Goal: Transaction & Acquisition: Purchase product/service

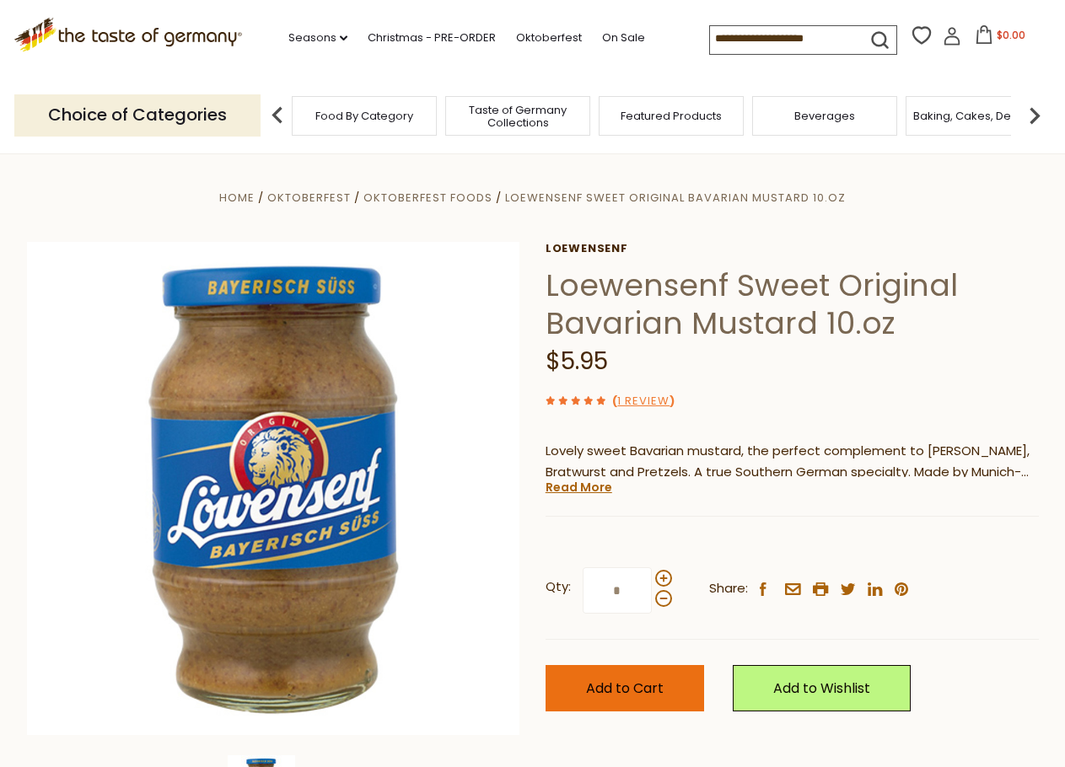
click at [651, 691] on span "Add to Cart" at bounding box center [625, 688] width 78 height 19
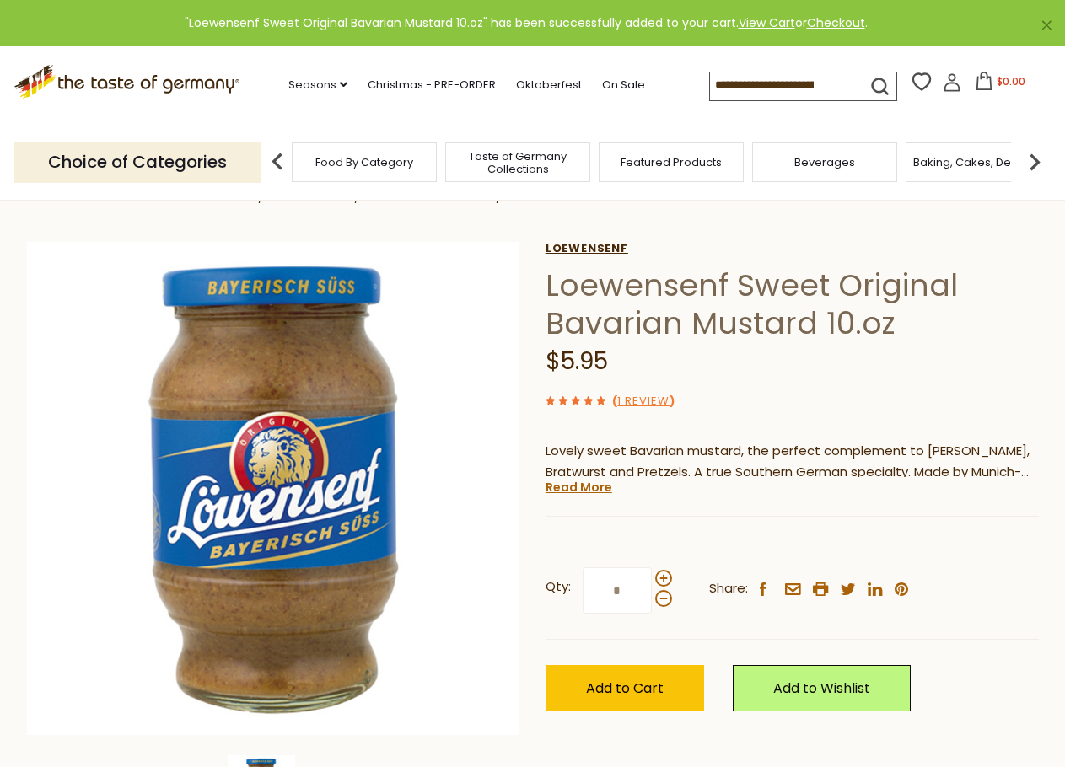
click at [586, 250] on link "Loewensenf" at bounding box center [792, 248] width 493 height 13
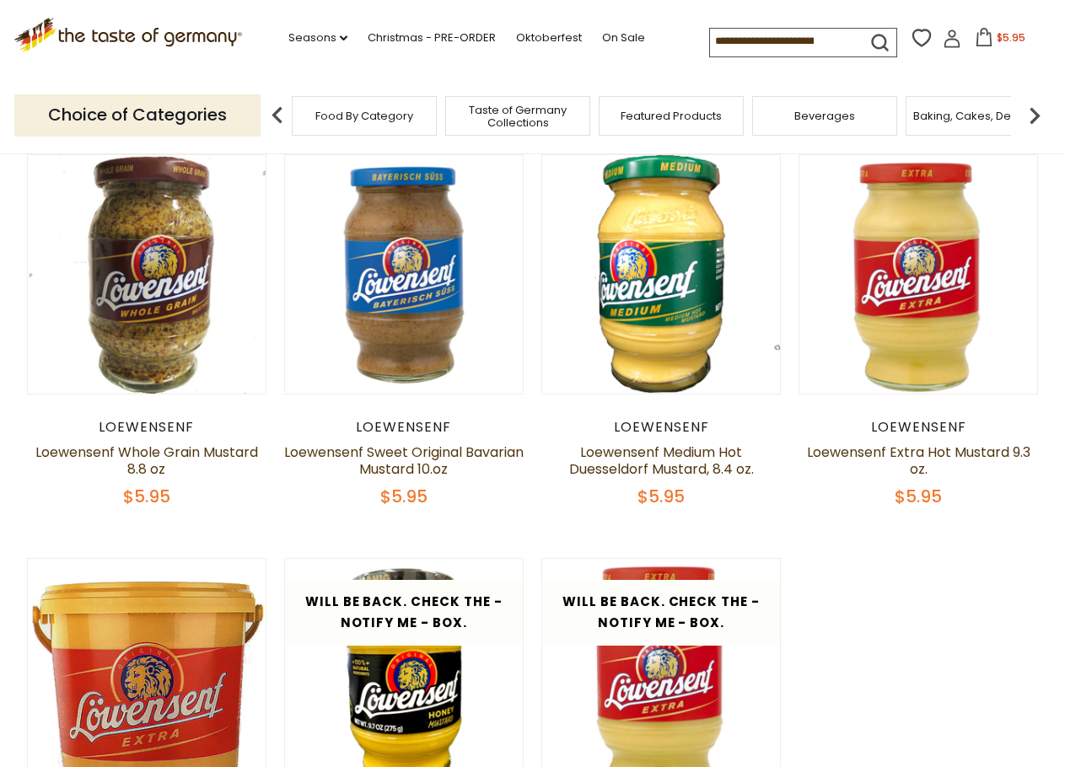
scroll to position [169, 0]
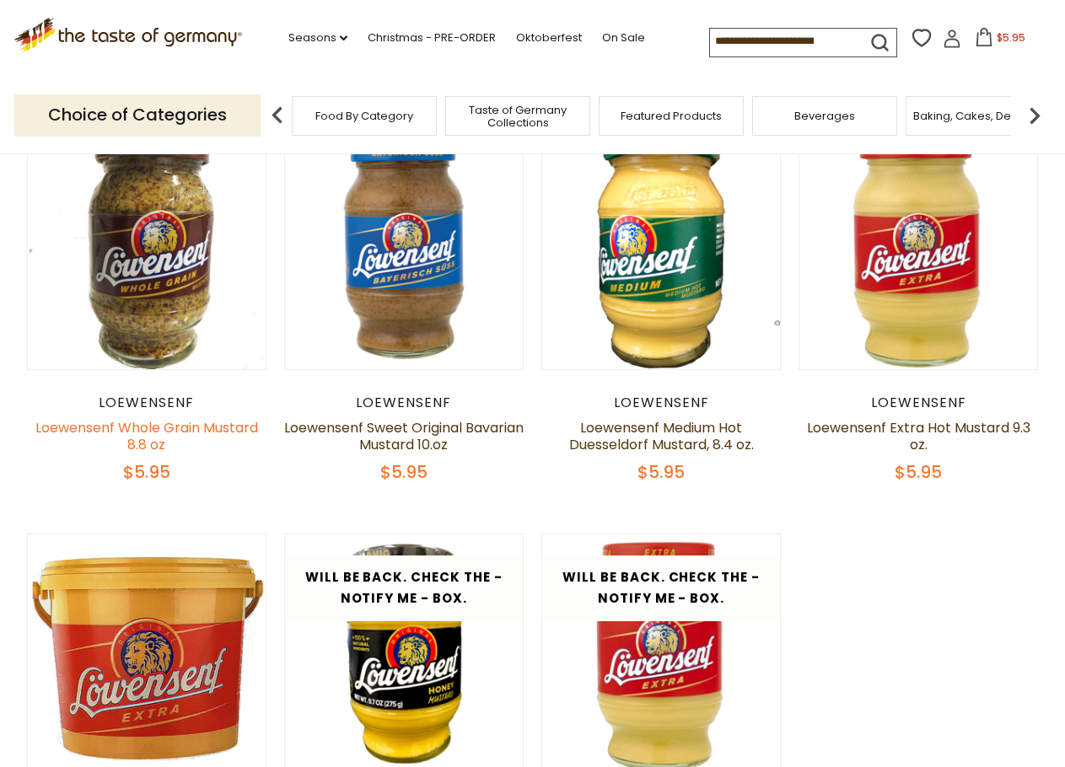
click at [139, 434] on link "Loewensenf Whole Grain Mustard 8.8 oz" at bounding box center [146, 436] width 223 height 36
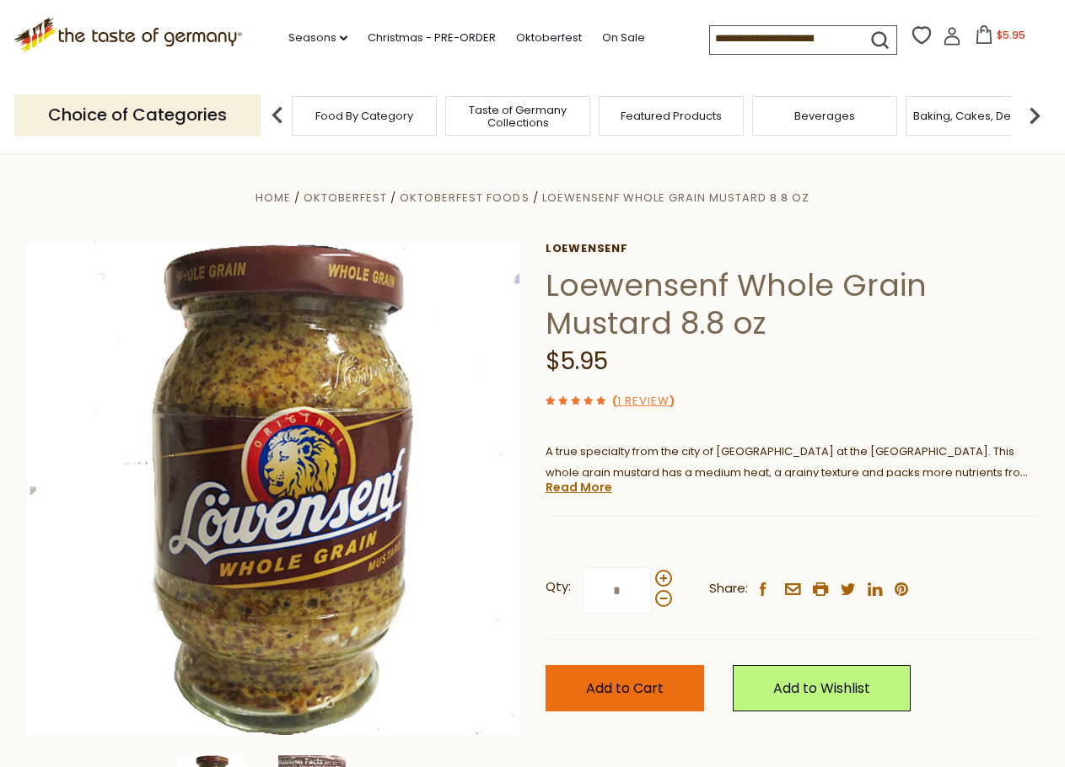
click at [656, 692] on span "Add to Cart" at bounding box center [625, 688] width 78 height 19
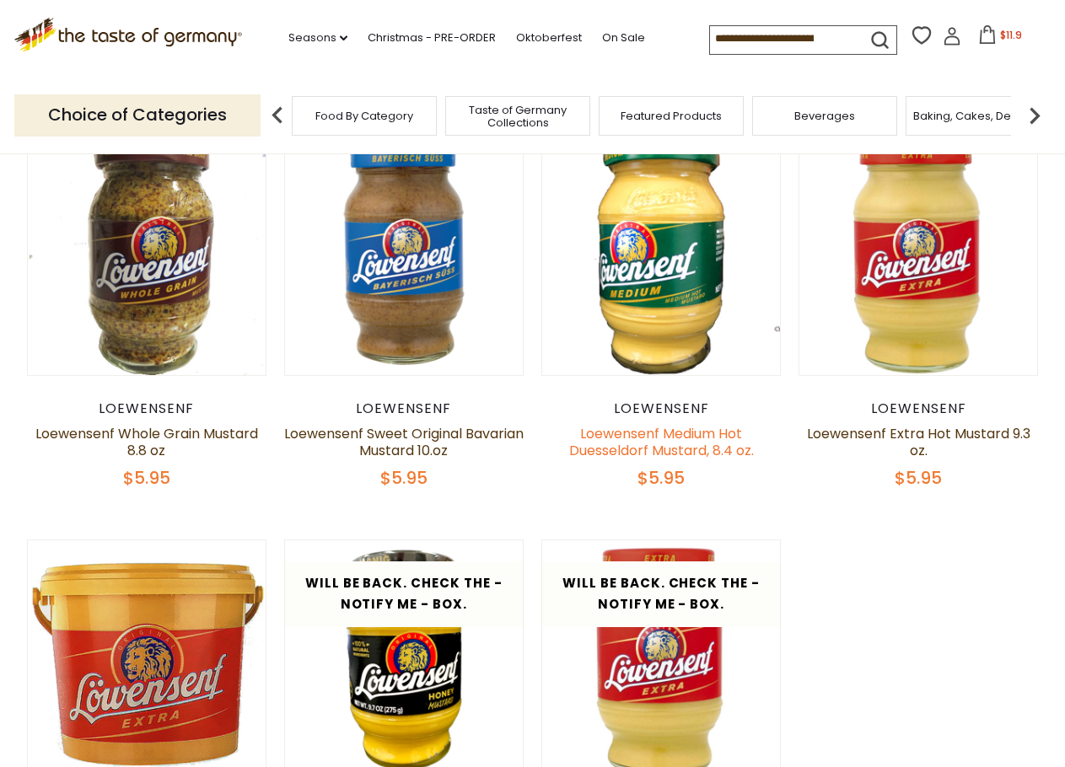
click at [635, 440] on link "Loewensenf Medium Hot Duesseldorf Mustard, 8.4 oz." at bounding box center [661, 442] width 185 height 36
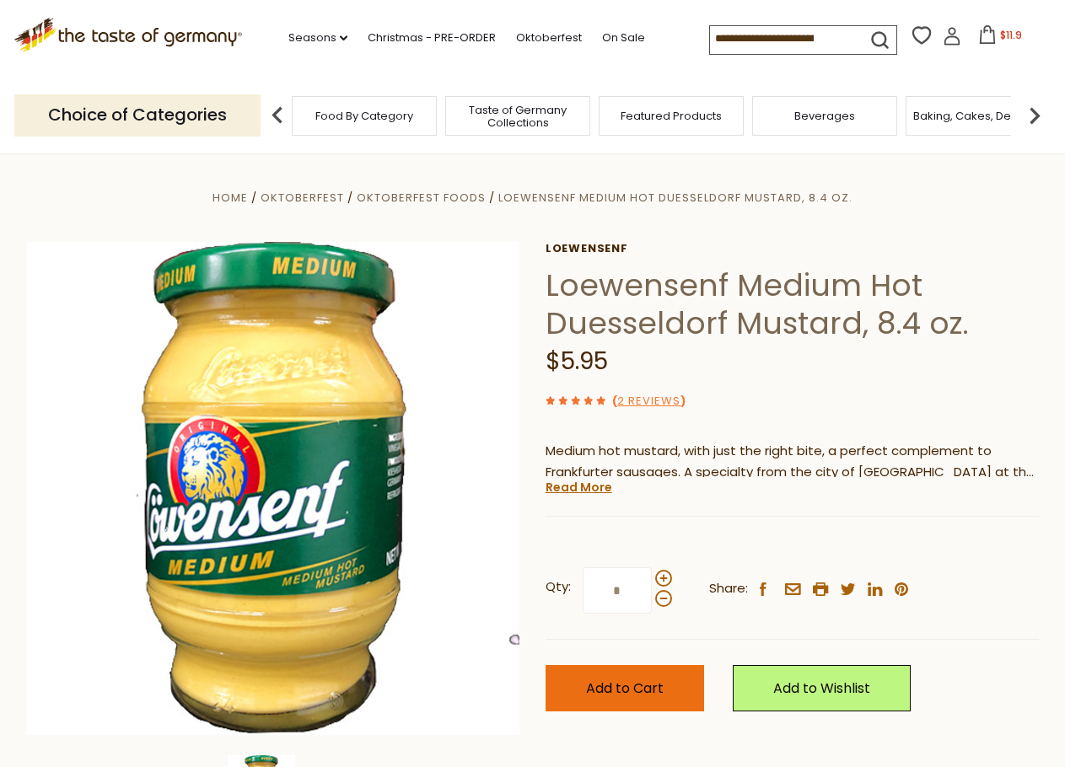
click at [633, 690] on span "Add to Cart" at bounding box center [625, 688] width 78 height 19
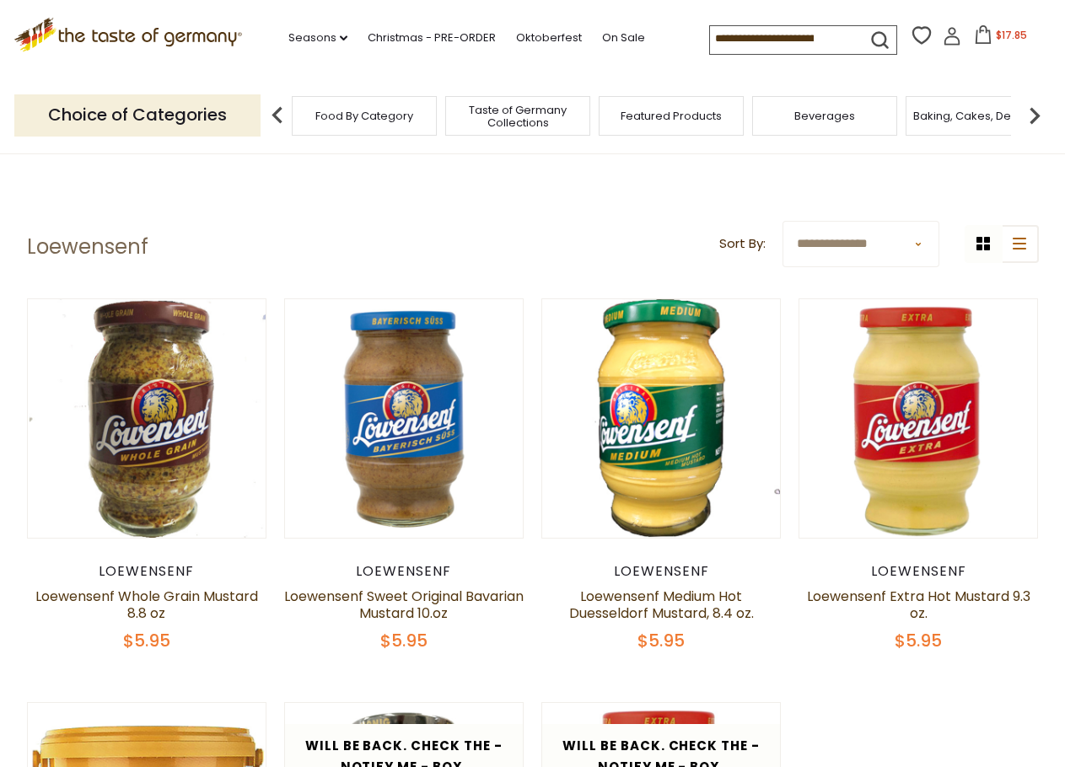
click at [164, 40] on icon at bounding box center [127, 32] width 229 height 29
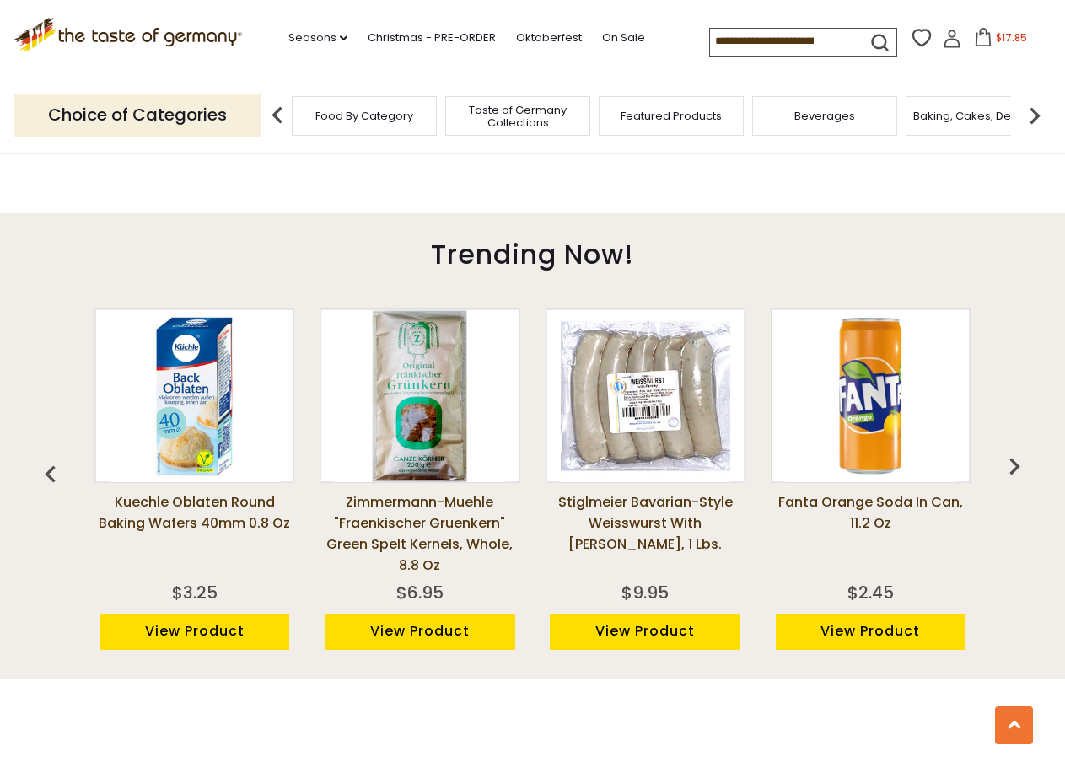
scroll to position [1012, 0]
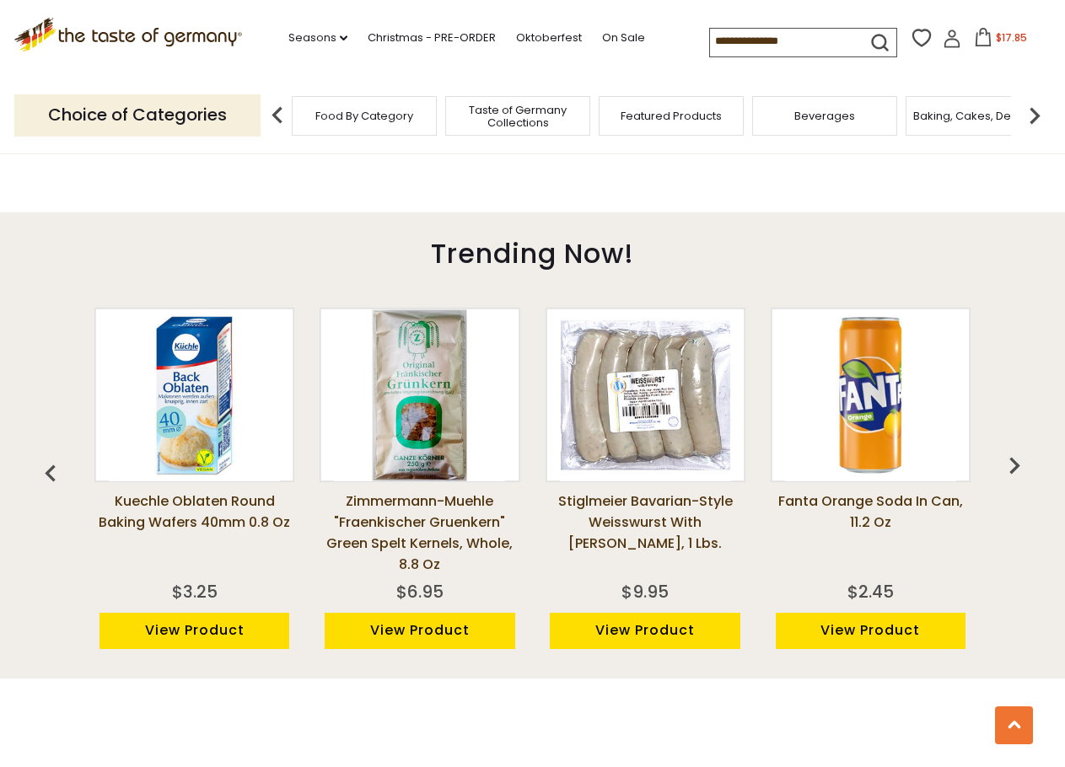
click at [1007, 469] on img "button" at bounding box center [1015, 466] width 34 height 34
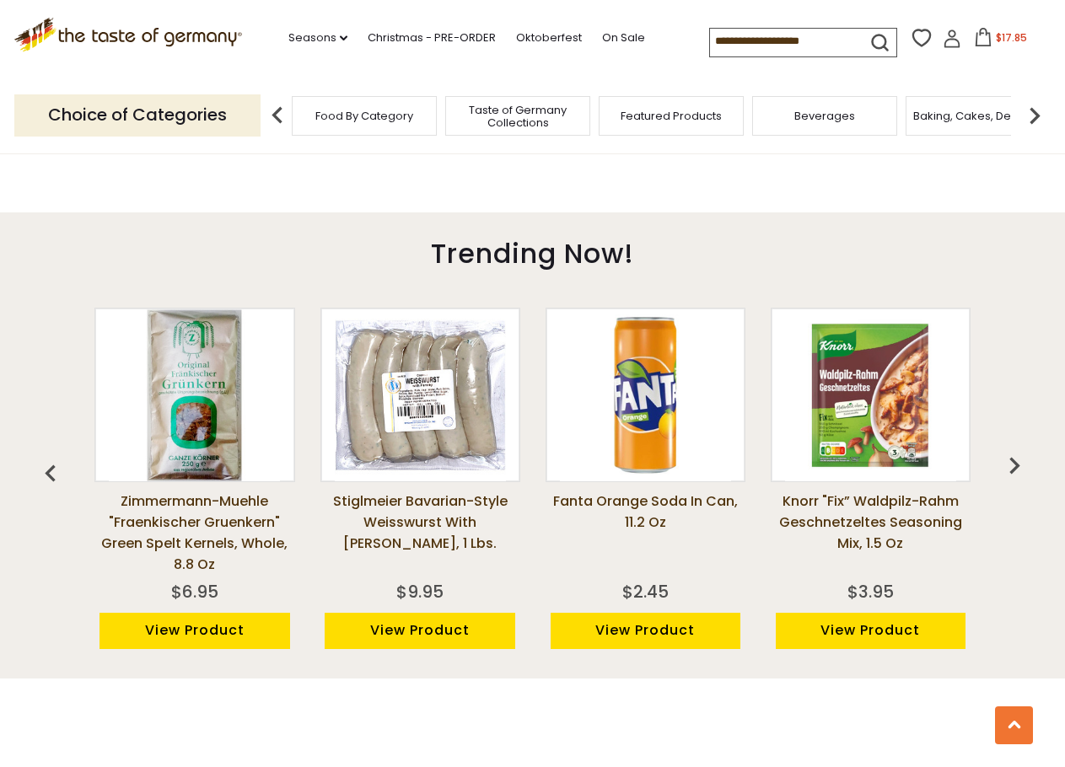
click at [1005, 469] on img "button" at bounding box center [1015, 466] width 34 height 34
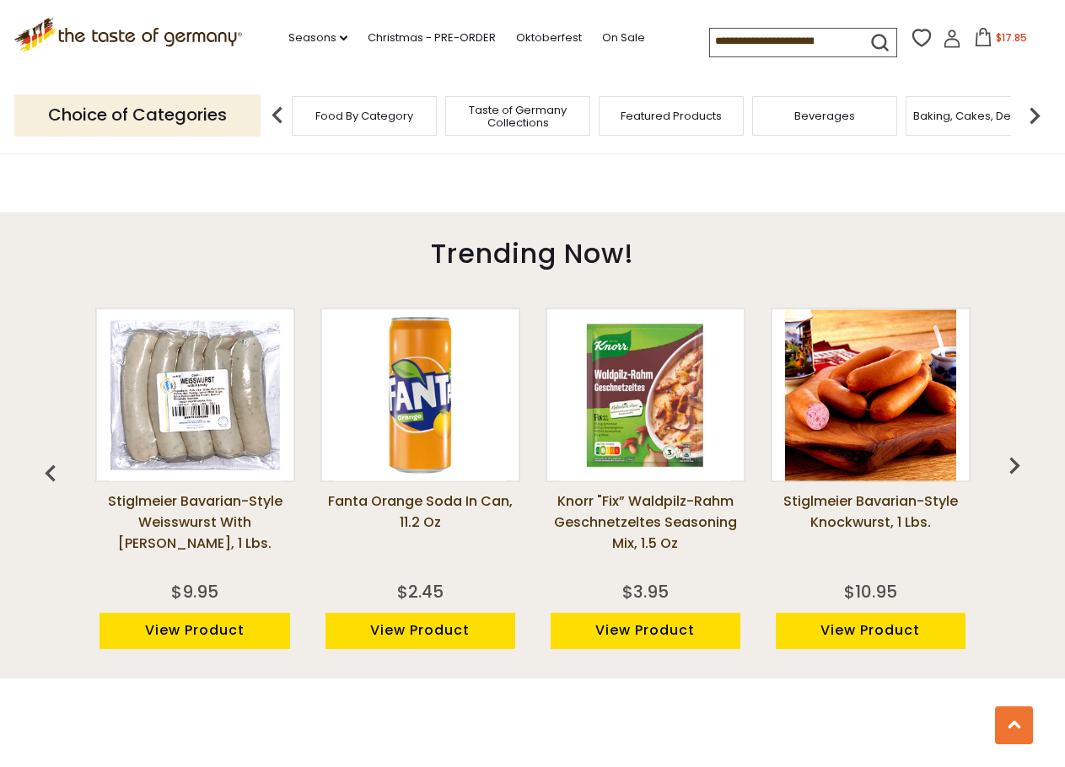
click at [1004, 468] on img "button" at bounding box center [1015, 466] width 34 height 34
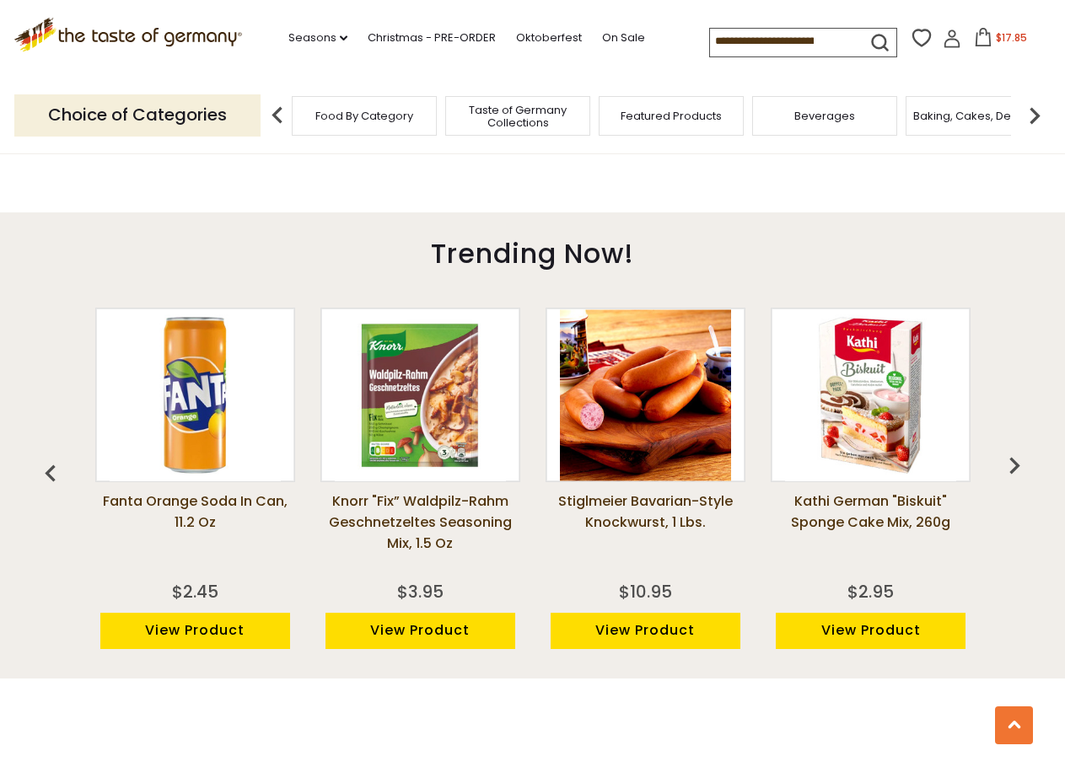
click at [1004, 468] on img "button" at bounding box center [1015, 466] width 34 height 34
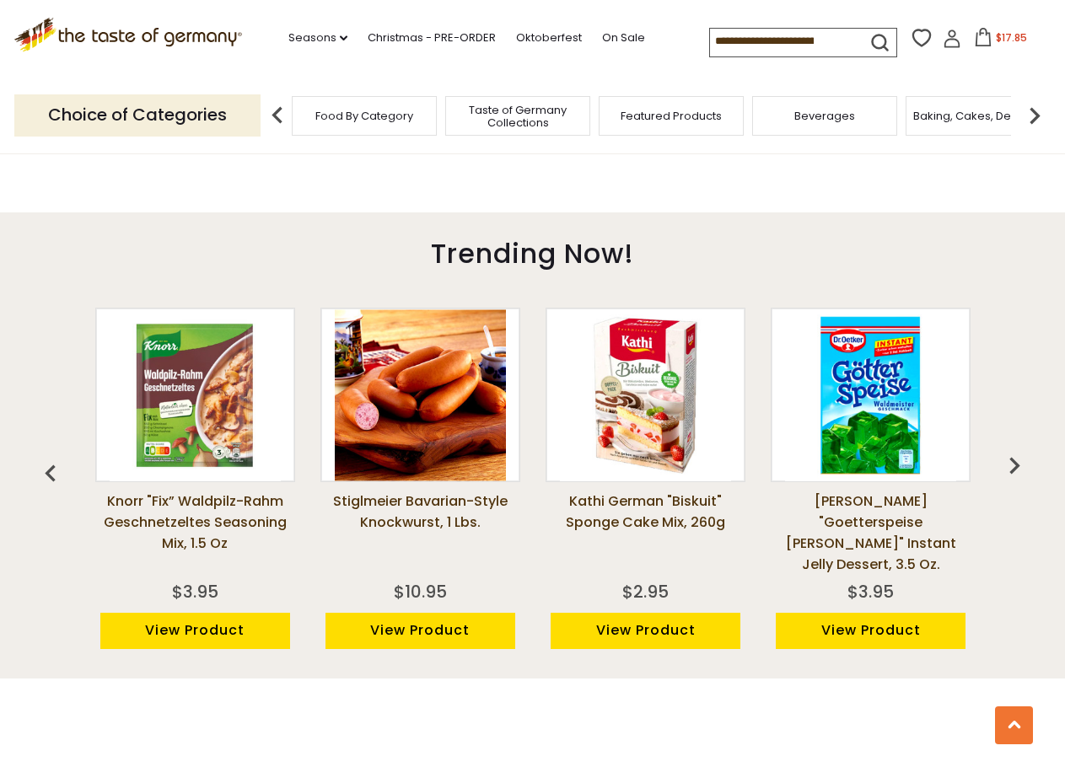
click at [1004, 468] on img "button" at bounding box center [1015, 466] width 34 height 34
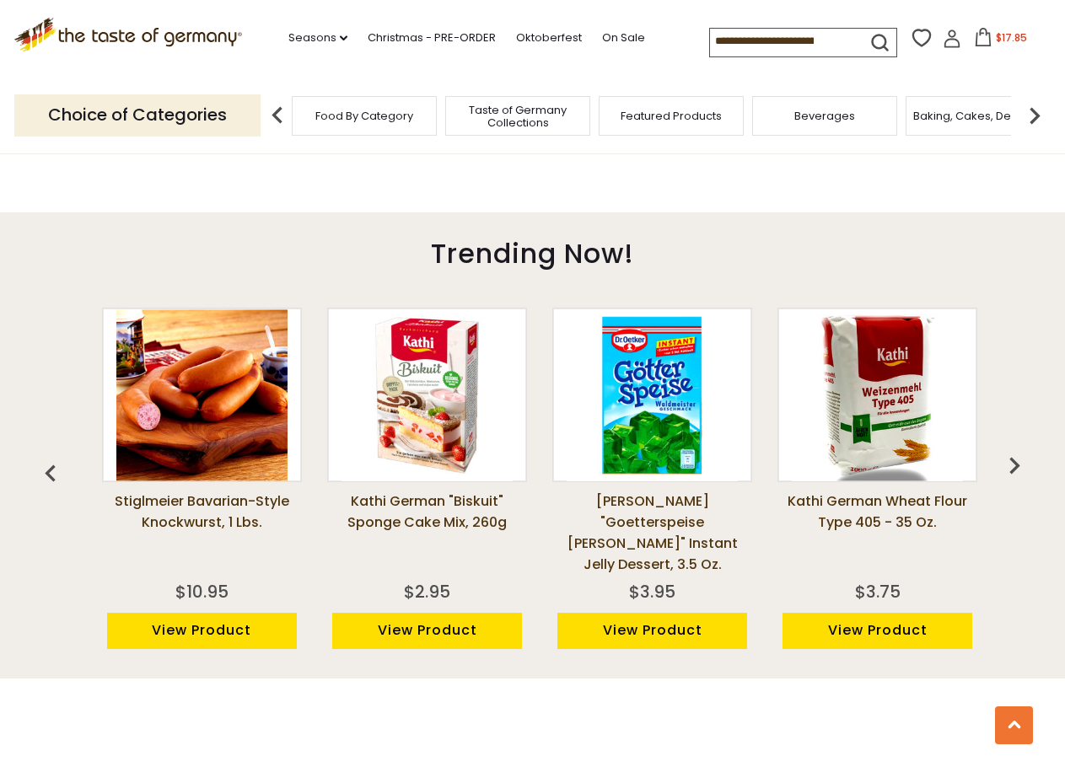
scroll to position [0, 1126]
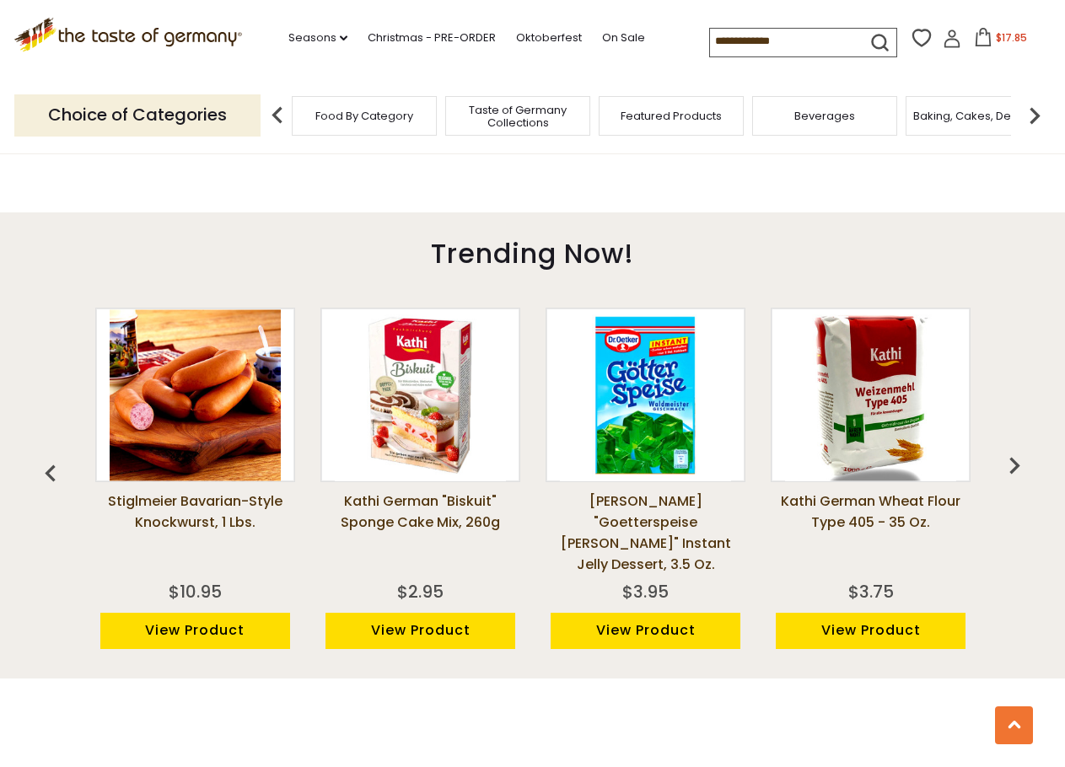
click at [184, 364] on img at bounding box center [195, 395] width 171 height 171
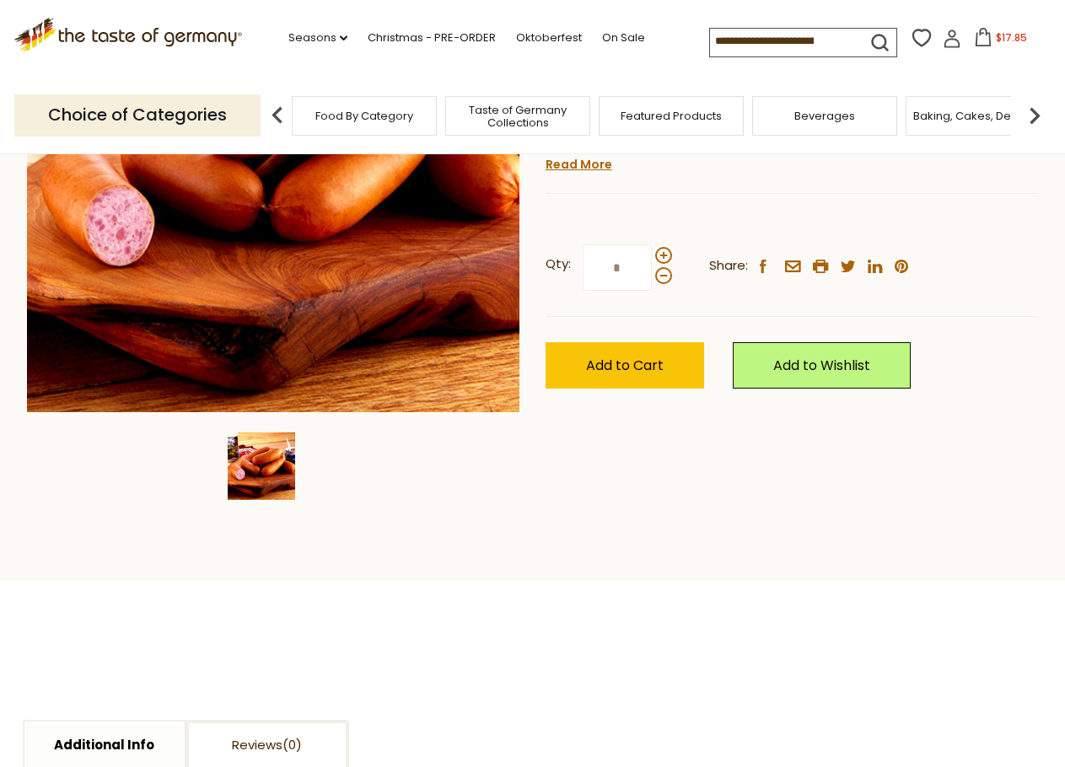
scroll to position [337, 0]
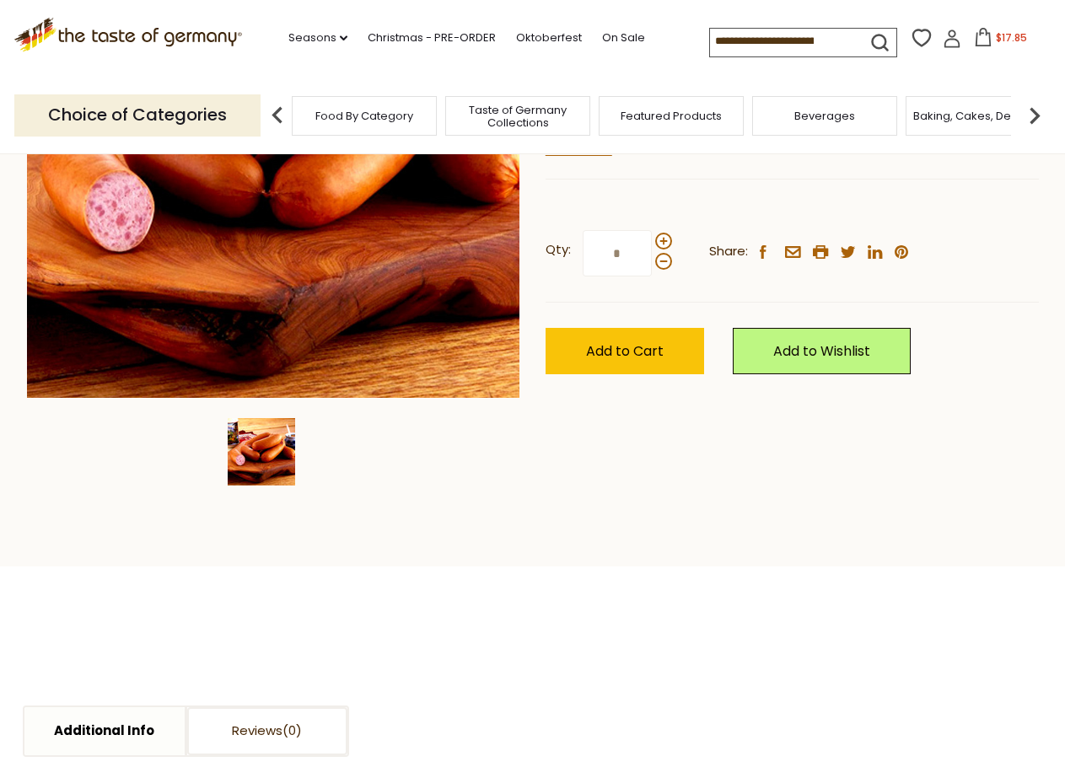
click at [259, 462] on img at bounding box center [261, 451] width 67 height 67
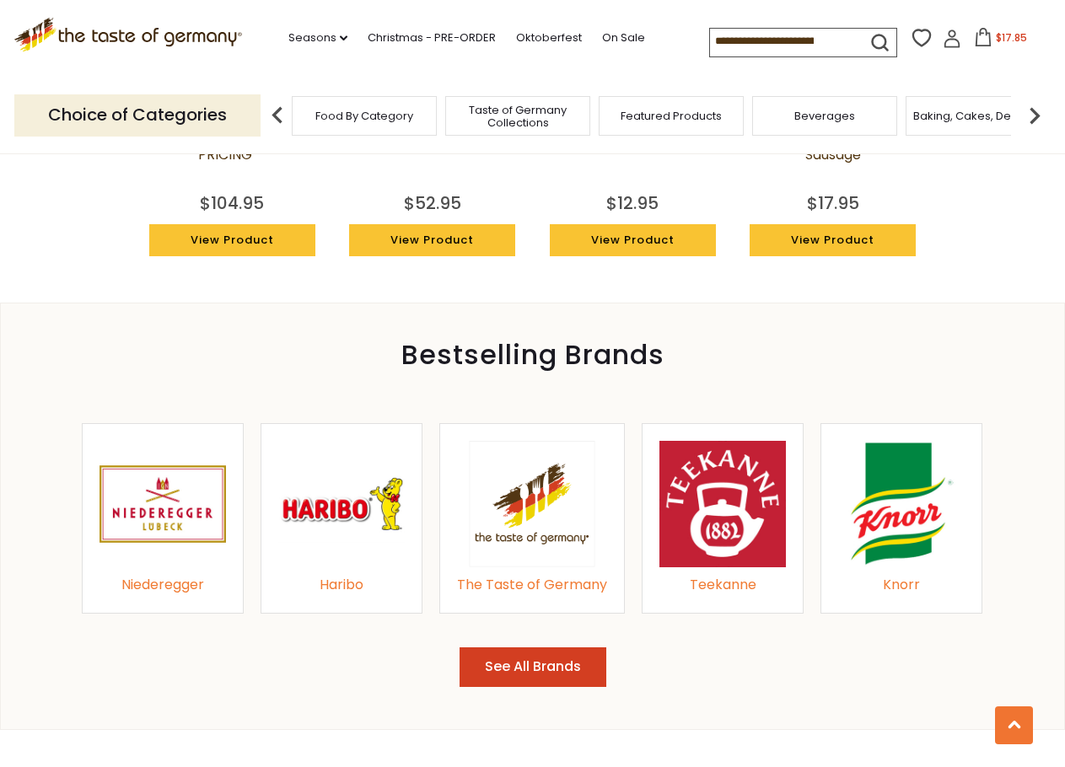
scroll to position [1518, 0]
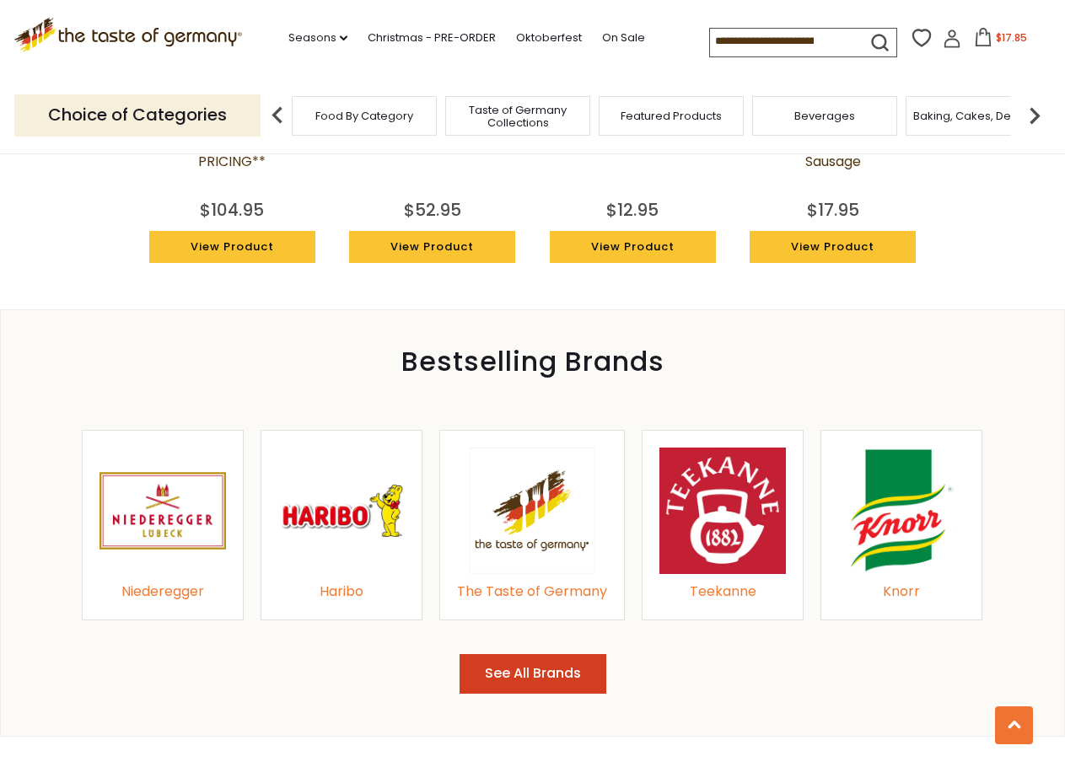
click at [178, 531] on img at bounding box center [163, 511] width 127 height 127
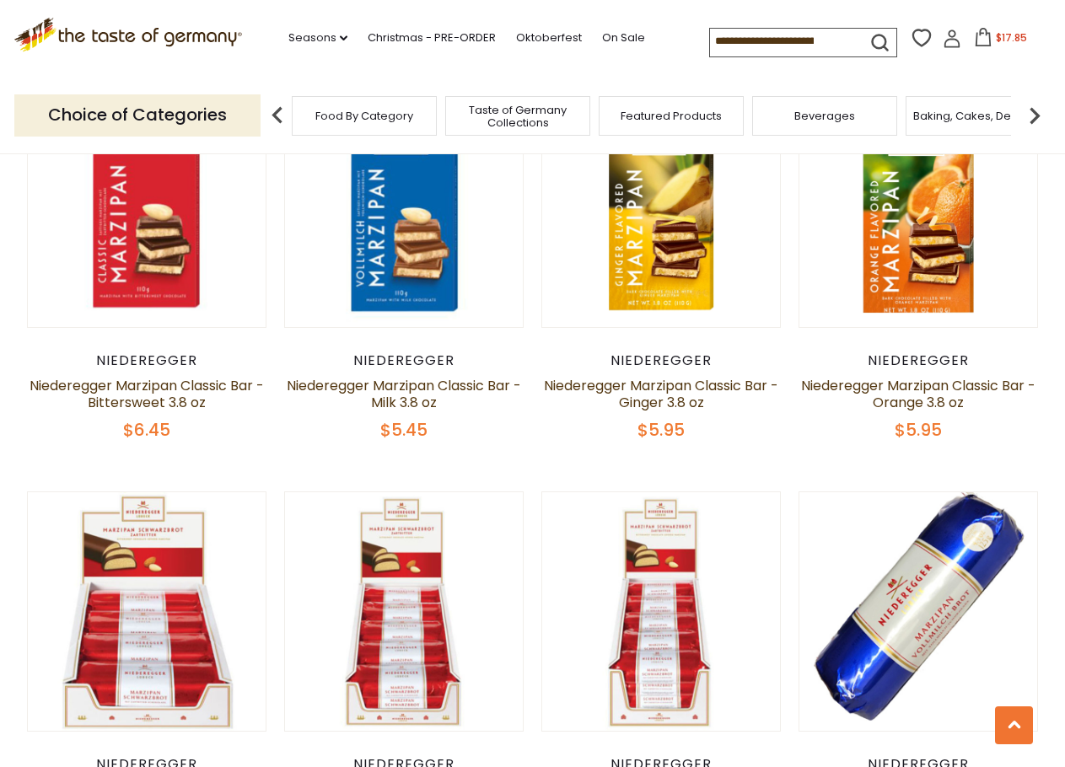
scroll to position [1265, 0]
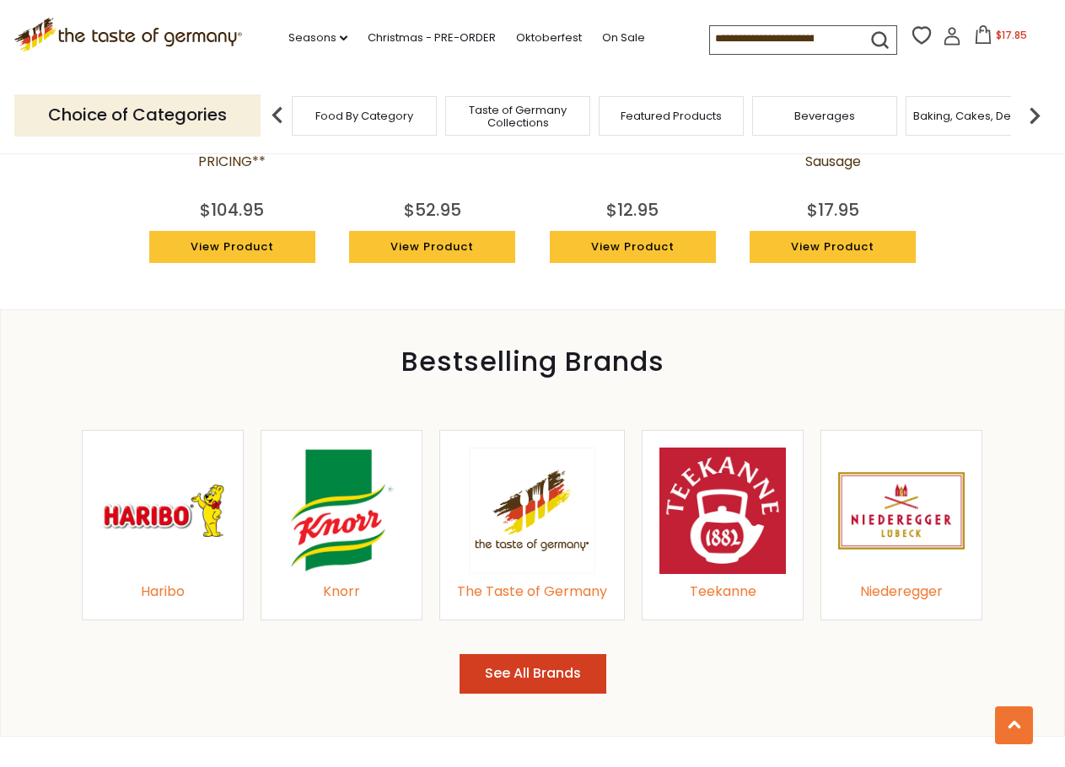
click at [530, 679] on button "See All Brands" at bounding box center [533, 674] width 147 height 40
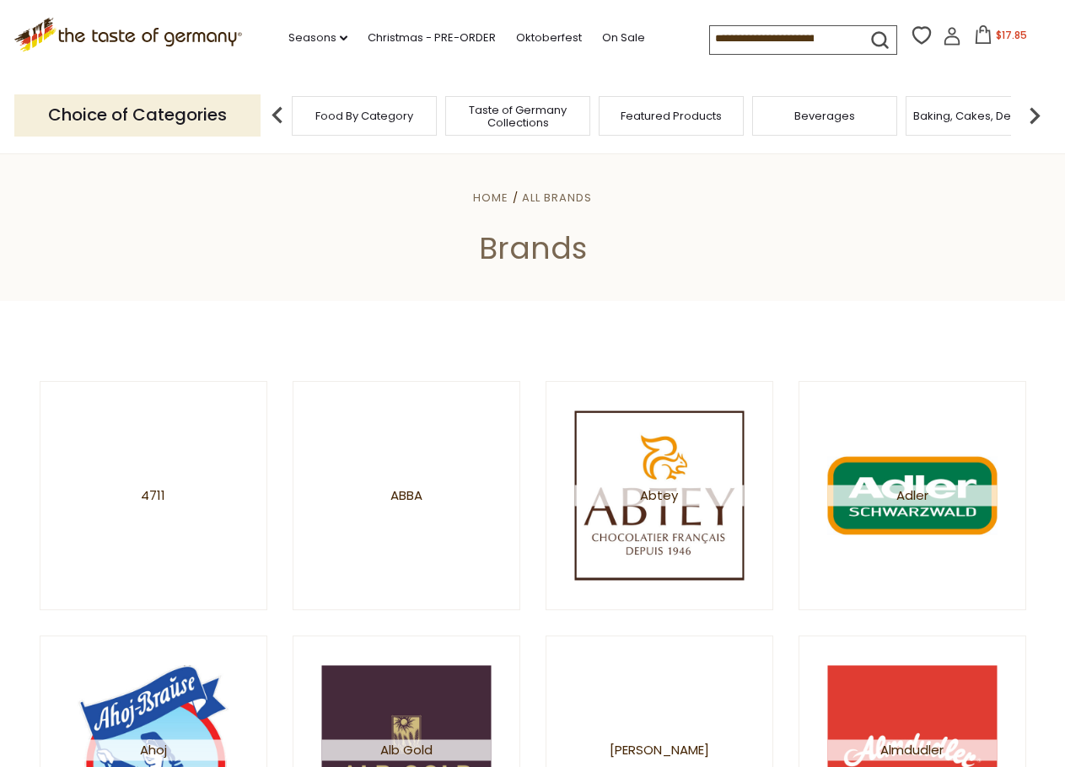
click at [272, 17] on div ".st0{fill:#EDD300;} .st1{fill:#D33E21;} .st0{fill:#EDD300;} .st1{fill:#D33E21;}…" at bounding box center [532, 39] width 1037 height 78
click at [315, 35] on link "Seasons dropdown_arrow" at bounding box center [317, 38] width 59 height 19
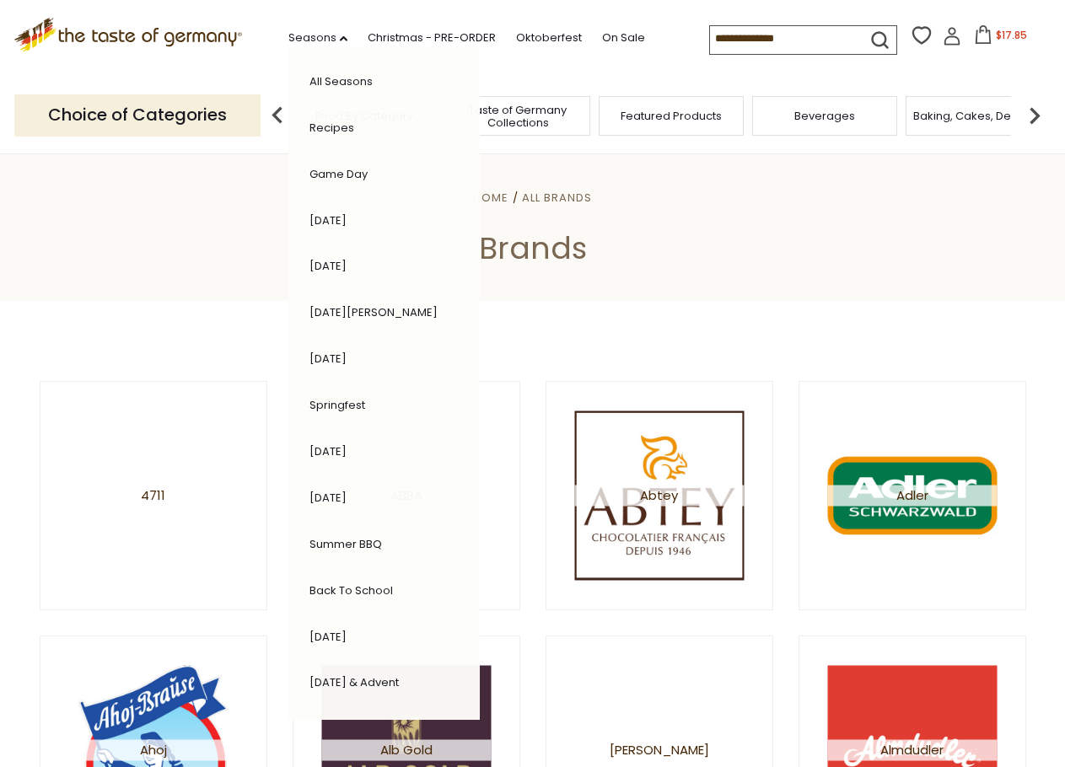
click at [171, 55] on link ".st0{fill:#EDD300;} .st1{fill:#D33E21;}" at bounding box center [128, 43] width 229 height 38
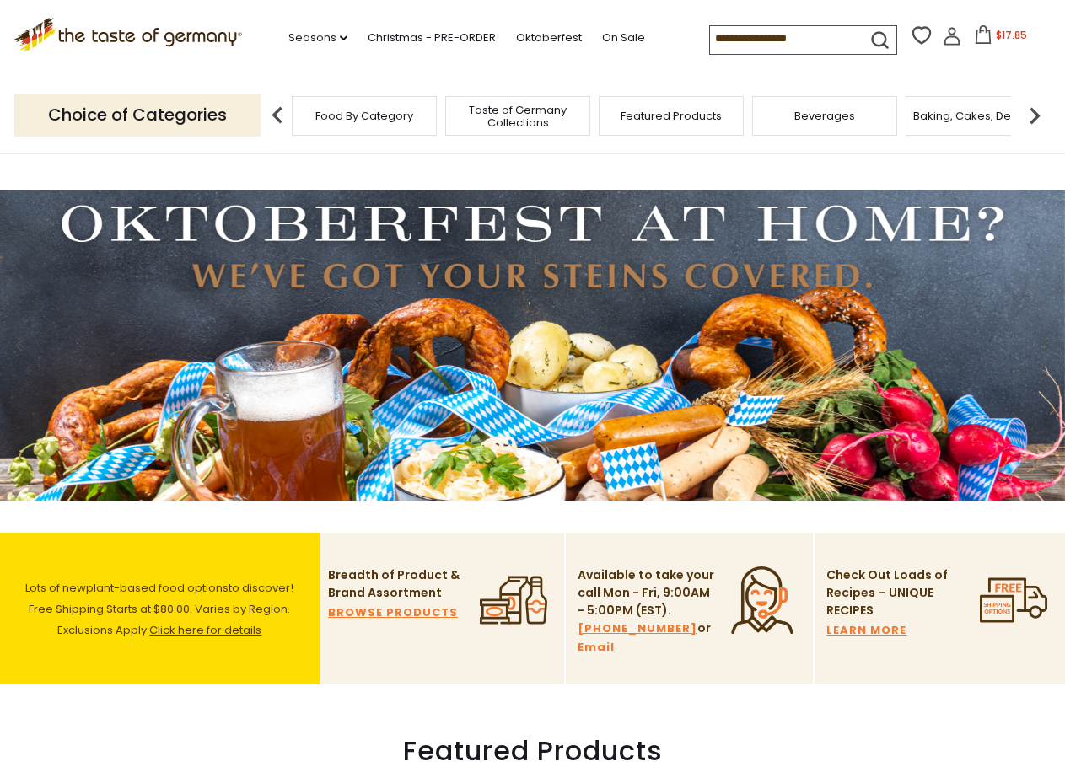
click at [493, 260] on img at bounding box center [532, 346] width 1065 height 310
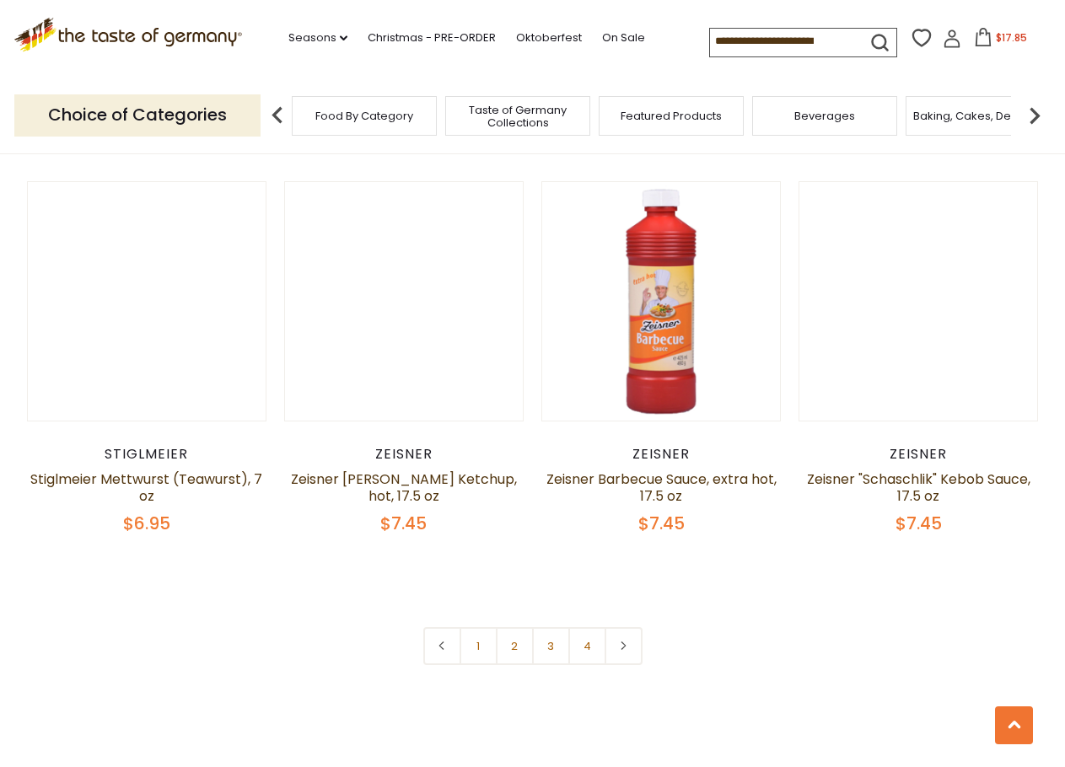
scroll to position [3880, 0]
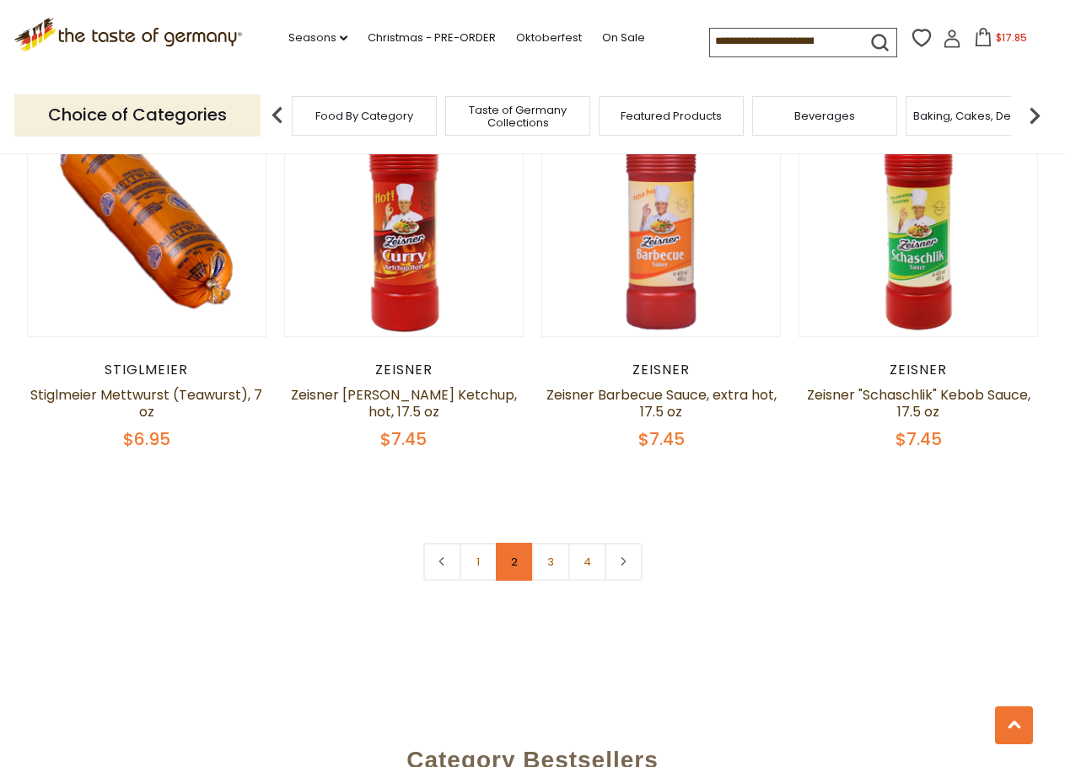
click at [503, 543] on link "2" at bounding box center [515, 562] width 38 height 38
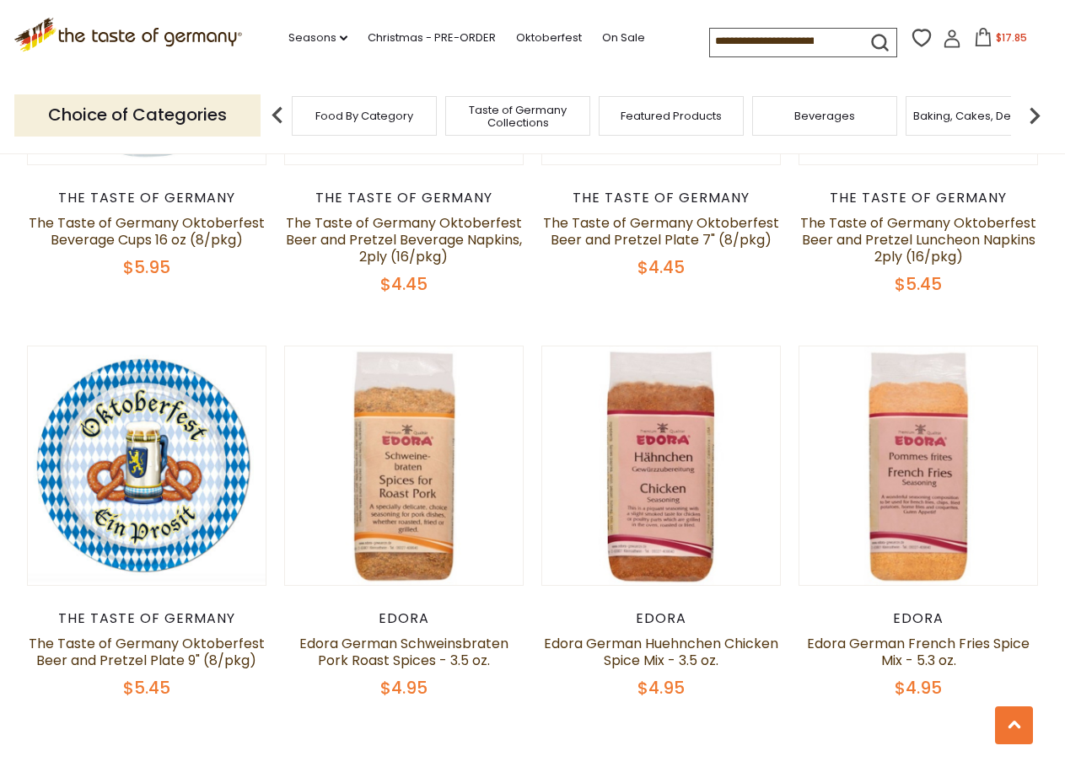
scroll to position [3650, 0]
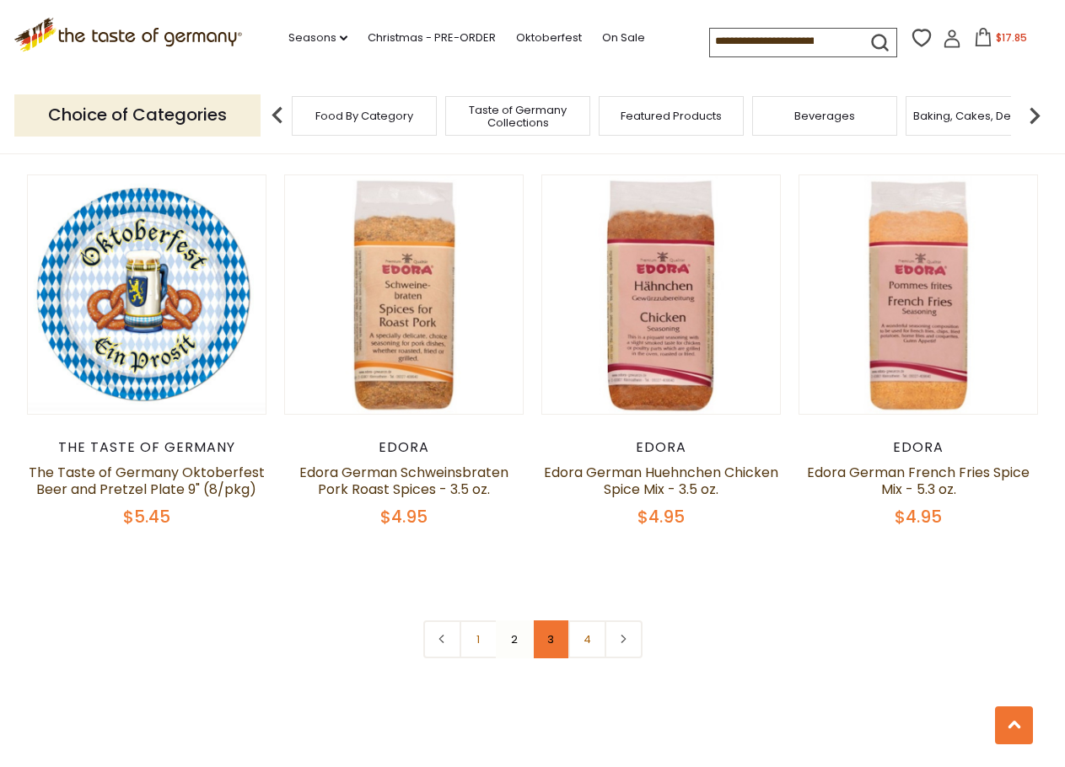
click at [553, 621] on link "3" at bounding box center [551, 640] width 38 height 38
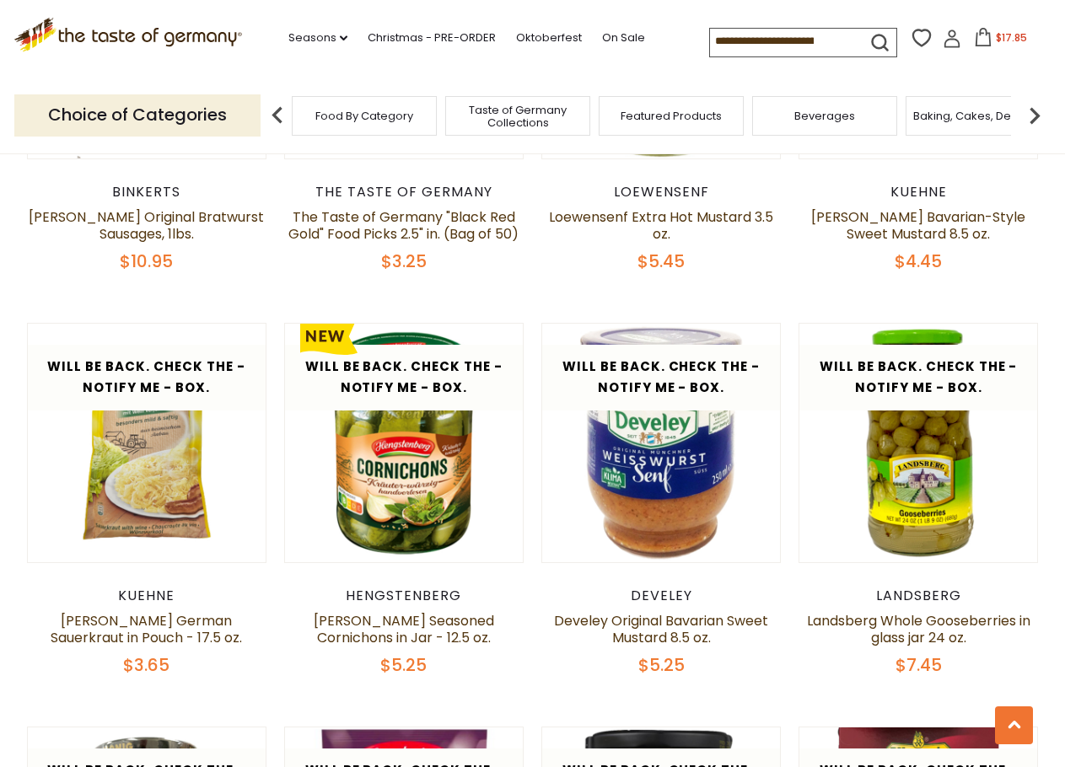
scroll to position [3229, 0]
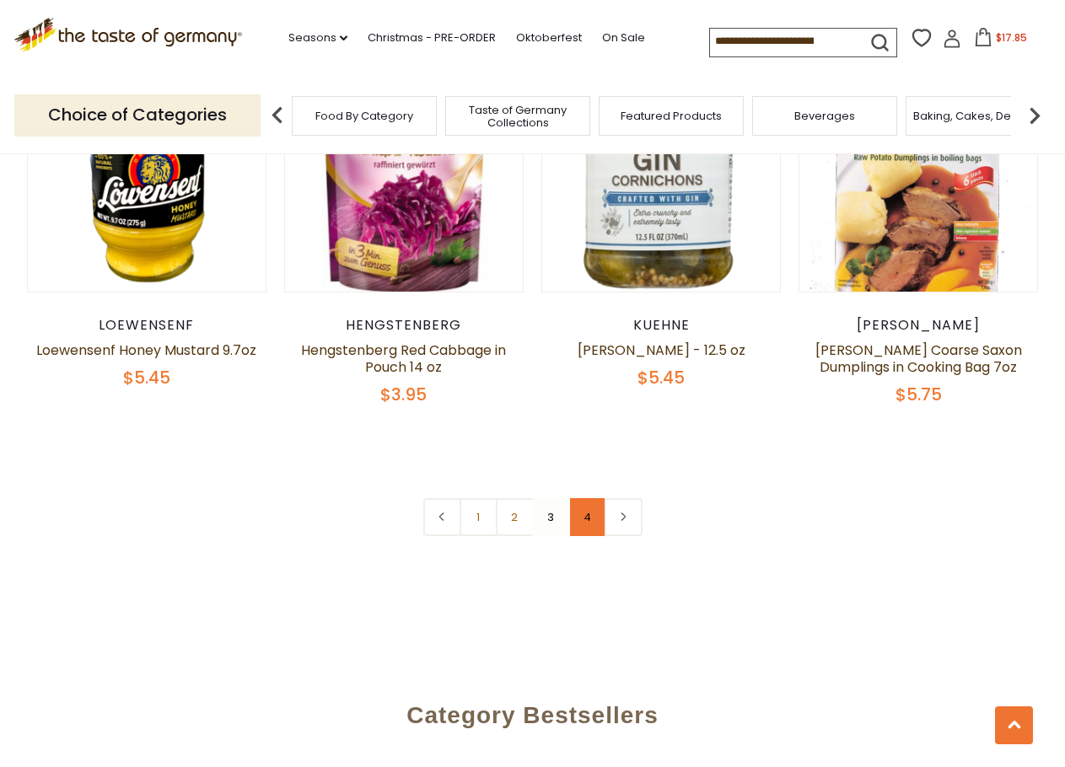
click at [589, 523] on link "4" at bounding box center [587, 517] width 38 height 38
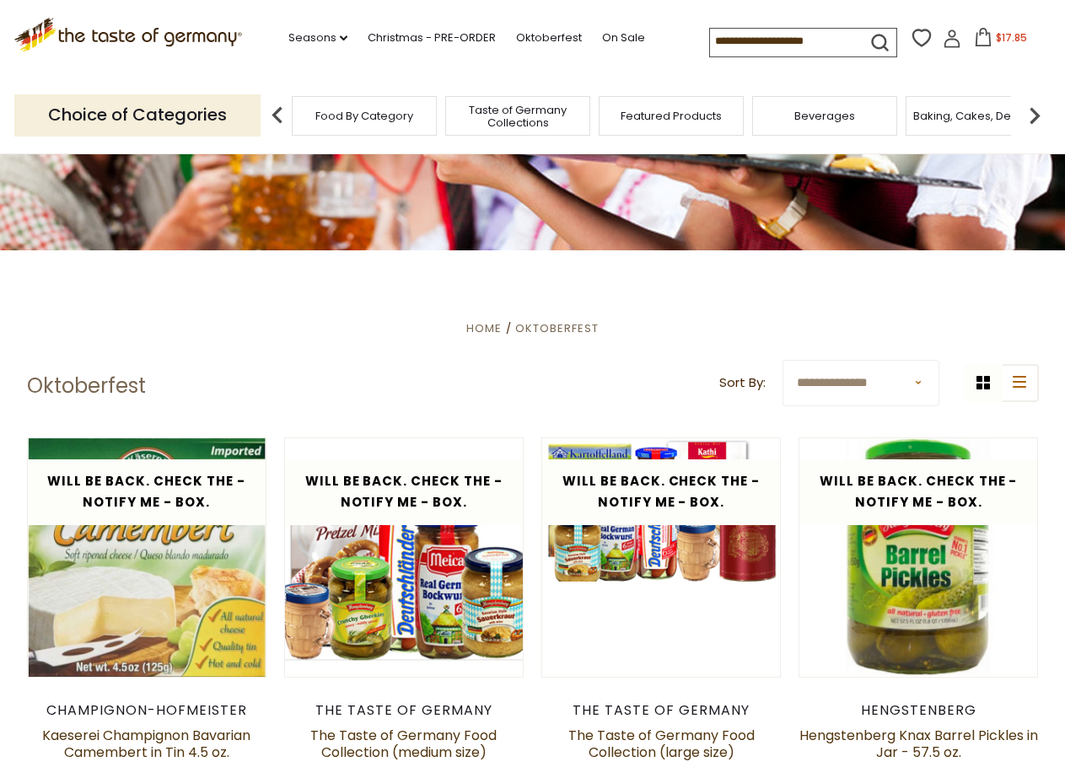
scroll to position [422, 0]
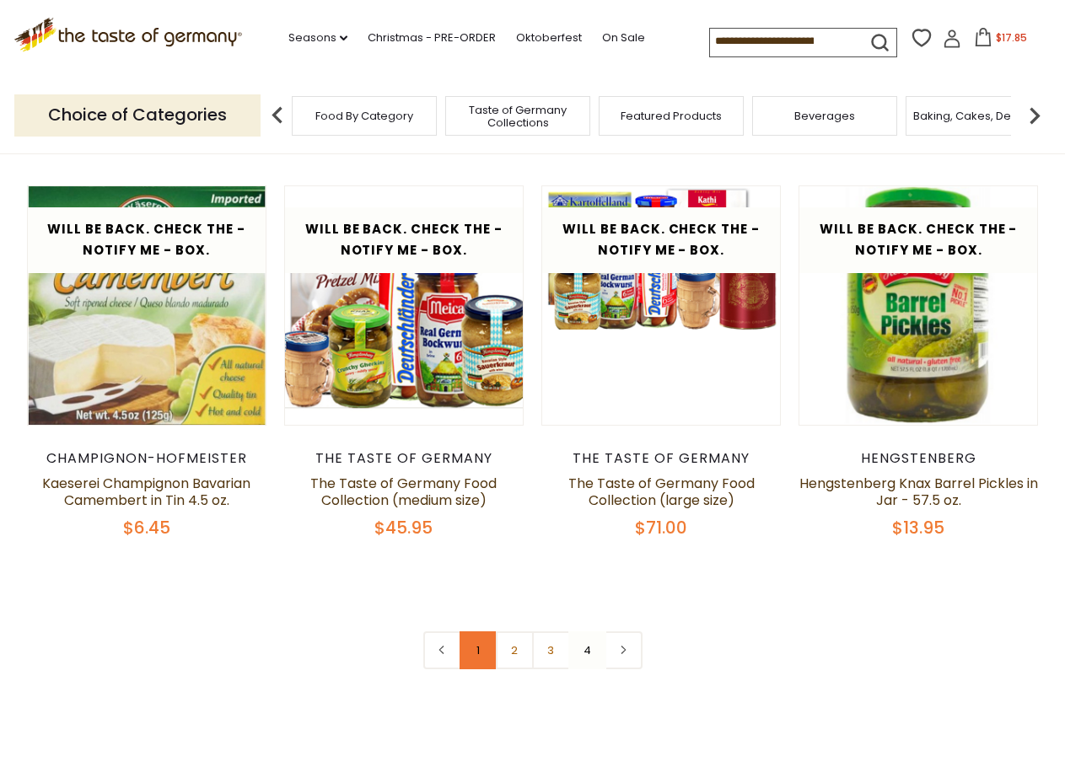
click at [475, 654] on link "1" at bounding box center [479, 651] width 38 height 38
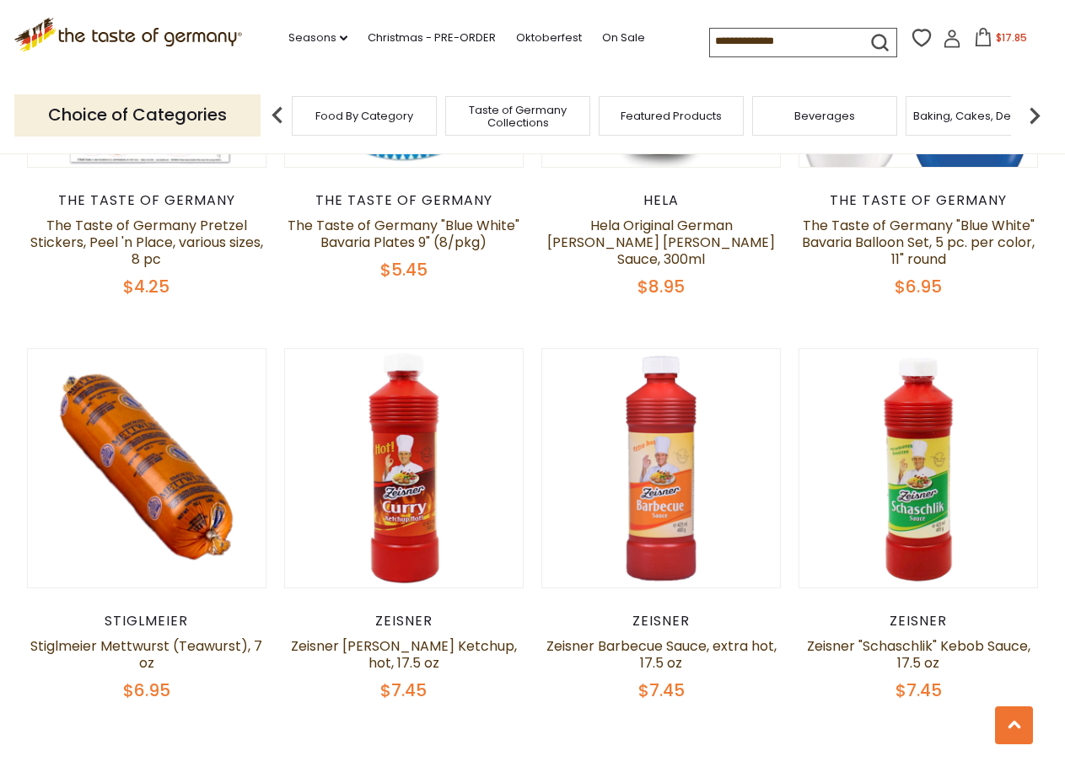
scroll to position [3650, 0]
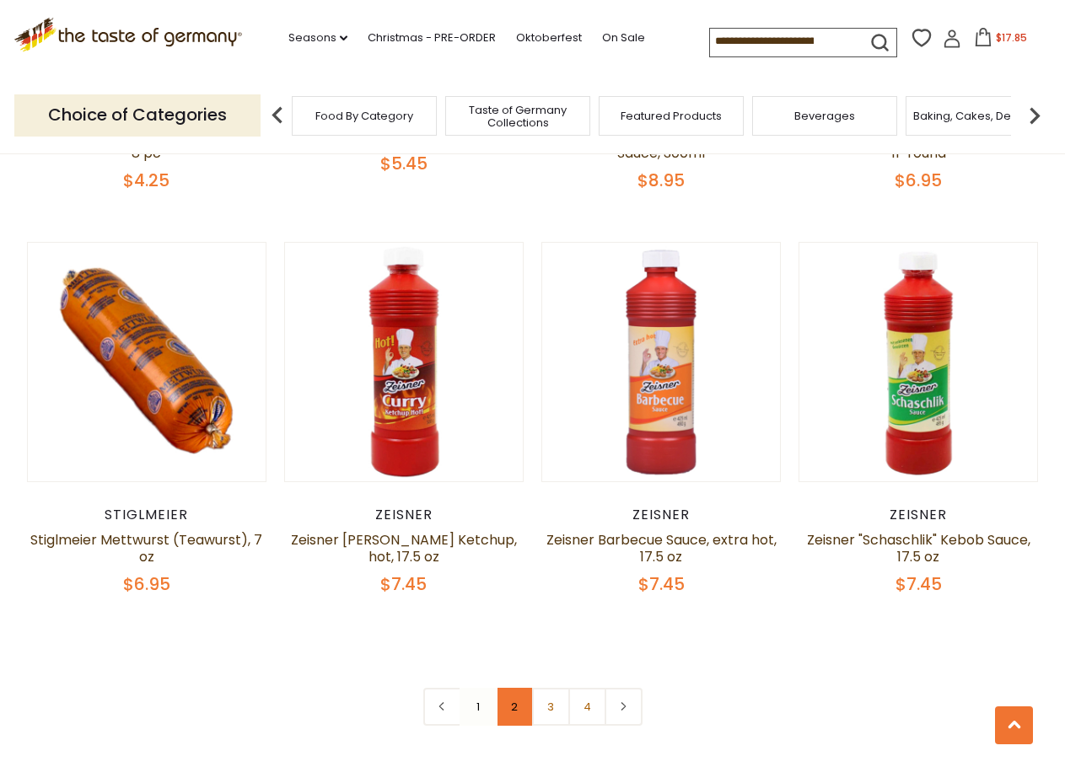
click at [524, 688] on link "2" at bounding box center [515, 707] width 38 height 38
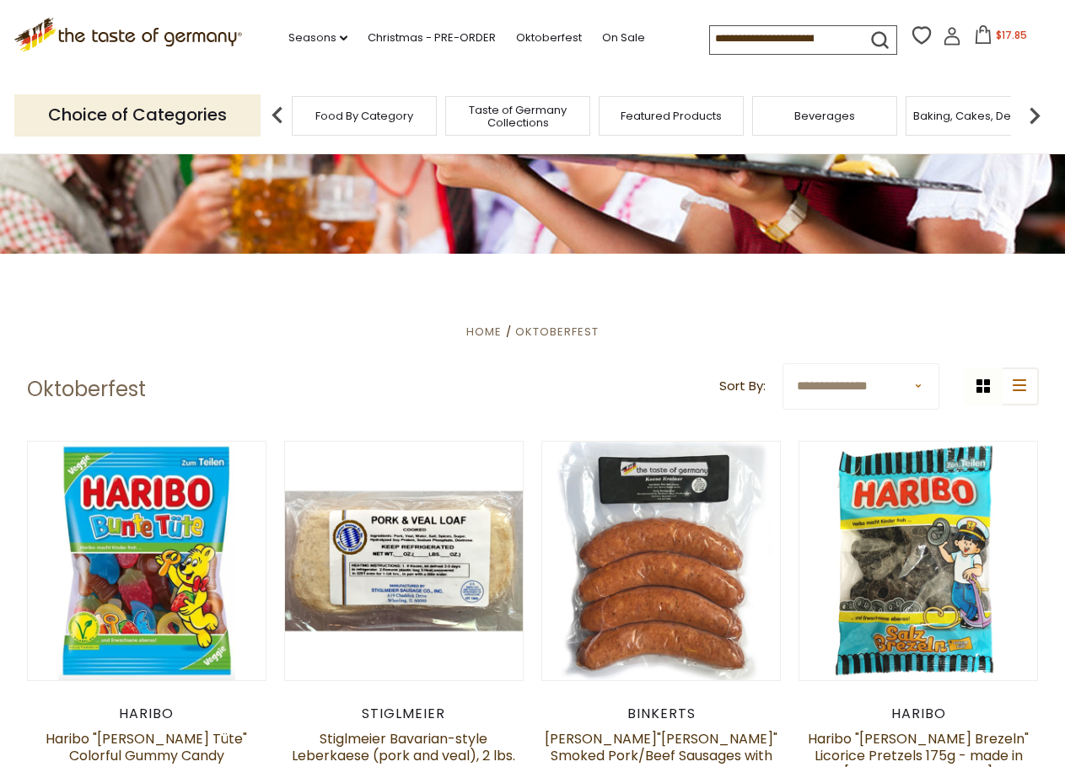
scroll to position [0, 0]
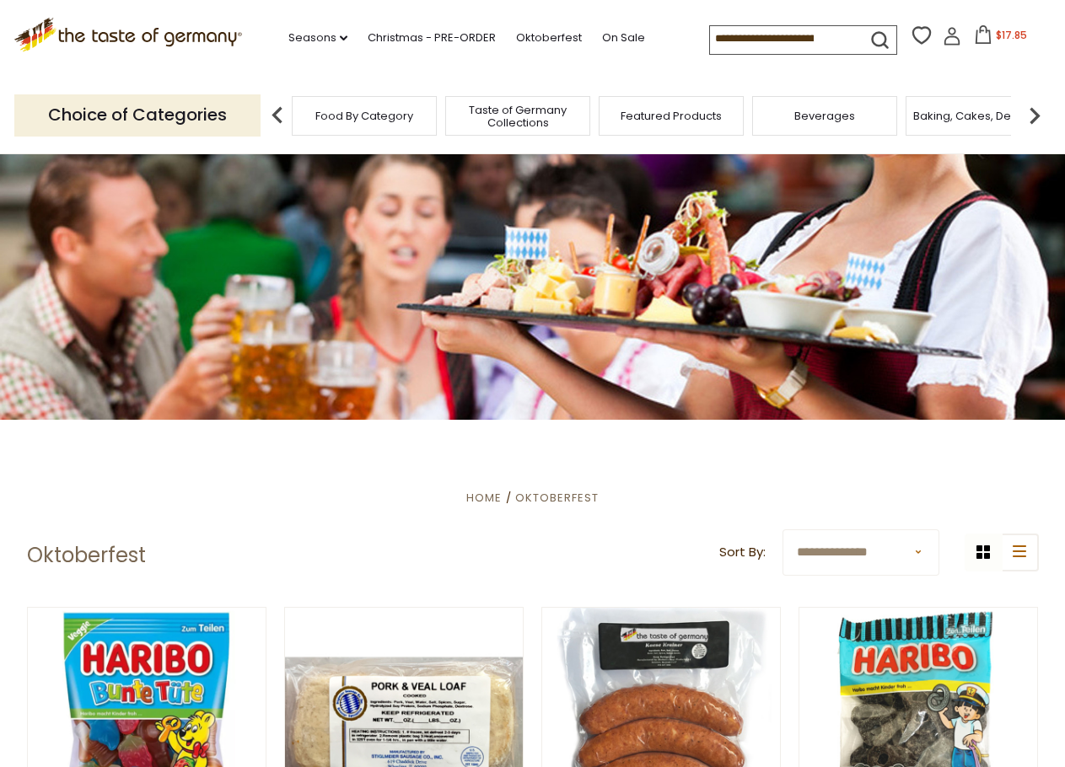
click at [192, 121] on p "Choice of Categories" at bounding box center [137, 114] width 246 height 41
click at [310, 35] on link "Seasons dropdown_arrow" at bounding box center [317, 38] width 59 height 19
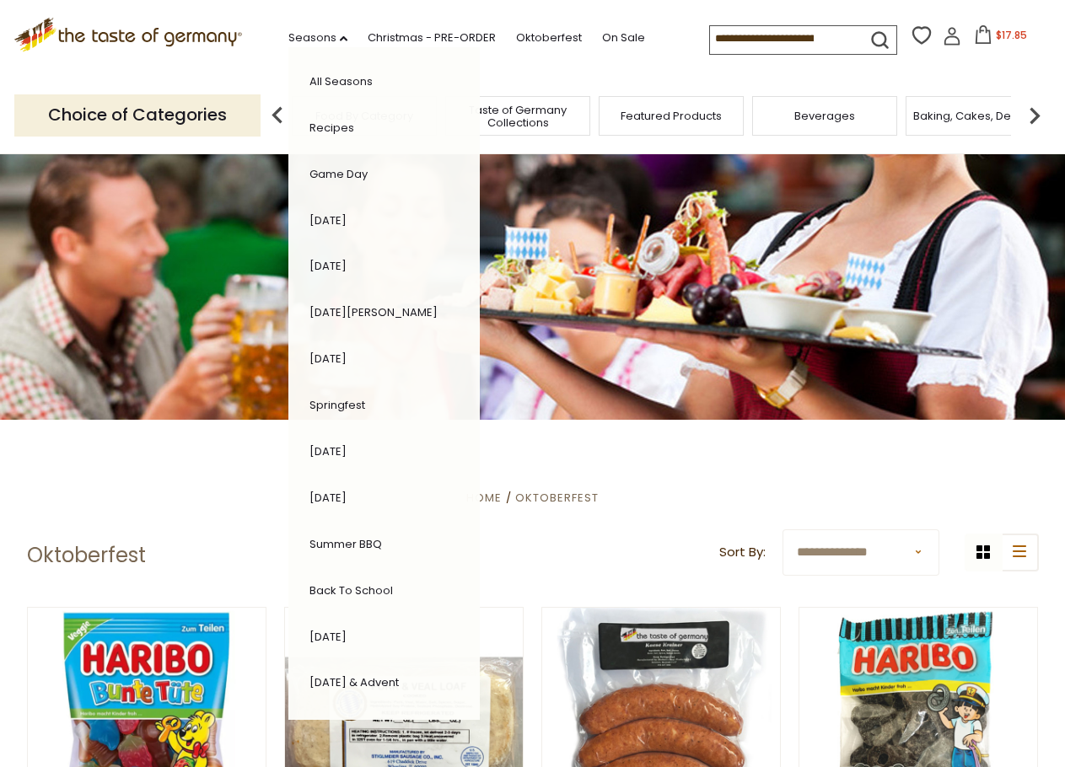
click at [162, 39] on icon ".st0{fill:#EDD300;} .st1{fill:#D33E21;}" at bounding box center [128, 35] width 229 height 35
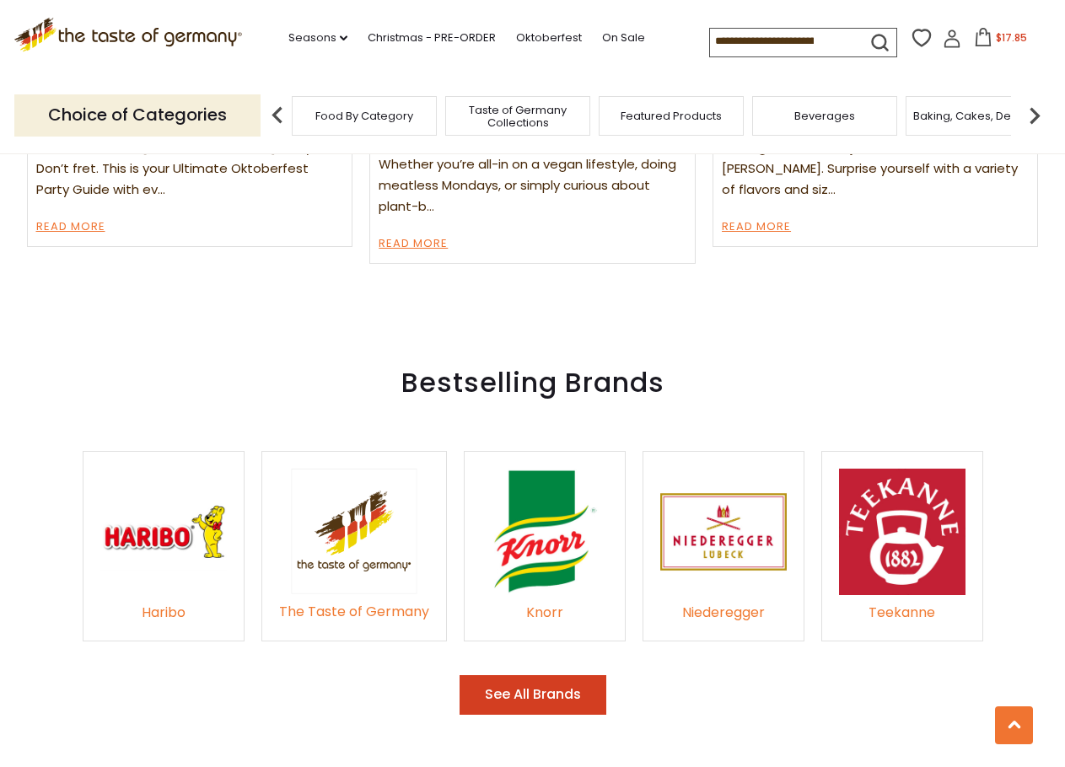
scroll to position [2024, 0]
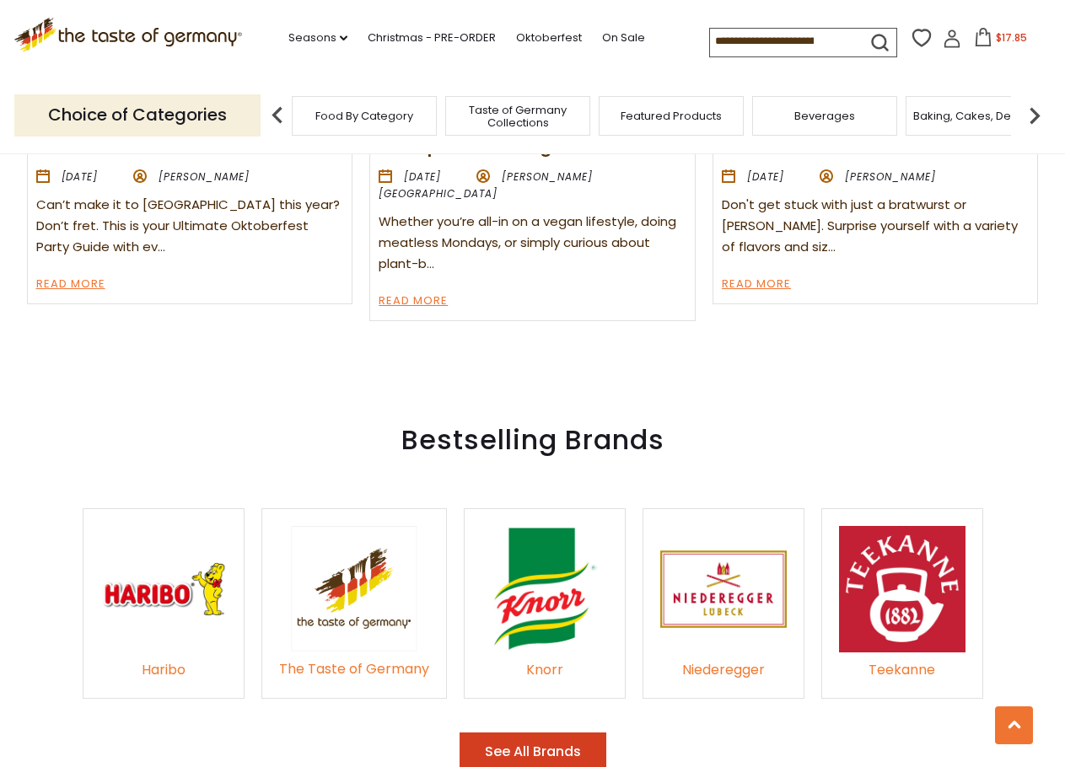
click at [720, 582] on img at bounding box center [723, 589] width 127 height 127
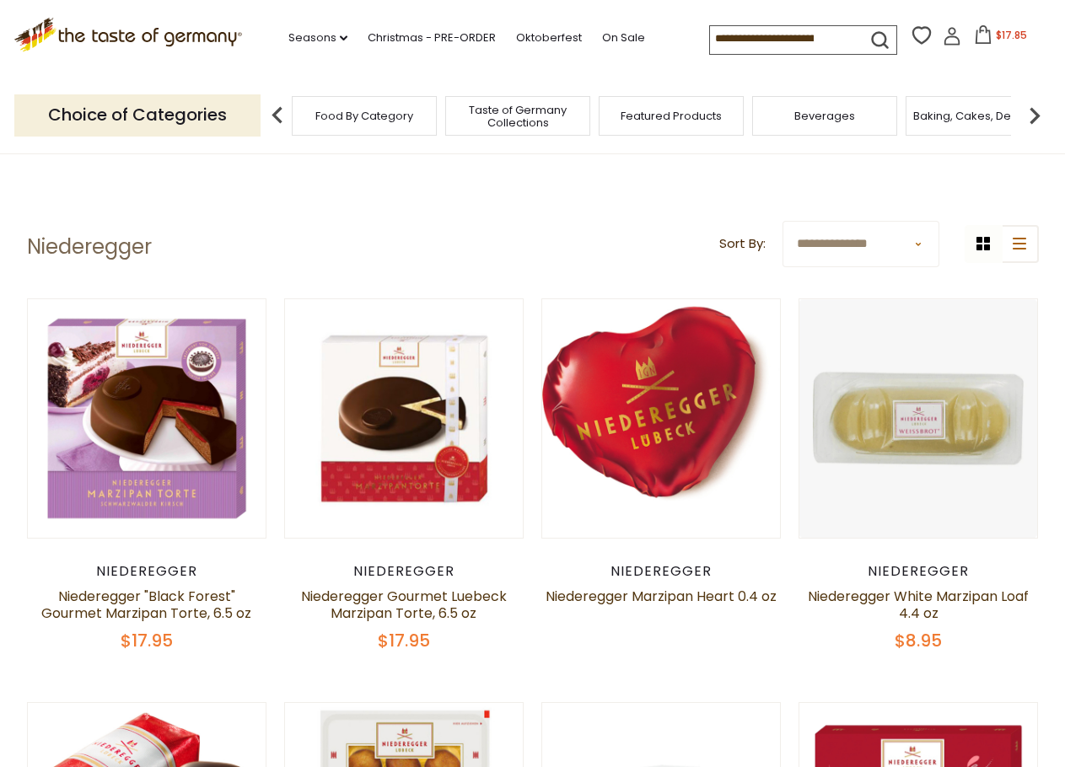
click at [360, 123] on div "Food By Category" at bounding box center [364, 116] width 145 height 40
click at [324, 116] on span "Food By Category" at bounding box center [364, 116] width 98 height 13
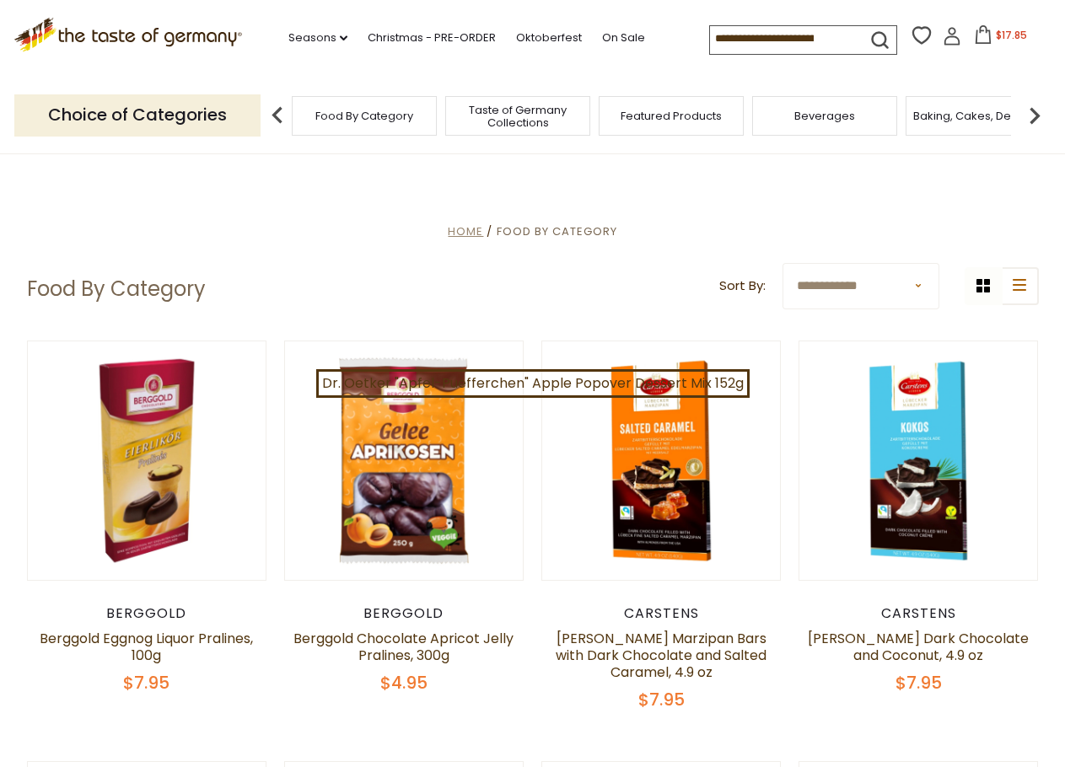
click at [469, 229] on span "Home" at bounding box center [465, 232] width 35 height 16
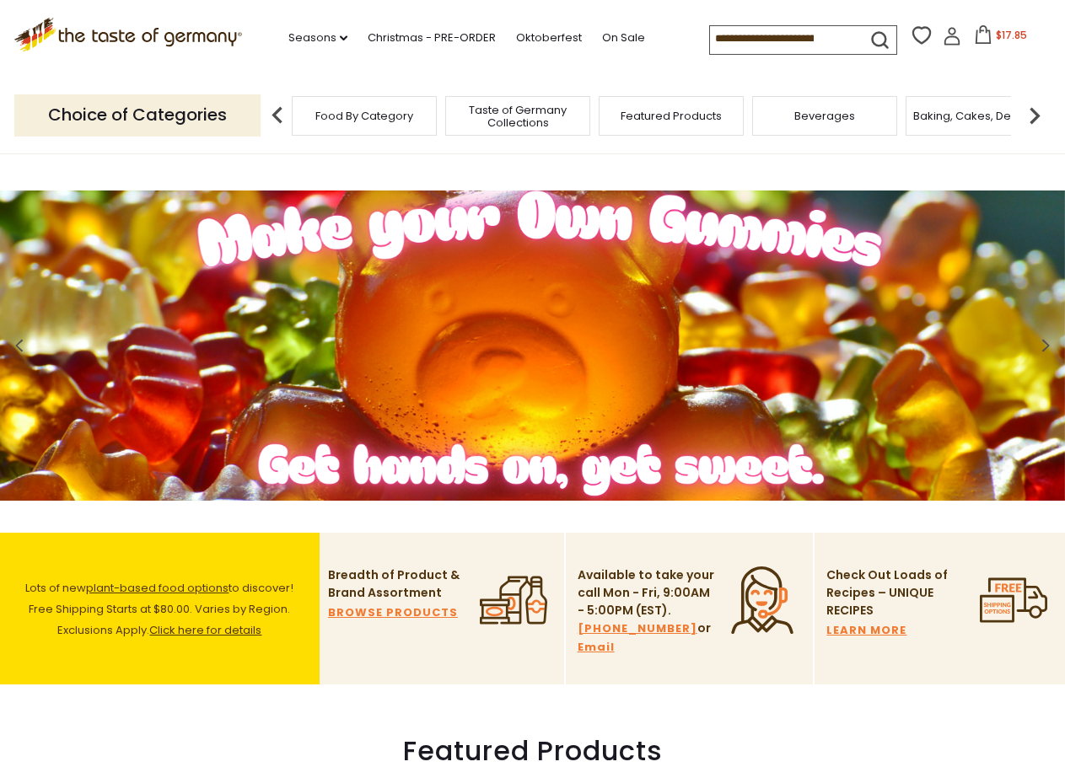
click at [213, 116] on p "Choice of Categories" at bounding box center [137, 114] width 246 height 41
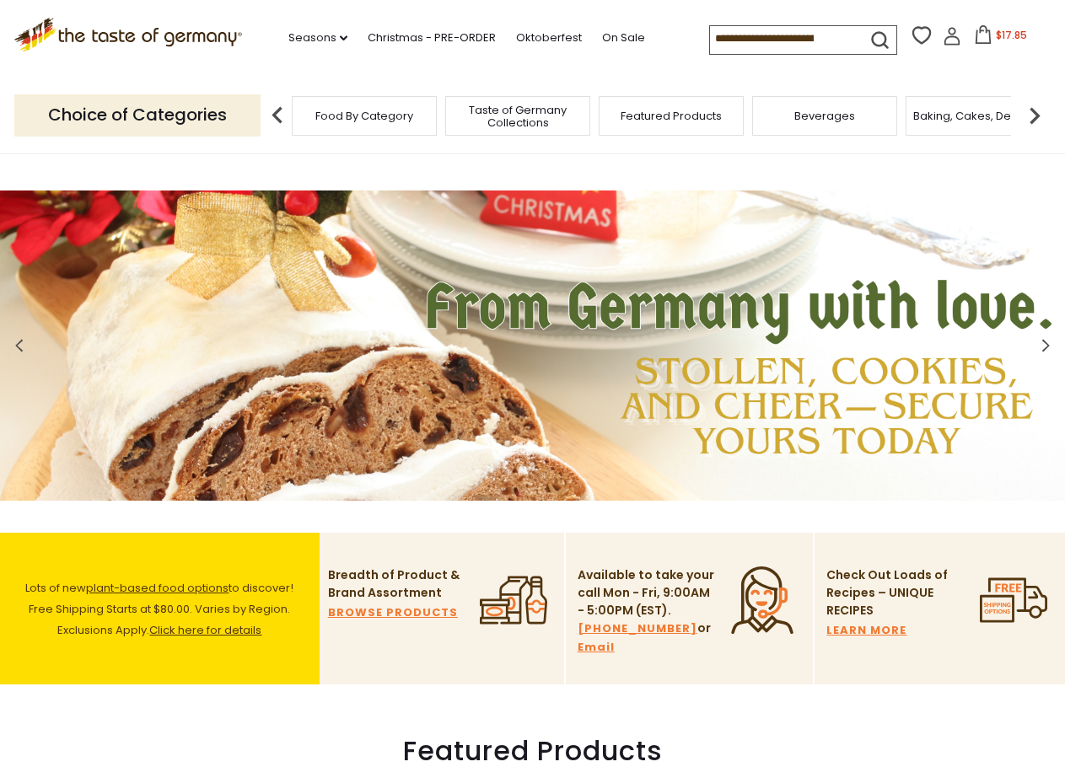
click at [283, 113] on img at bounding box center [278, 116] width 34 height 34
click at [347, 114] on span "Food By Category" at bounding box center [364, 116] width 98 height 13
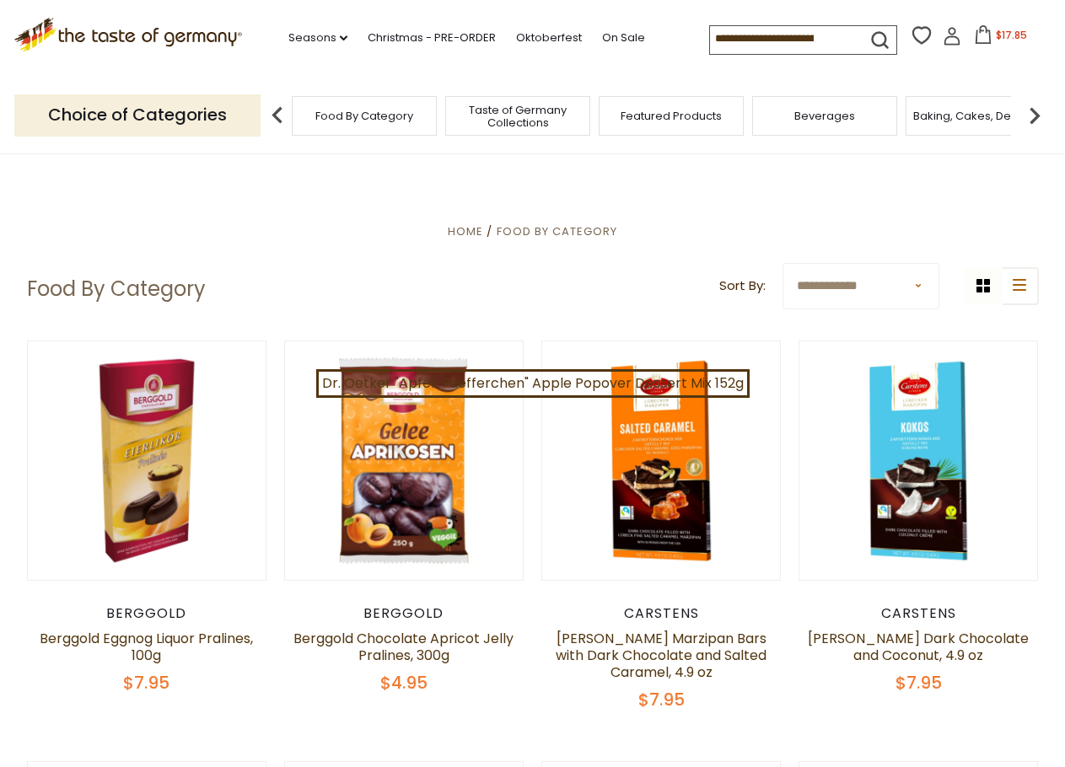
click at [1036, 116] on img at bounding box center [1035, 116] width 34 height 34
click at [1038, 115] on img at bounding box center [1035, 116] width 34 height 34
click at [462, 121] on span "Breads" at bounding box center [462, 116] width 40 height 13
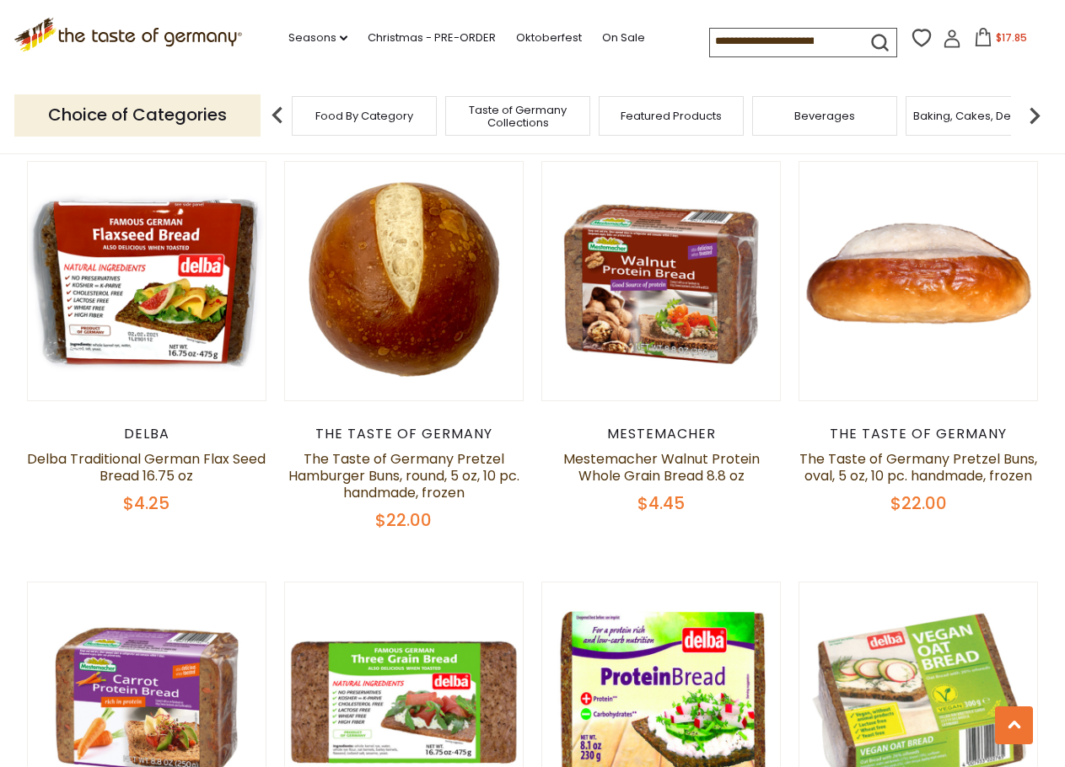
scroll to position [1687, 0]
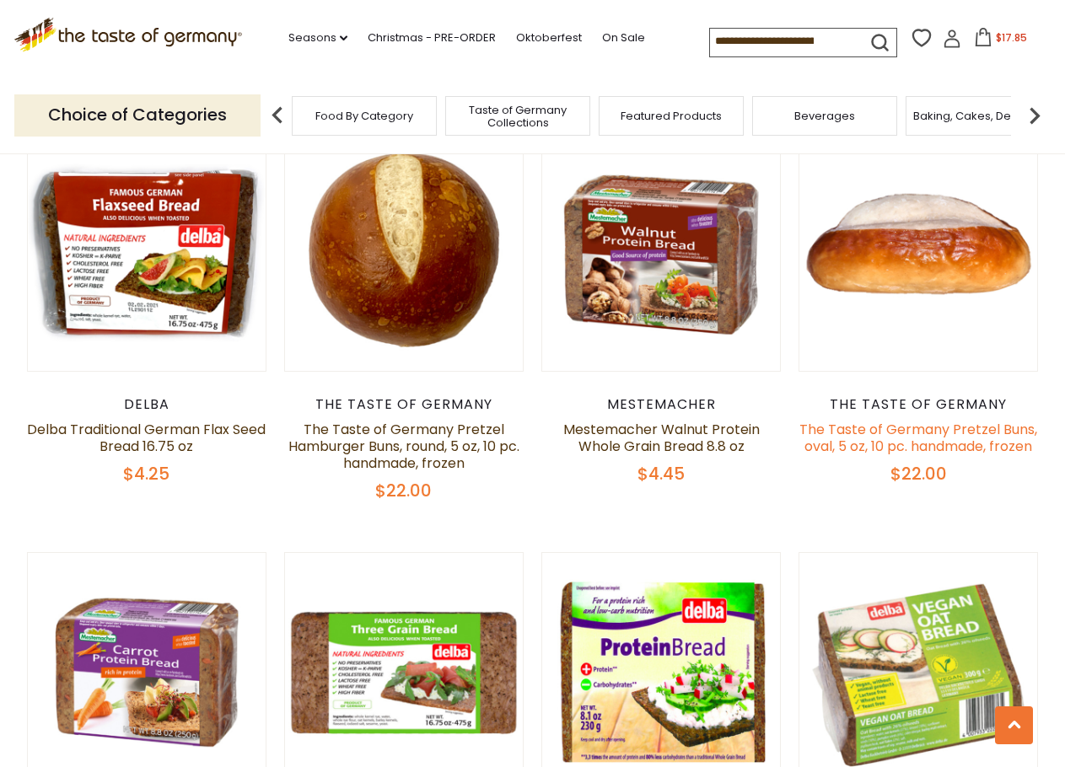
click at [866, 430] on link "The Taste of Germany Pretzel Buns, oval, 5 oz, 10 pc. handmade, frozen" at bounding box center [919, 438] width 238 height 36
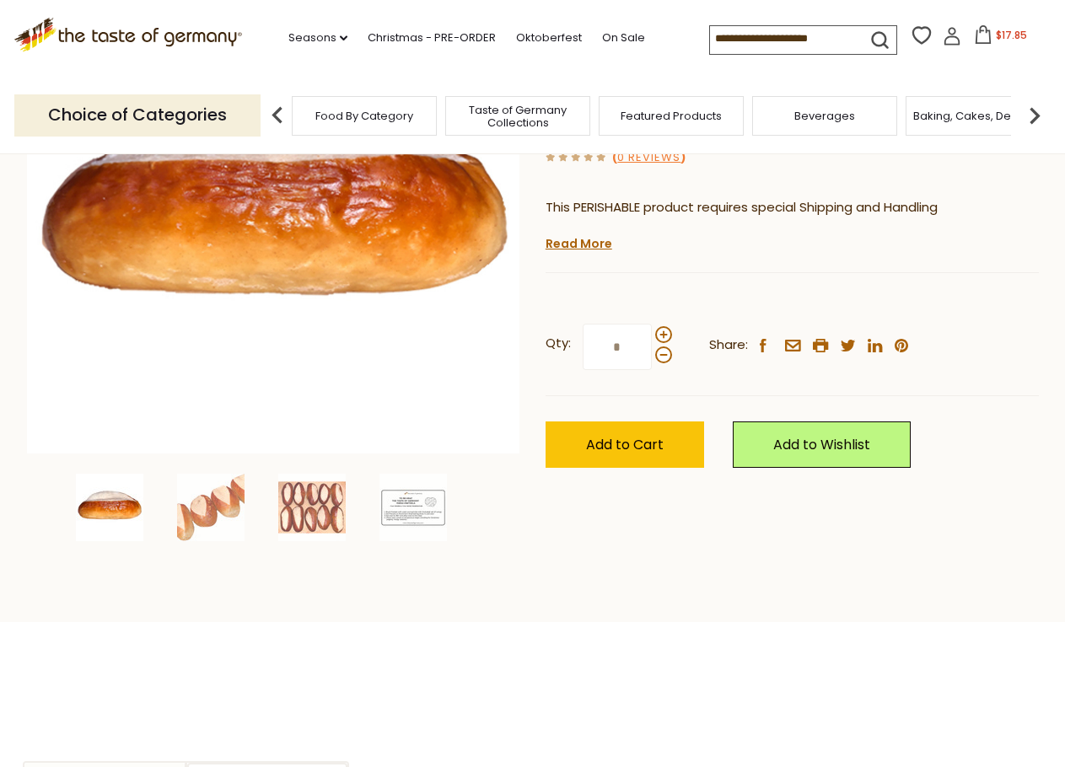
scroll to position [337, 0]
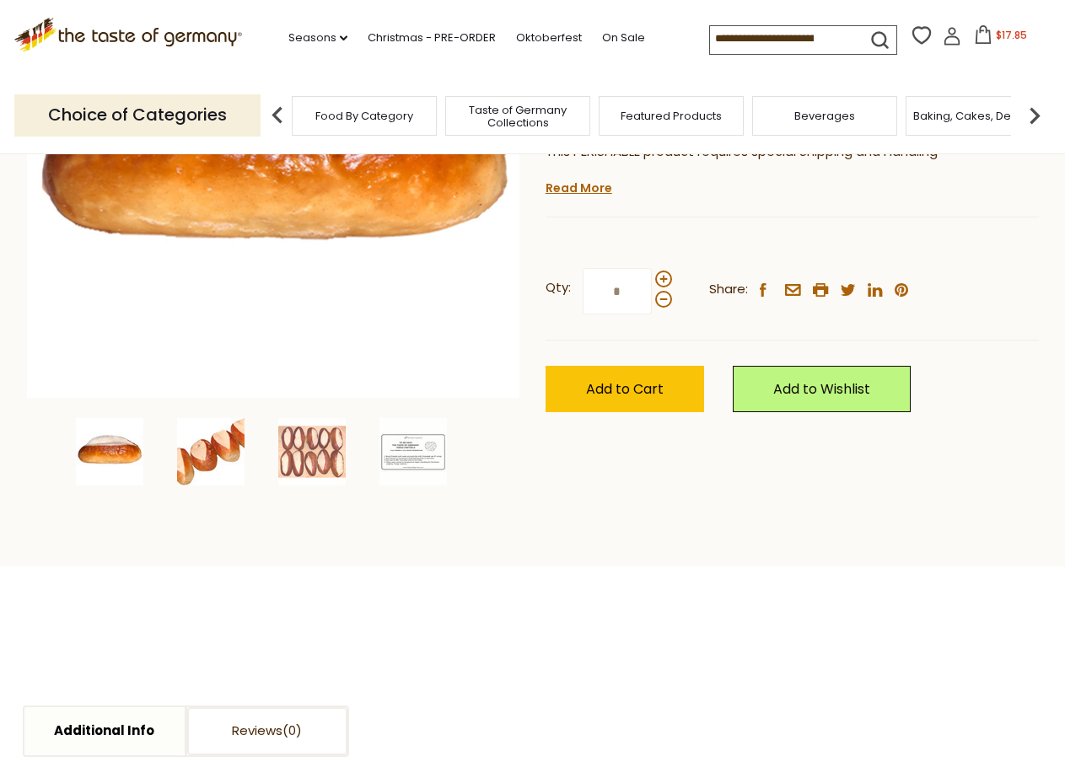
click at [224, 460] on img at bounding box center [210, 451] width 67 height 67
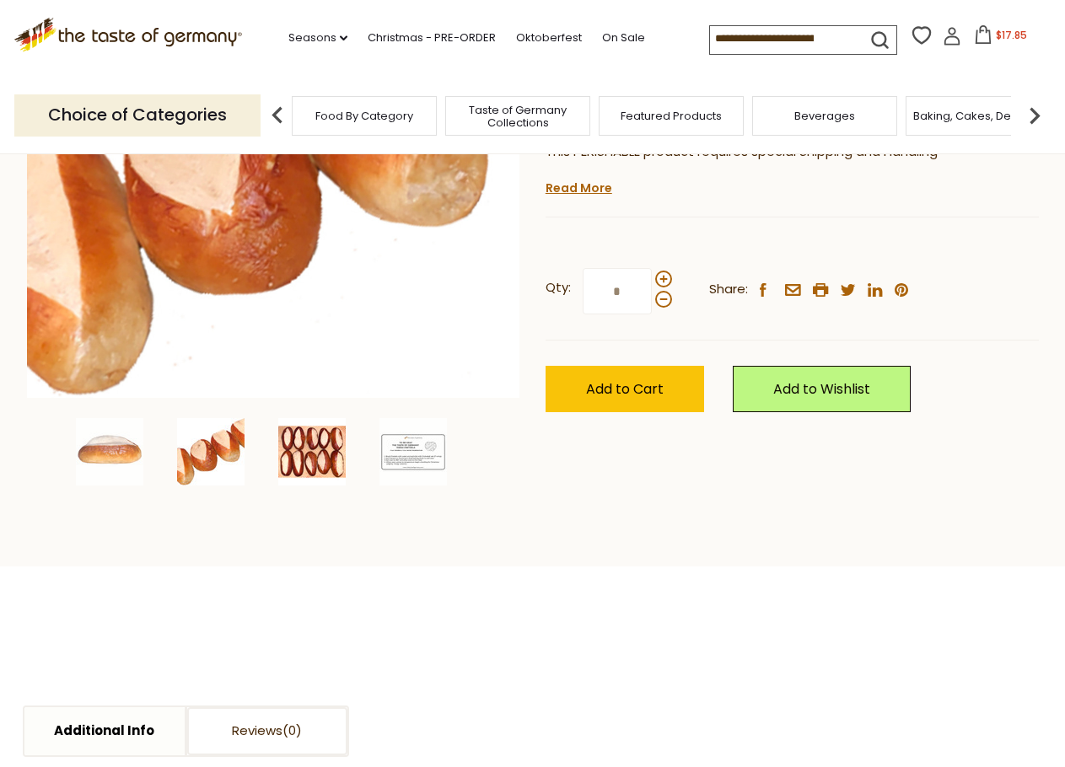
click at [288, 458] on img at bounding box center [311, 451] width 67 height 67
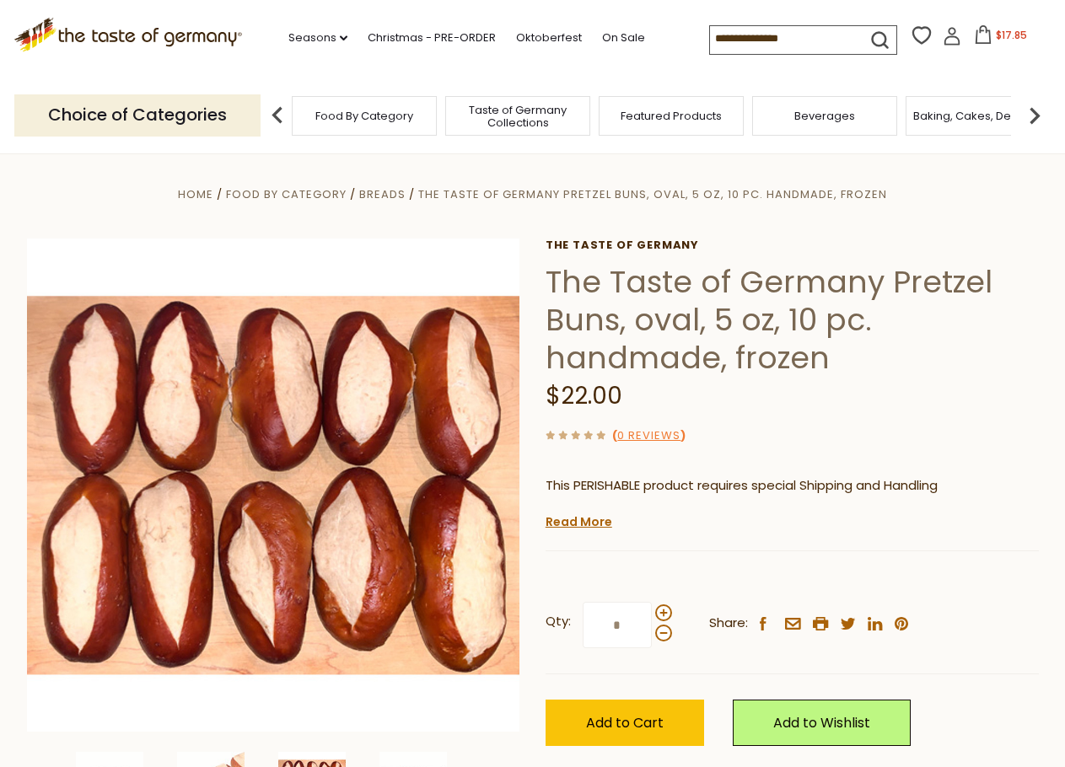
scroll to position [0, 0]
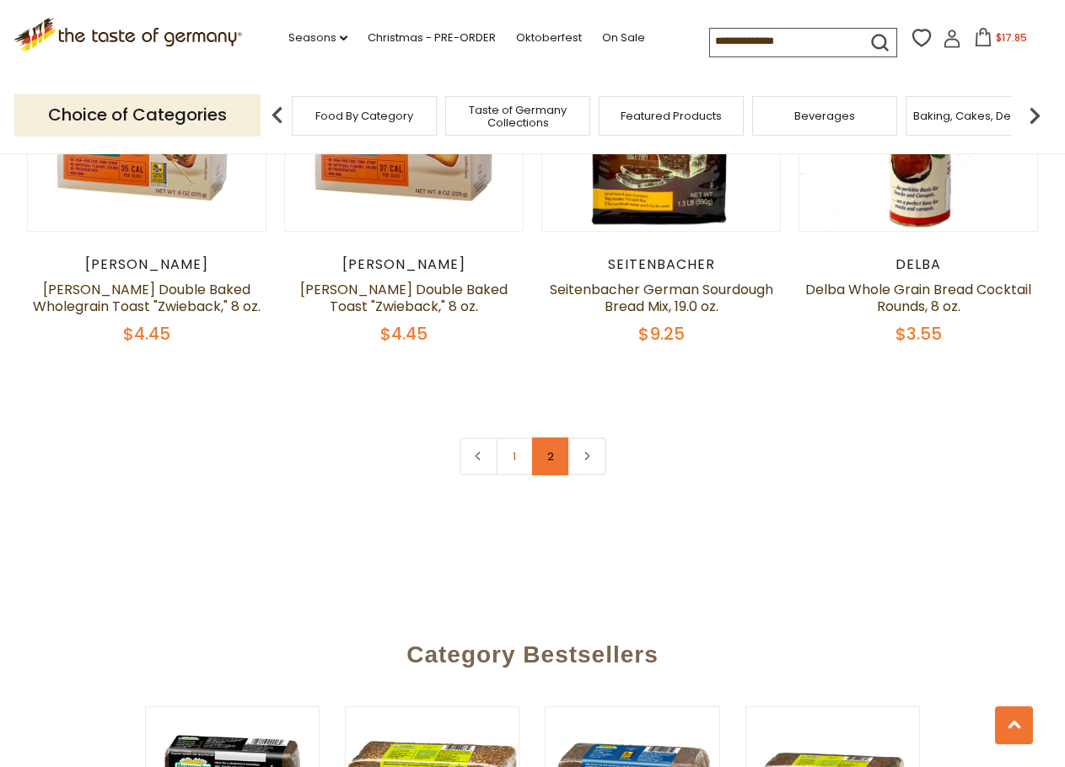
click at [552, 465] on link "2" at bounding box center [551, 457] width 38 height 38
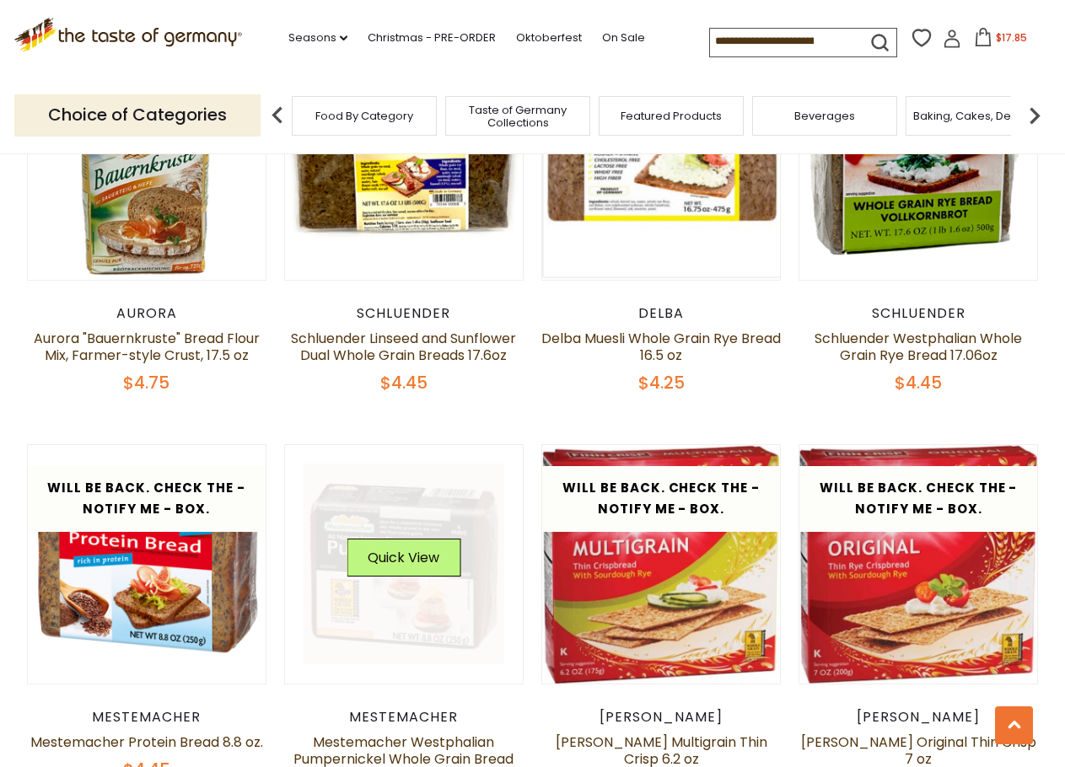
scroll to position [2385, 0]
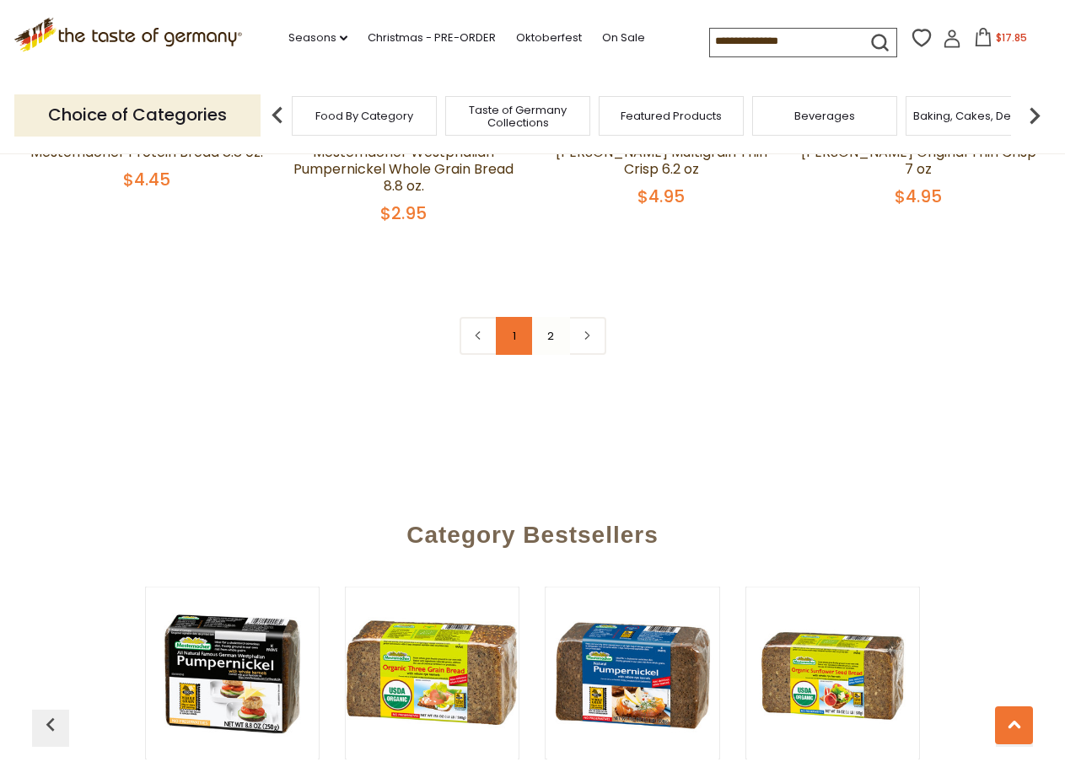
click at [508, 343] on link "1" at bounding box center [515, 336] width 38 height 38
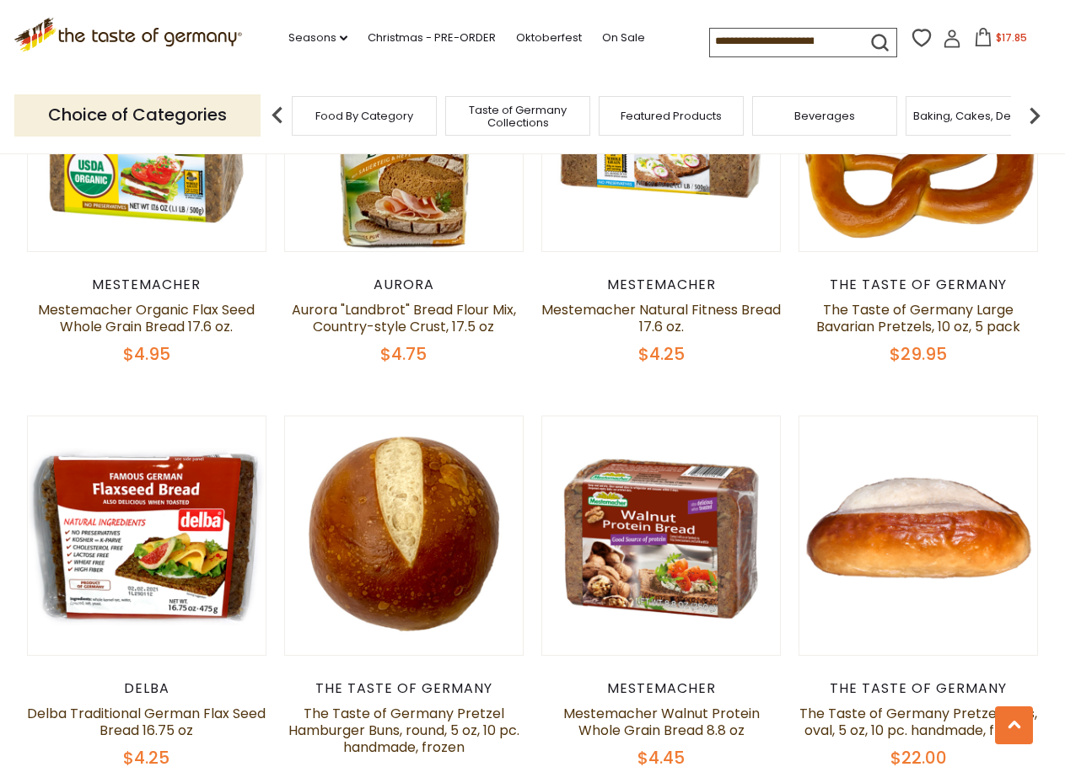
scroll to position [1457, 0]
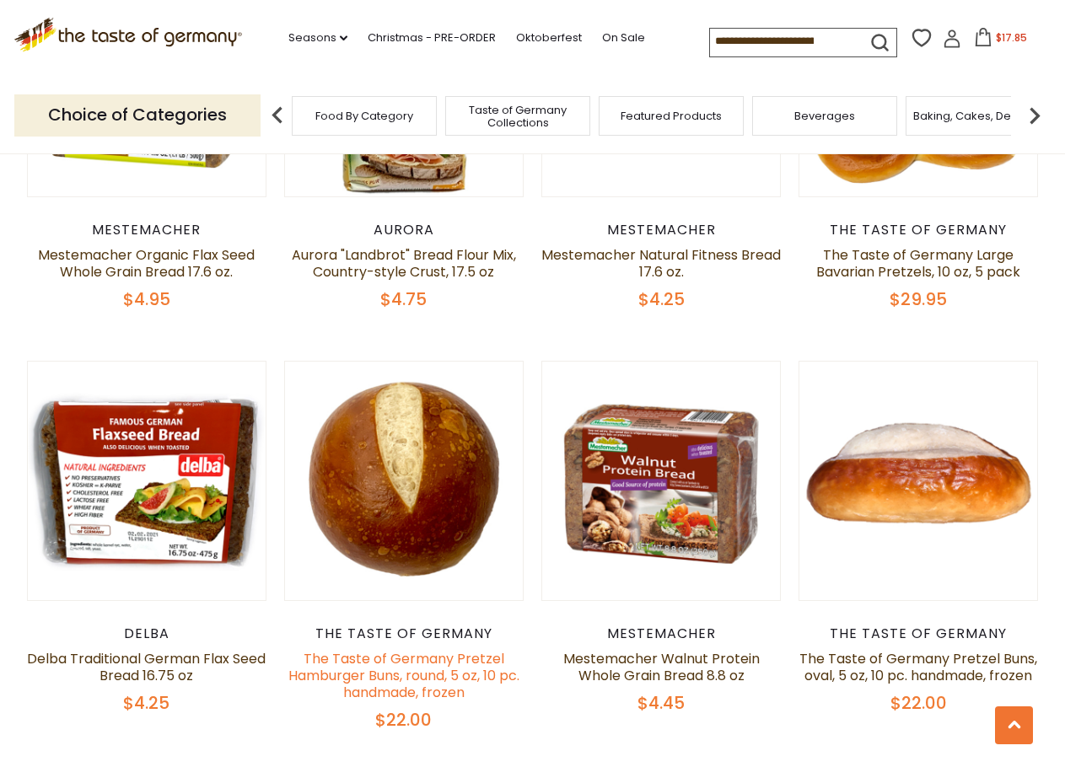
click at [422, 658] on link "The Taste of Germany Pretzel Hamburger Buns, round, 5 oz, 10 pc. handmade, froz…" at bounding box center [403, 675] width 231 height 53
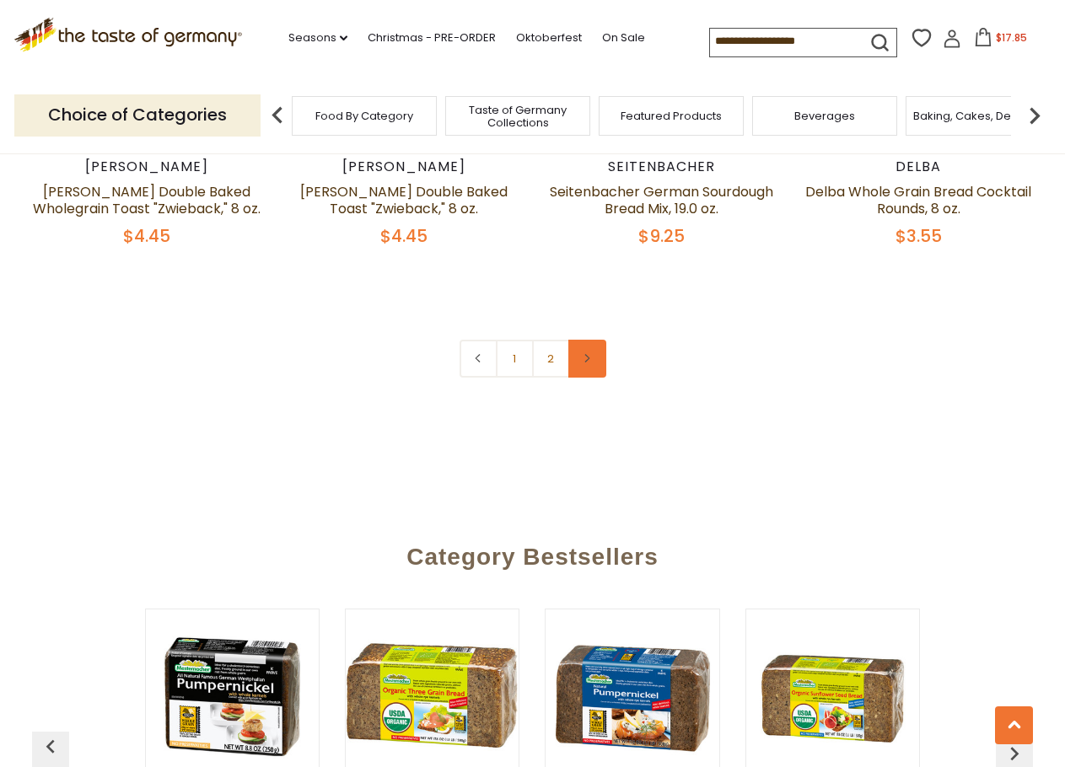
scroll to position [3988, 0]
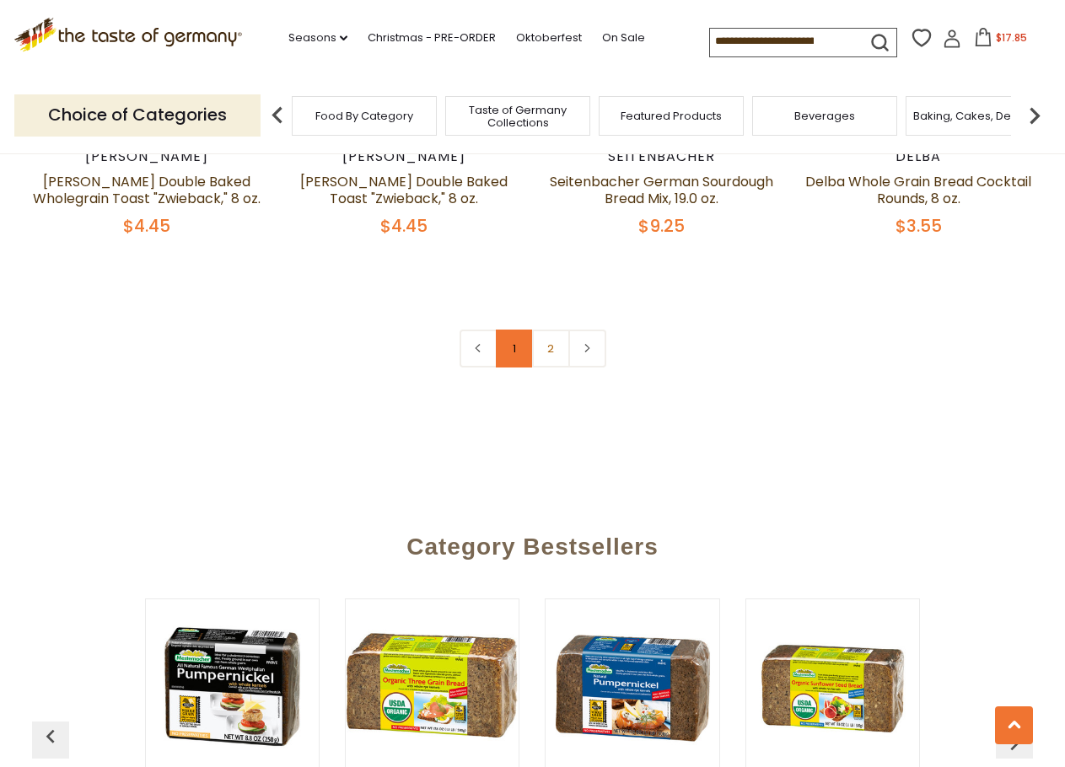
click at [521, 355] on link "1" at bounding box center [515, 349] width 38 height 38
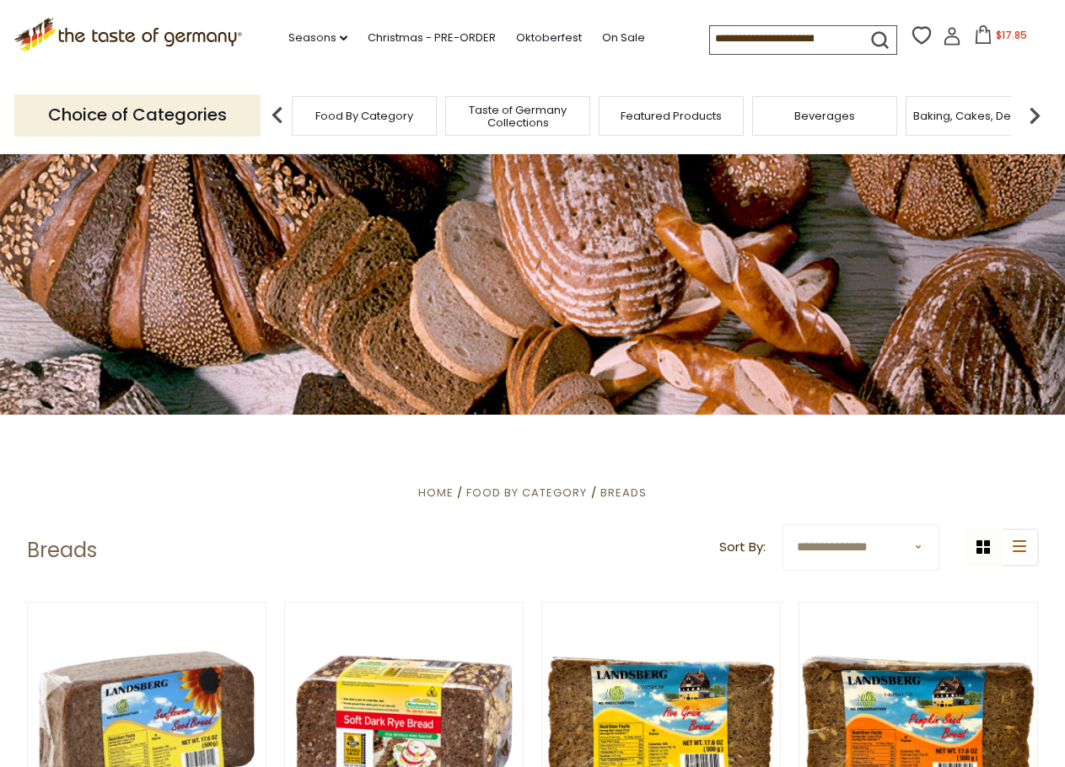
scroll to position [0, 0]
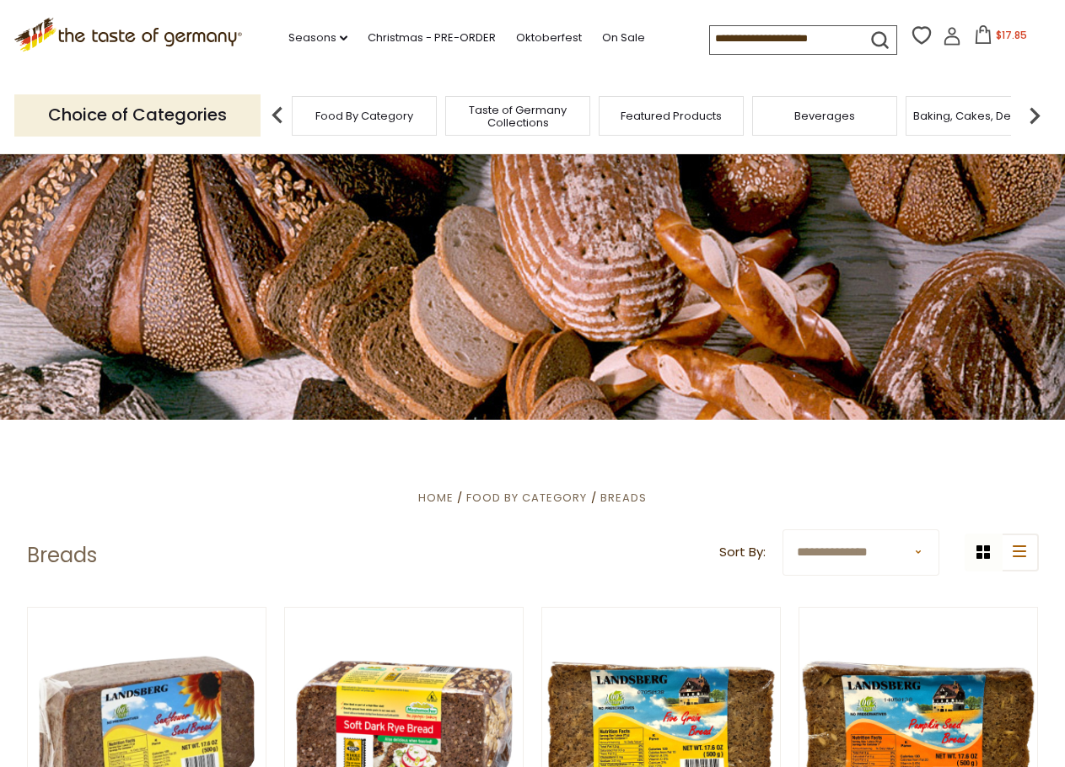
click at [278, 65] on div ".st0{fill:#EDD300;} .st1{fill:#D33E21;} .st0{fill:#EDD300;} .st1{fill:#D33E21;}…" at bounding box center [532, 39] width 1037 height 78
click at [1010, 38] on span "$17.85" at bounding box center [1011, 35] width 31 height 14
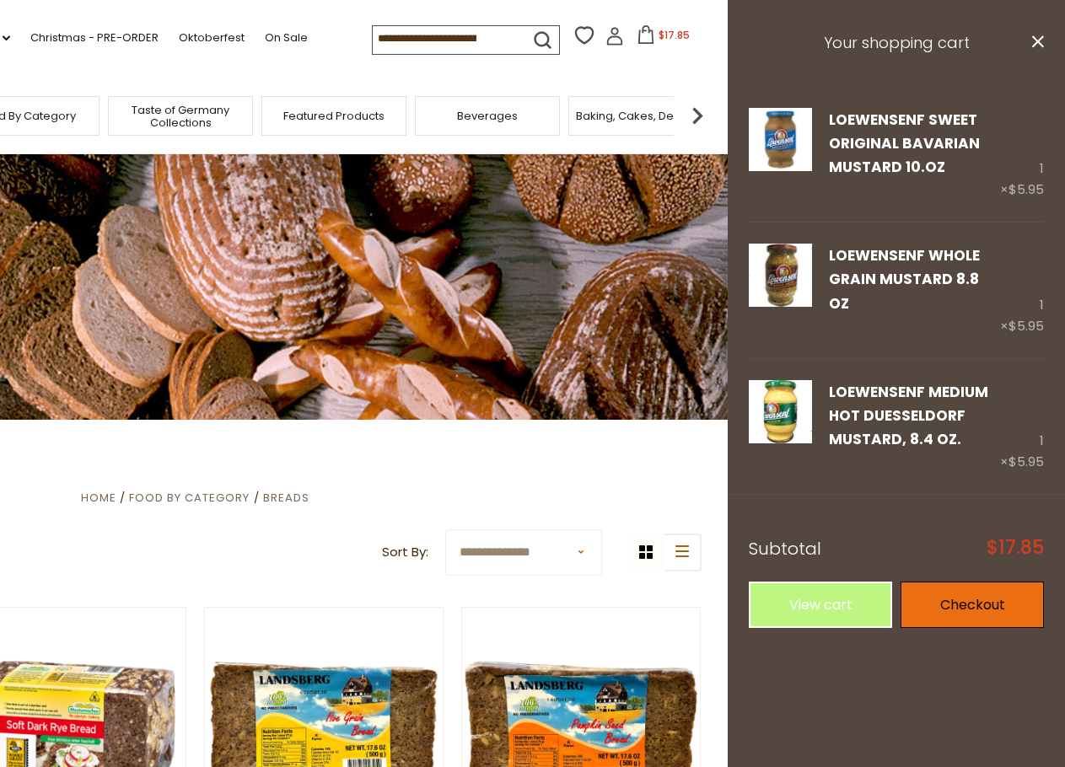
click at [929, 582] on link "Checkout" at bounding box center [972, 605] width 143 height 46
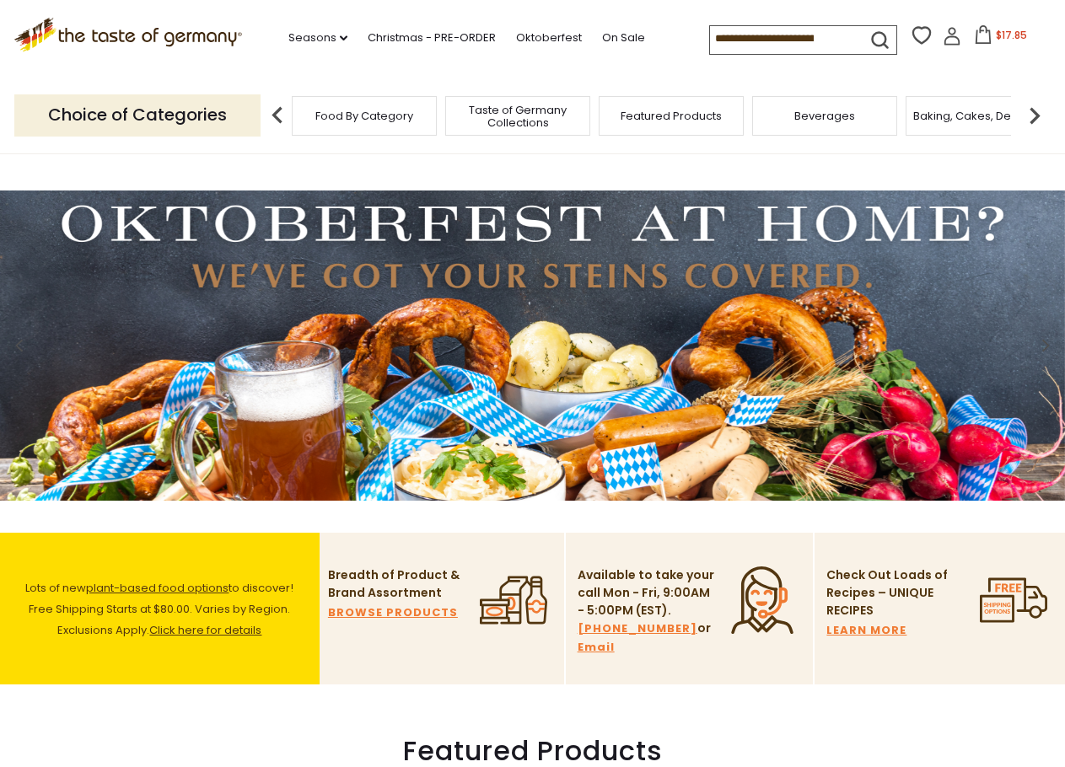
click at [503, 110] on span "Taste of Germany Collections" at bounding box center [517, 116] width 135 height 25
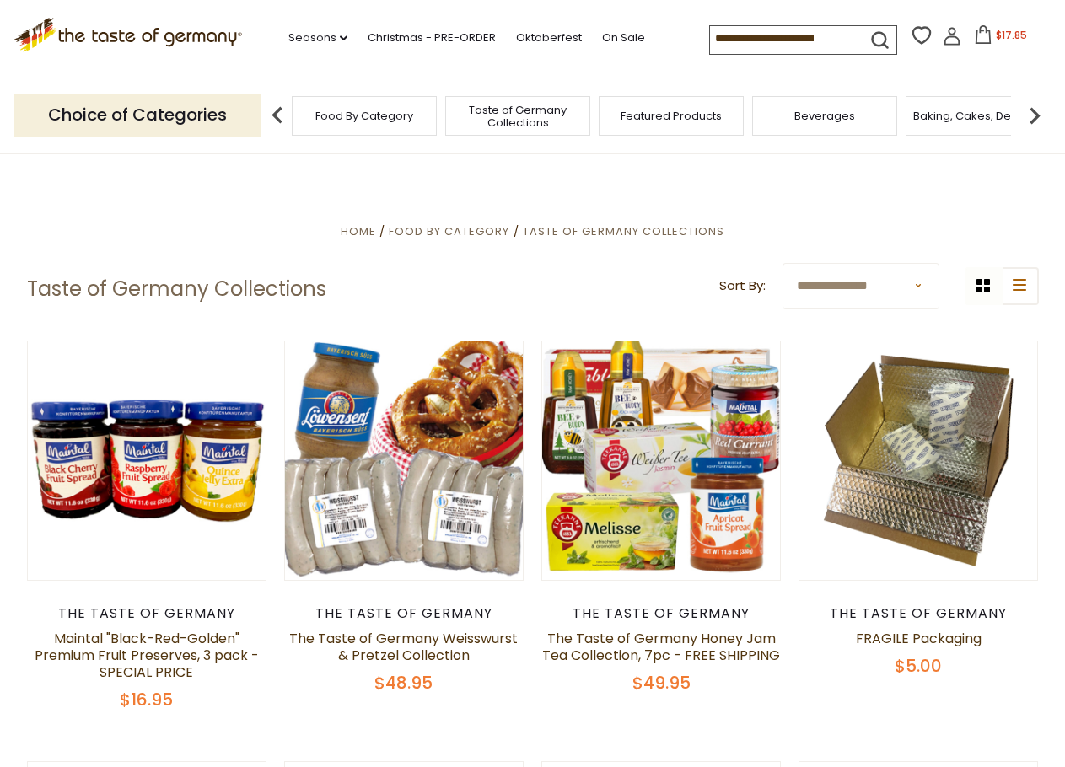
click at [996, 35] on span "$17.85" at bounding box center [1011, 35] width 31 height 14
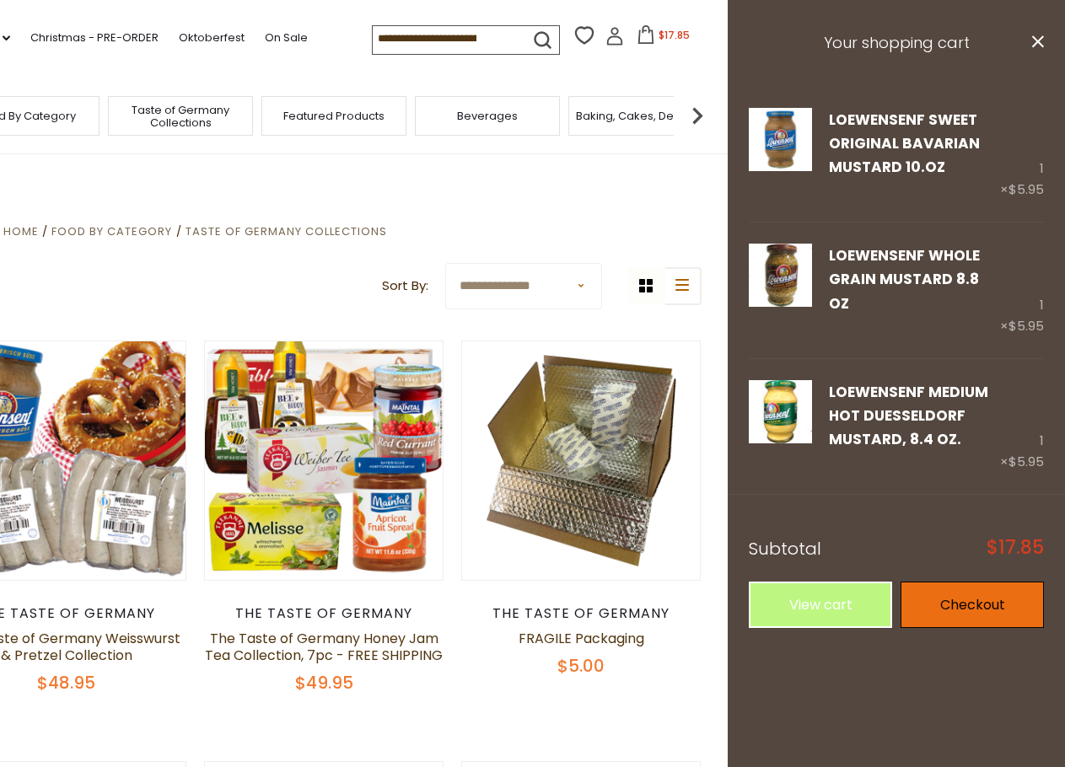
click at [988, 582] on link "Checkout" at bounding box center [972, 605] width 143 height 46
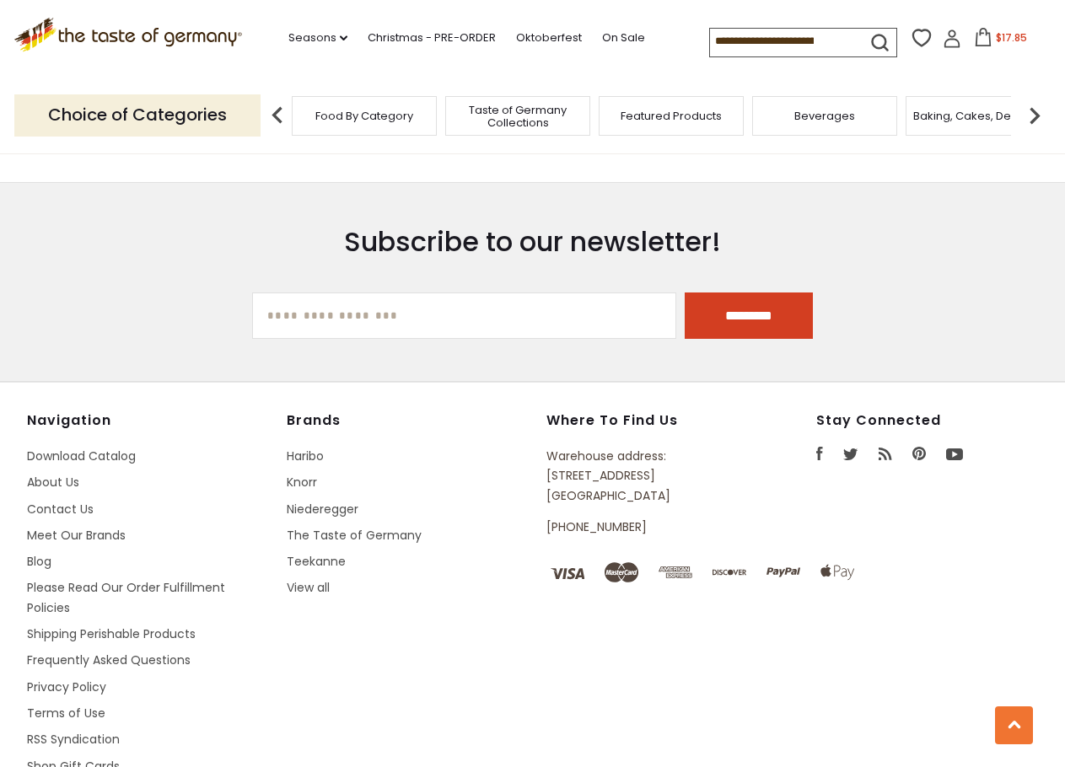
scroll to position [1012, 0]
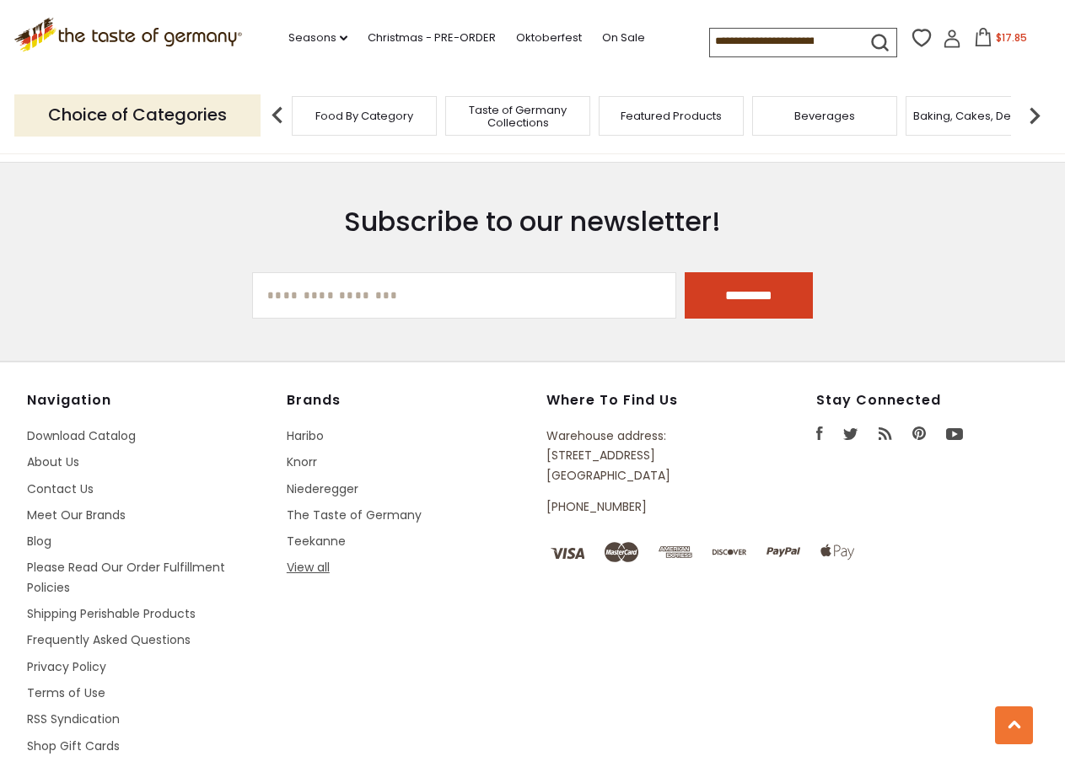
click at [325, 568] on link "View all" at bounding box center [308, 567] width 43 height 17
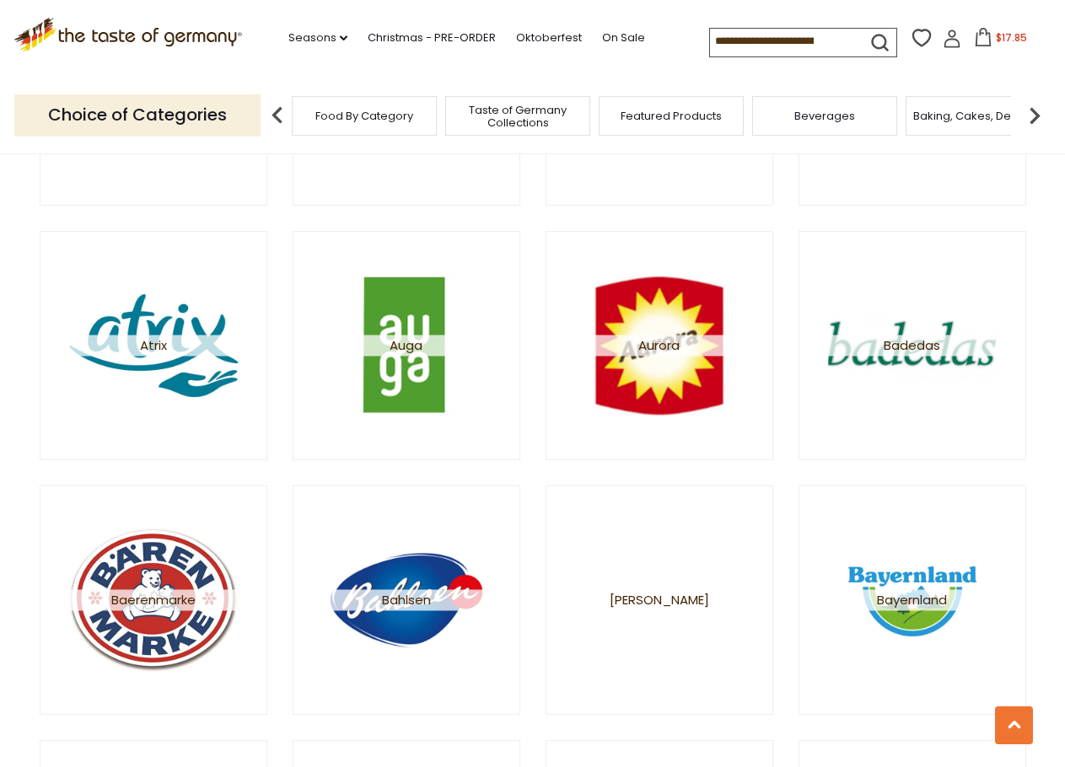
scroll to position [928, 0]
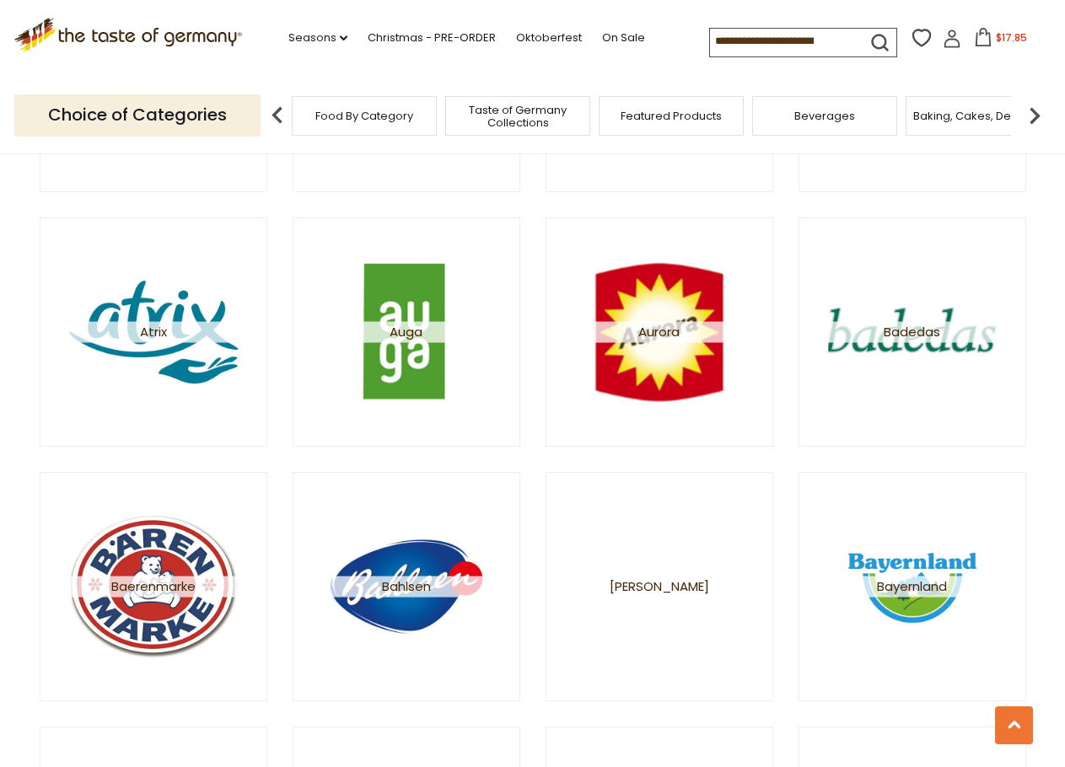
click at [185, 110] on p "Choice of Categories" at bounding box center [137, 114] width 246 height 41
click at [103, 118] on p "Choice of Categories" at bounding box center [137, 114] width 246 height 41
click at [320, 119] on span "Food By Category" at bounding box center [364, 116] width 98 height 13
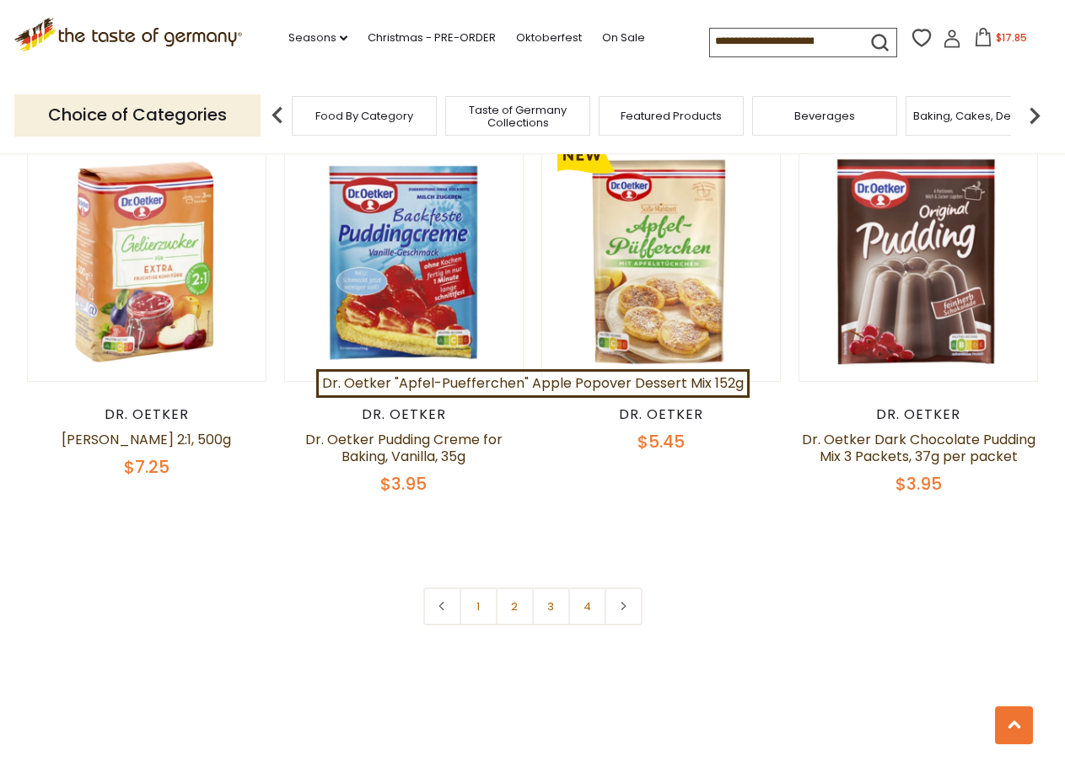
scroll to position [3627, 0]
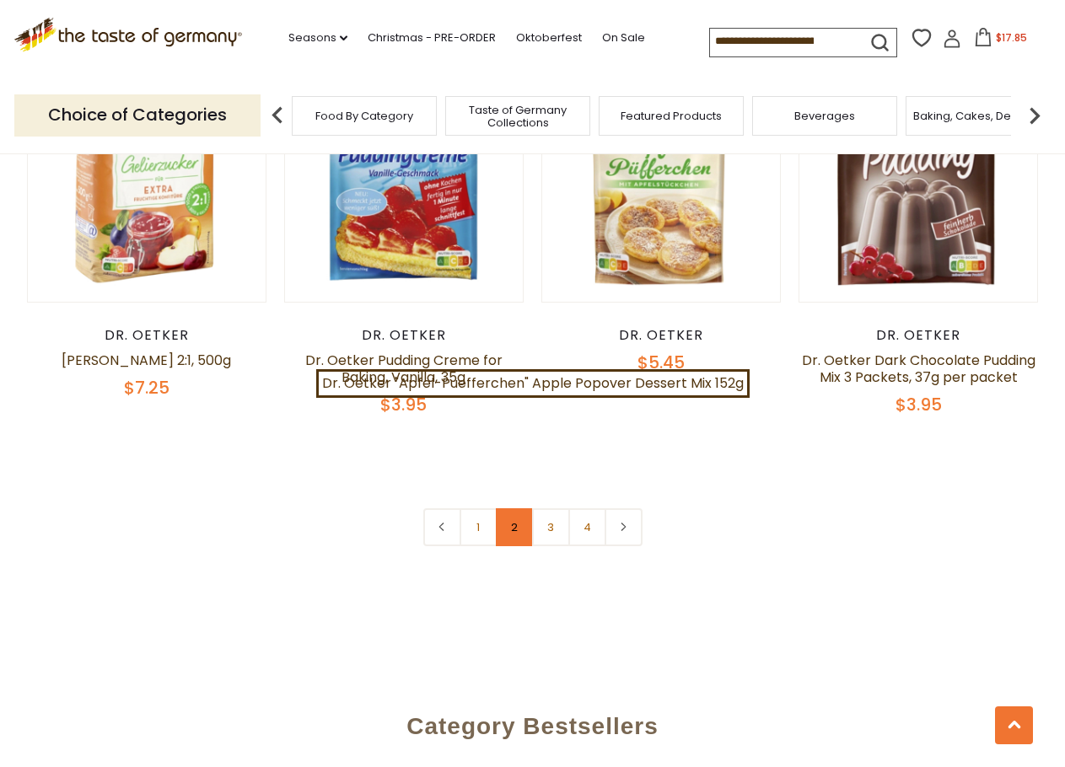
click at [510, 514] on link "2" at bounding box center [515, 528] width 38 height 38
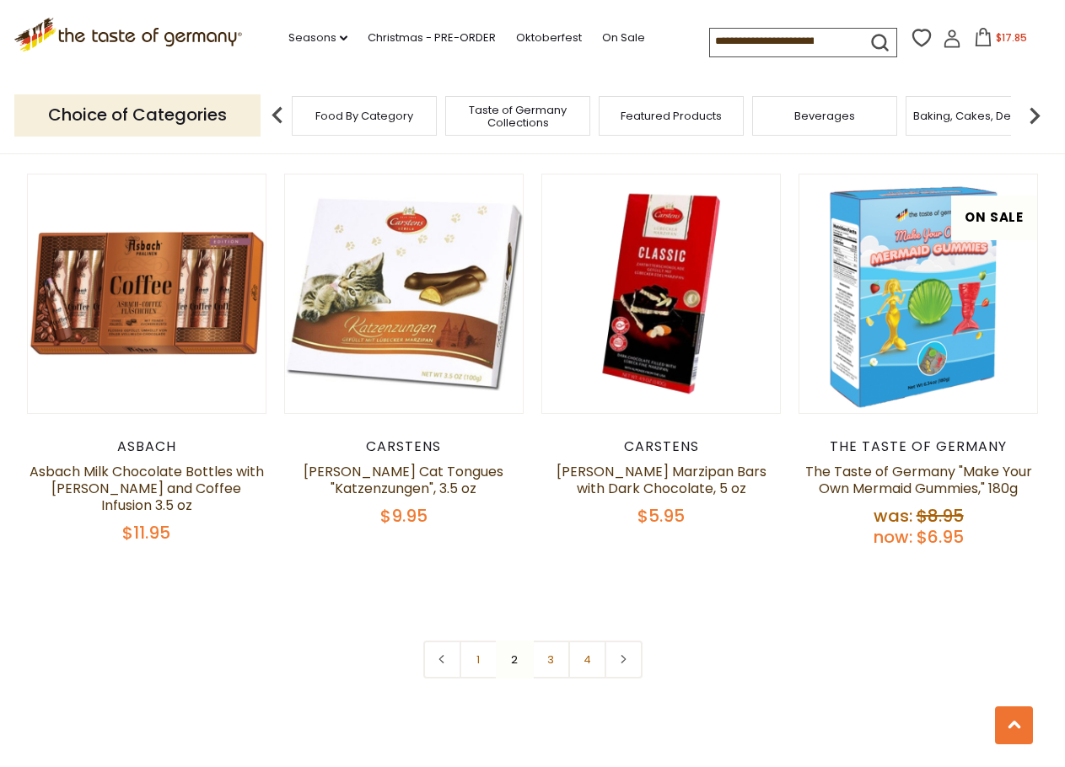
scroll to position [3721, 0]
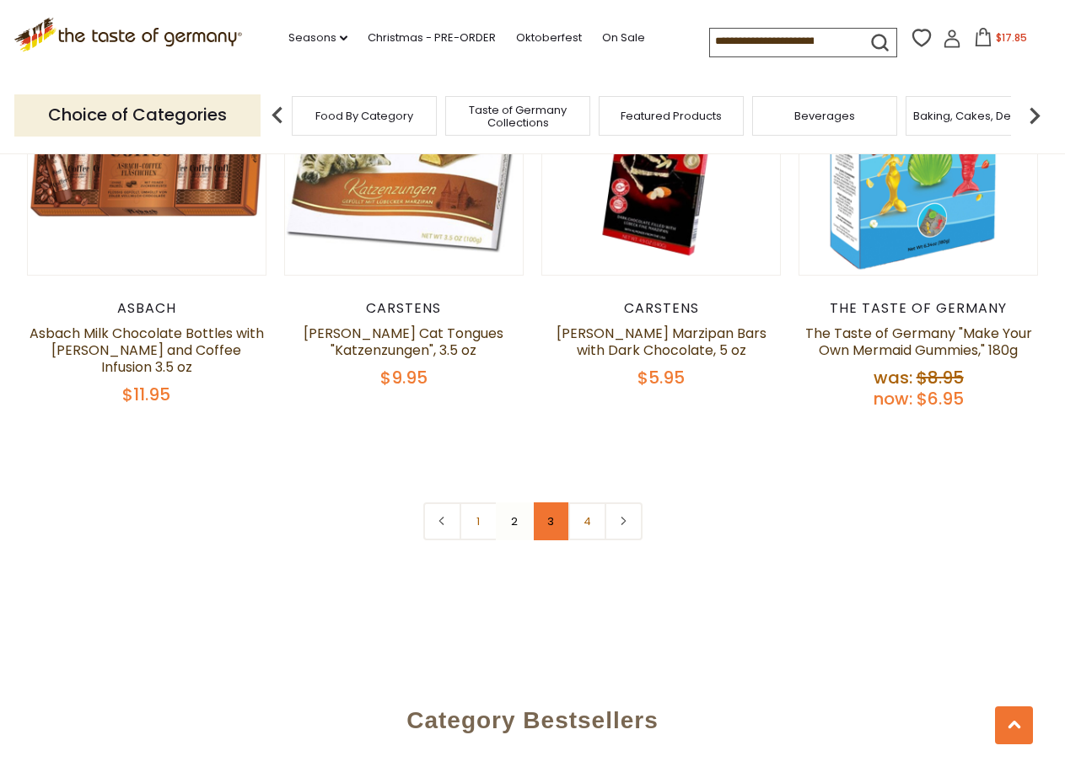
click at [541, 503] on link "3" at bounding box center [551, 522] width 38 height 38
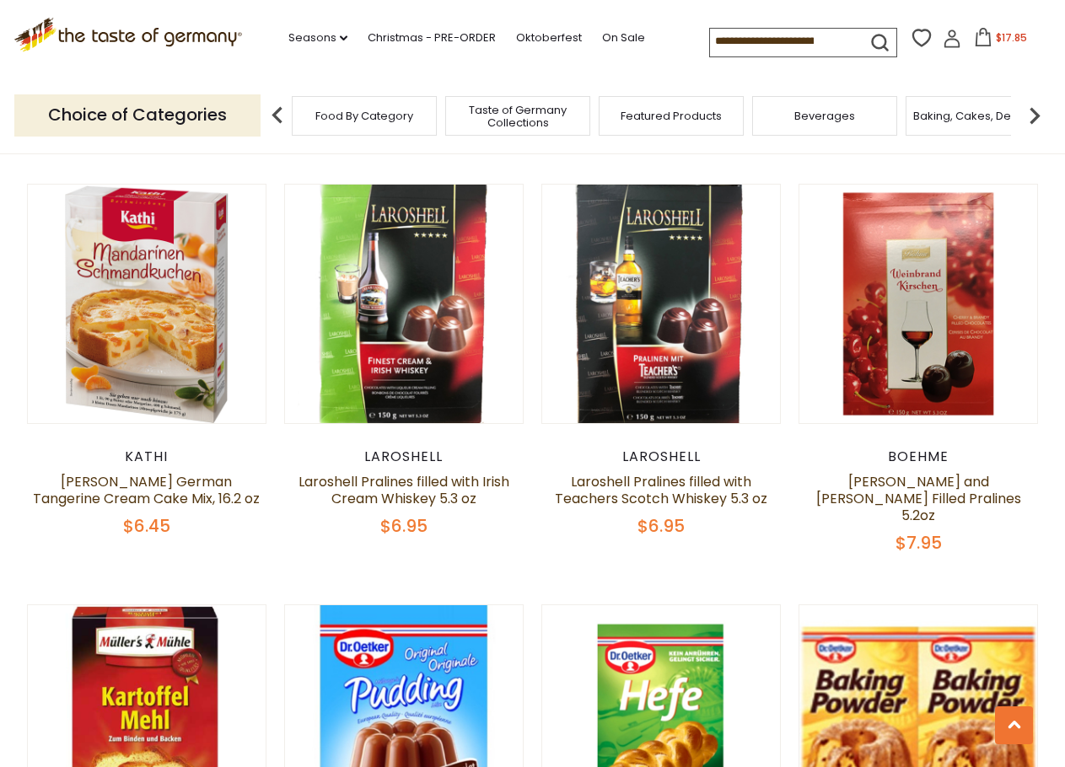
scroll to position [1697, 0]
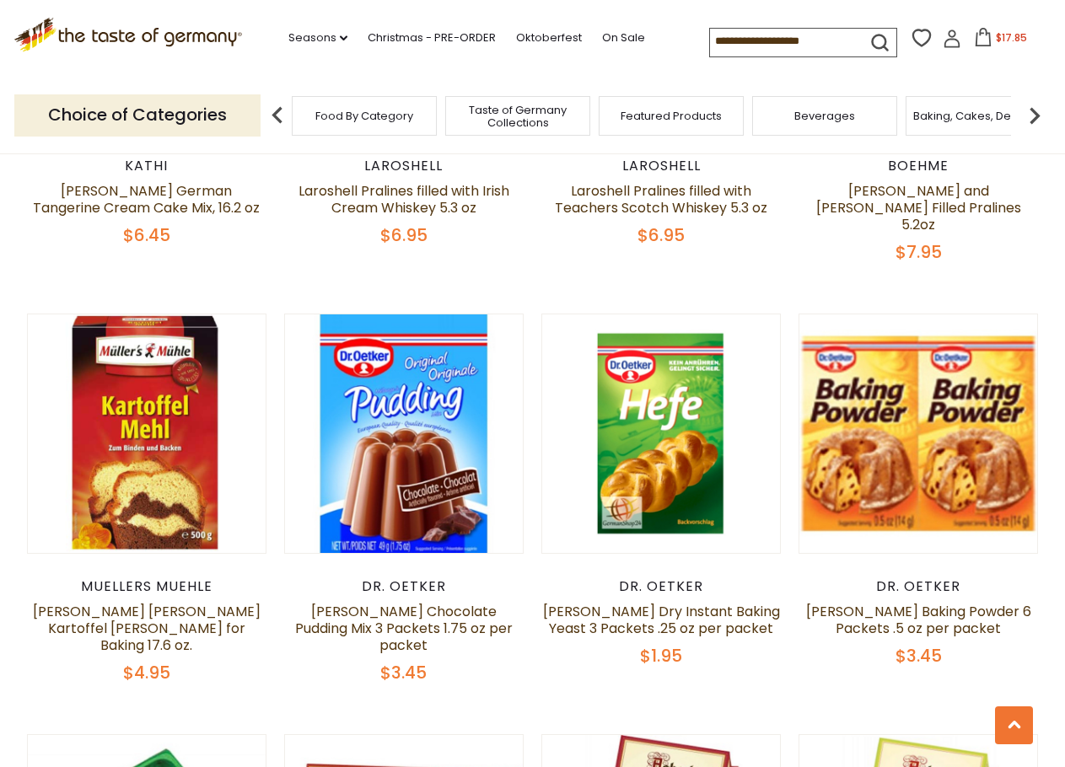
click at [1000, 36] on span "$17.85" at bounding box center [1011, 37] width 31 height 14
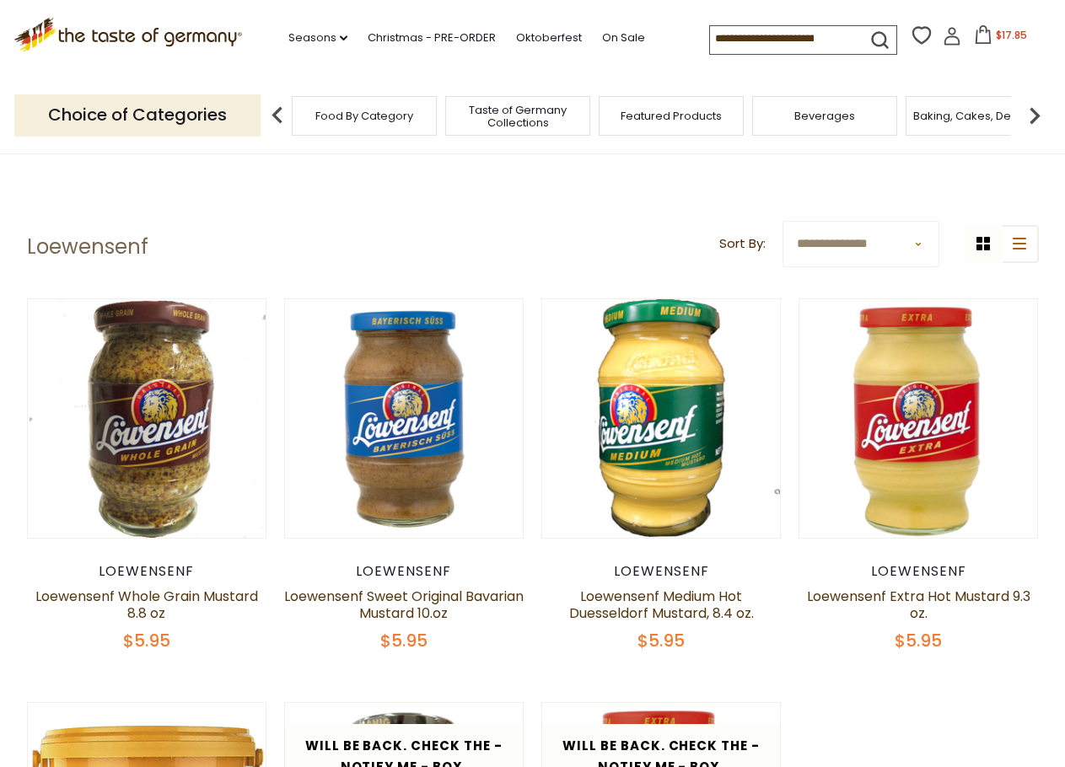
click at [1014, 40] on span "$17.85" at bounding box center [1011, 35] width 31 height 14
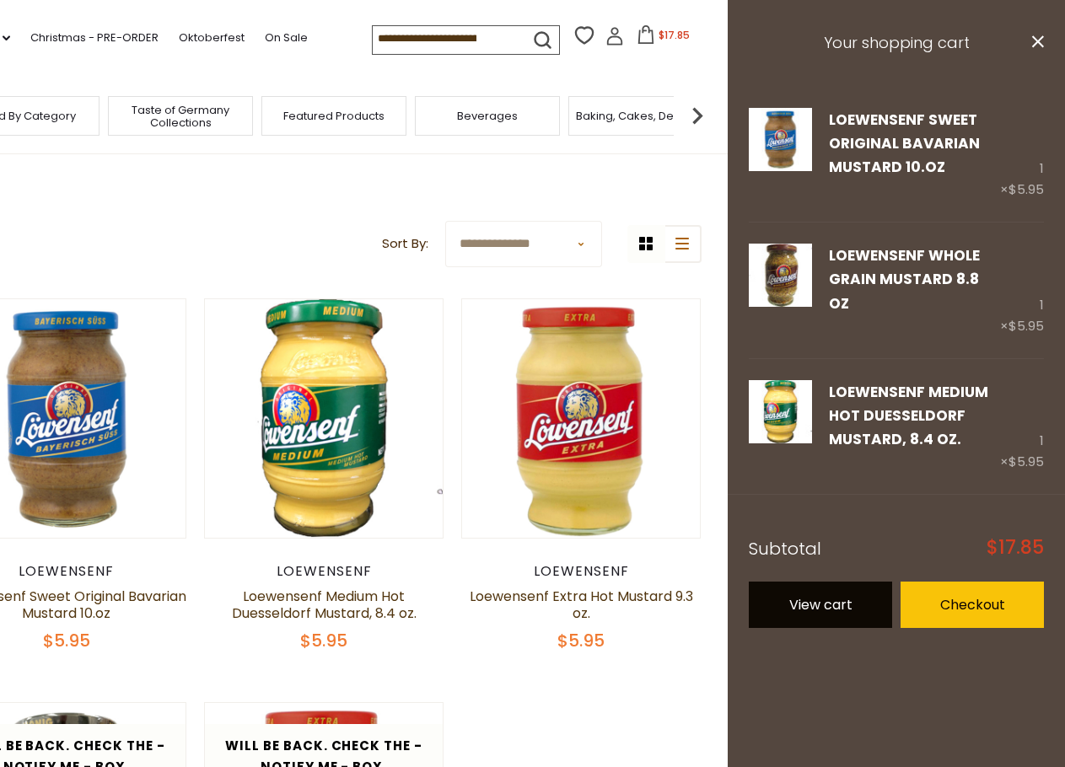
click at [827, 586] on link "View cart" at bounding box center [820, 605] width 143 height 46
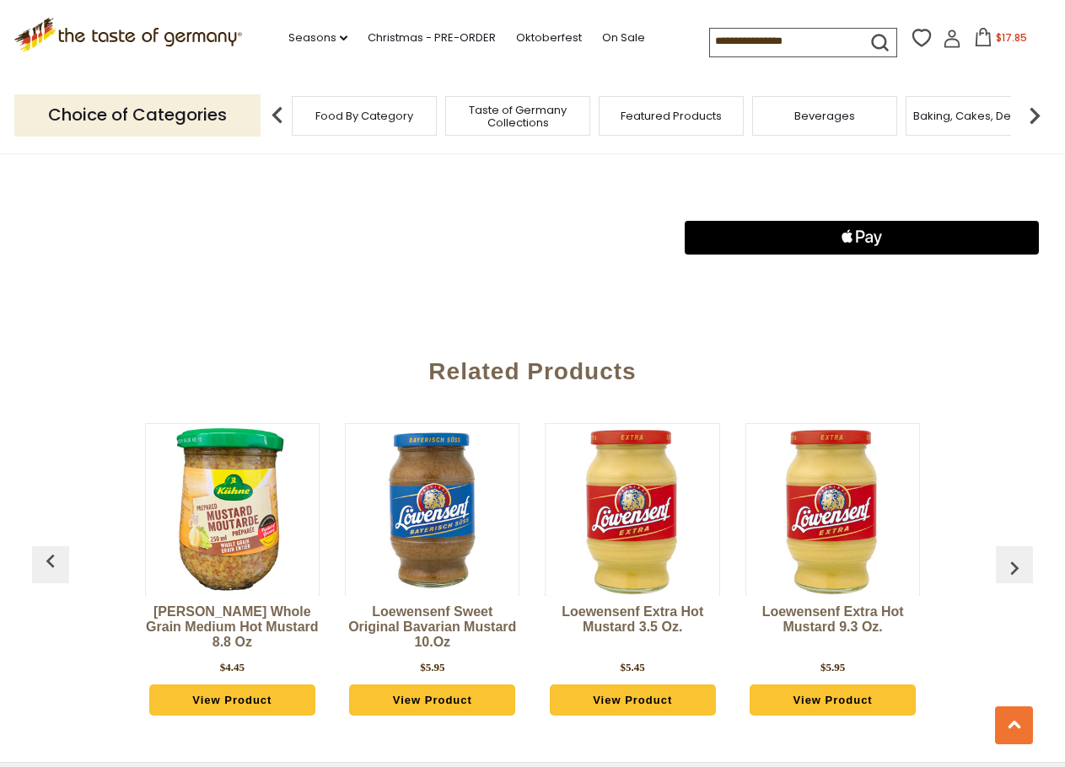
scroll to position [1096, 0]
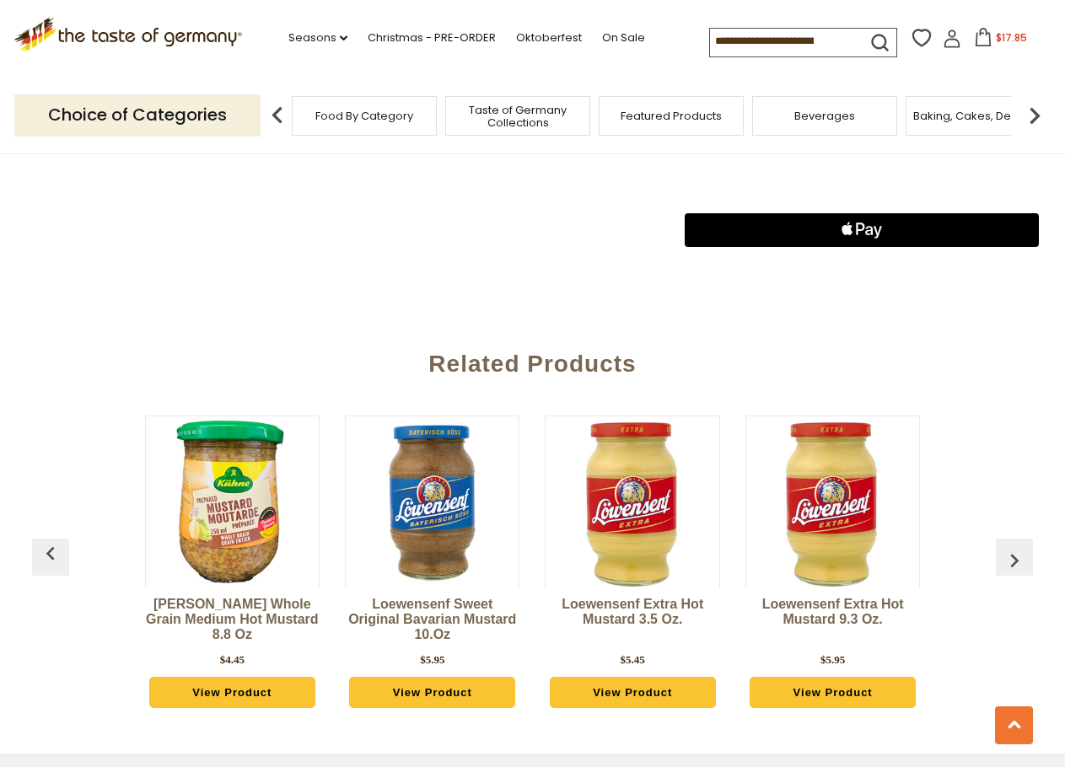
click at [1026, 553] on img "button" at bounding box center [1014, 560] width 27 height 27
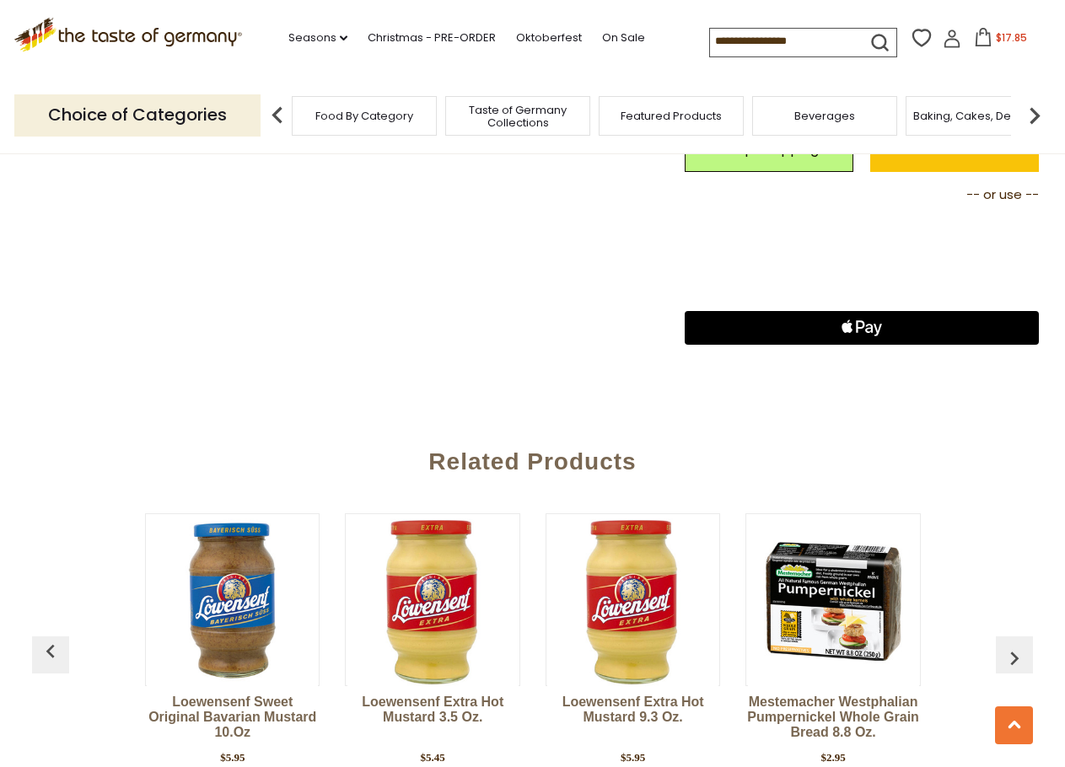
scroll to position [1012, 0]
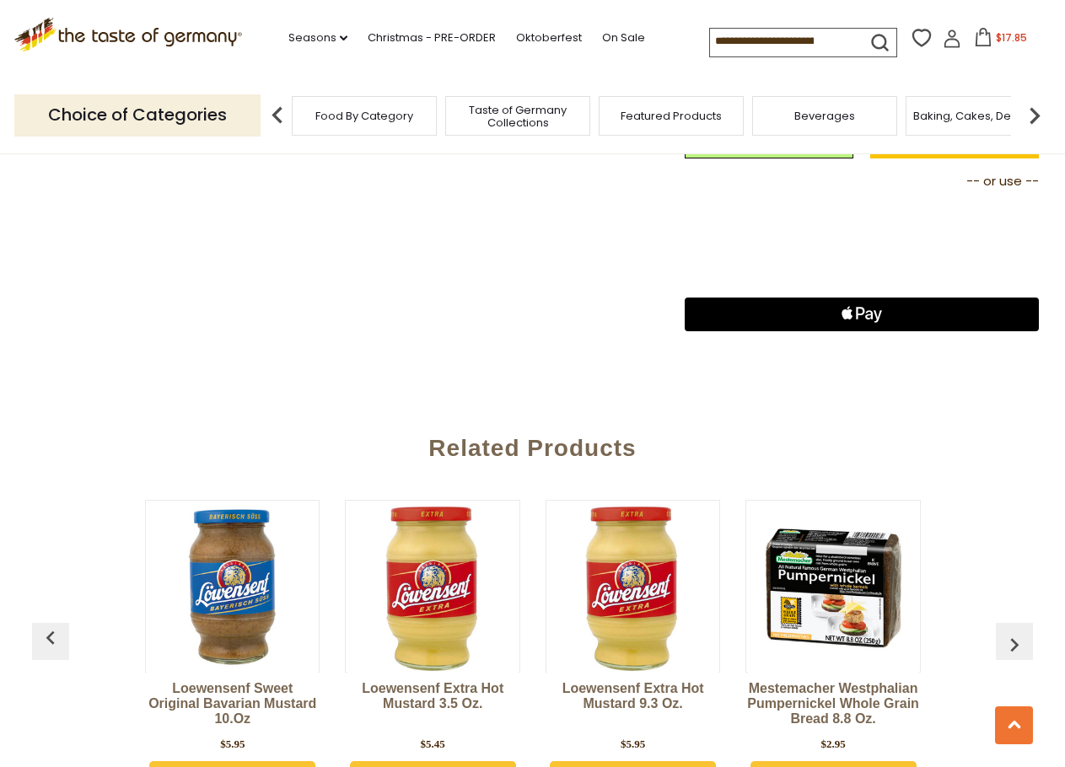
click at [437, 602] on img at bounding box center [432, 586] width 171 height 171
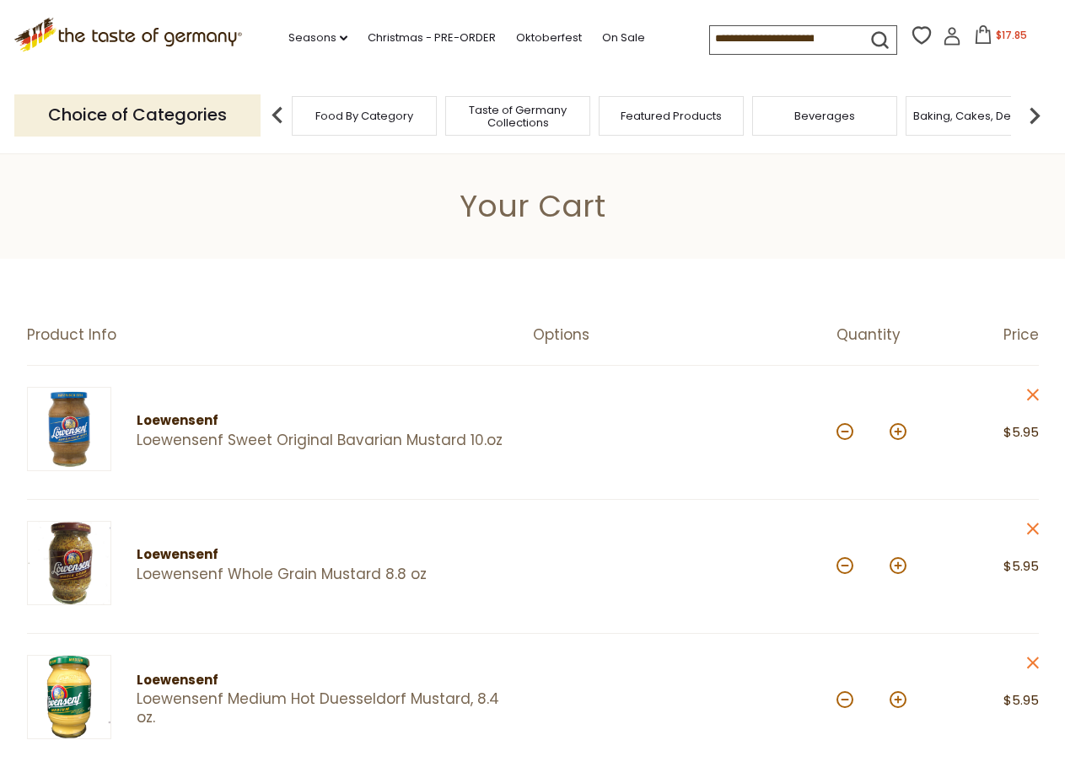
click at [168, 419] on div "Loewensenf" at bounding box center [320, 421] width 367 height 21
click at [758, 36] on input at bounding box center [781, 38] width 143 height 24
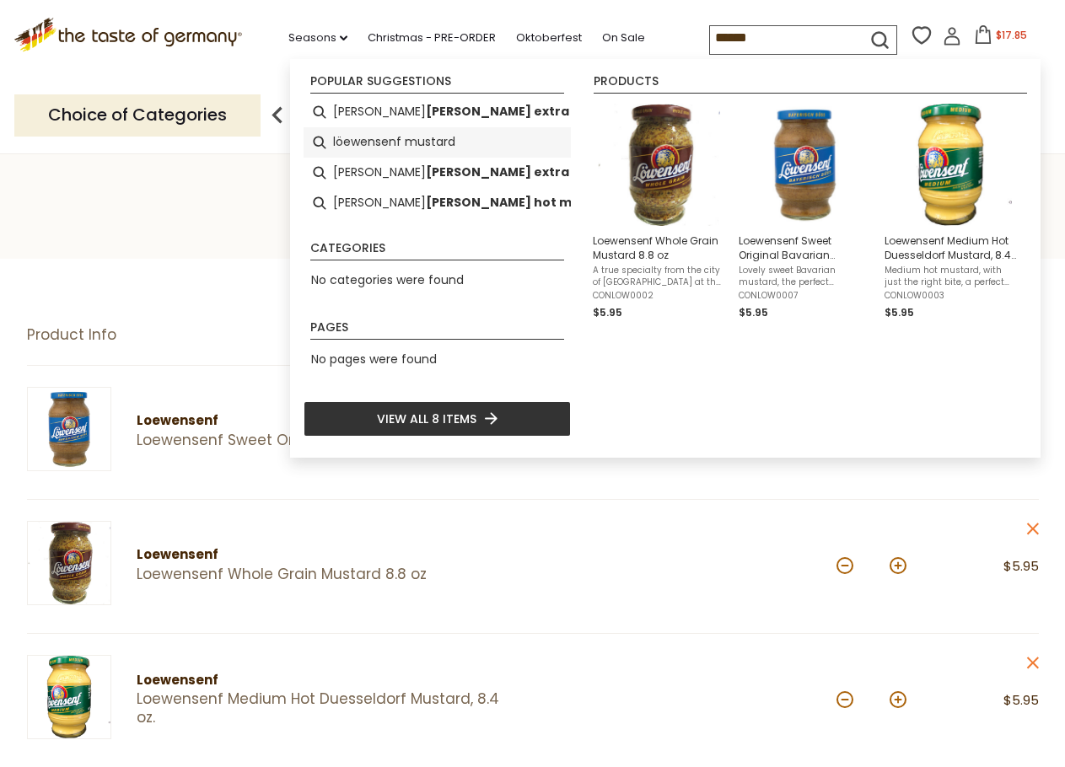
click at [390, 139] on li "löewensenf mustard" at bounding box center [437, 142] width 267 height 30
type input "**********"
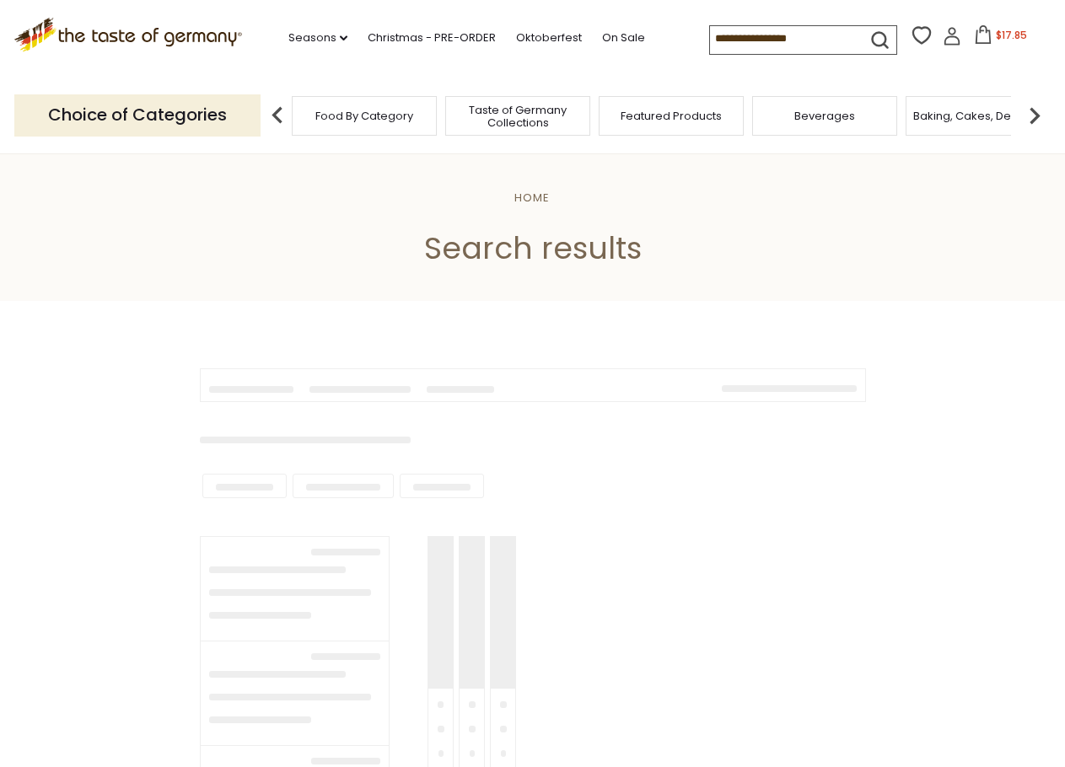
type input "**********"
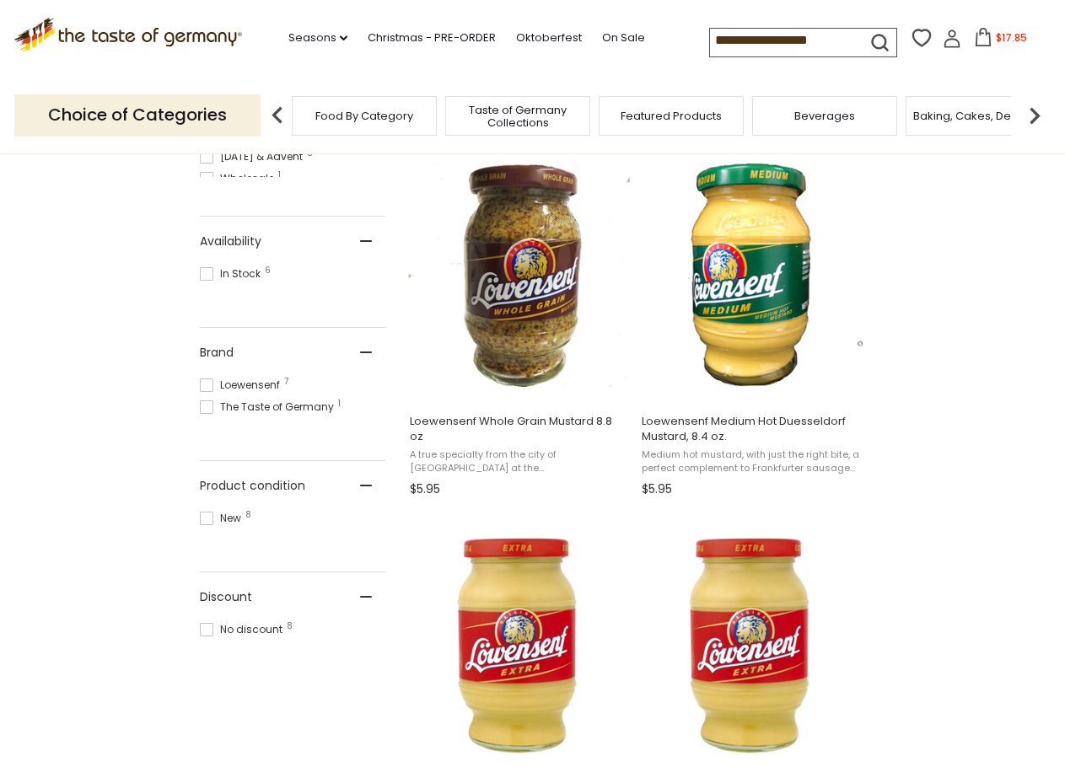
scroll to position [169, 0]
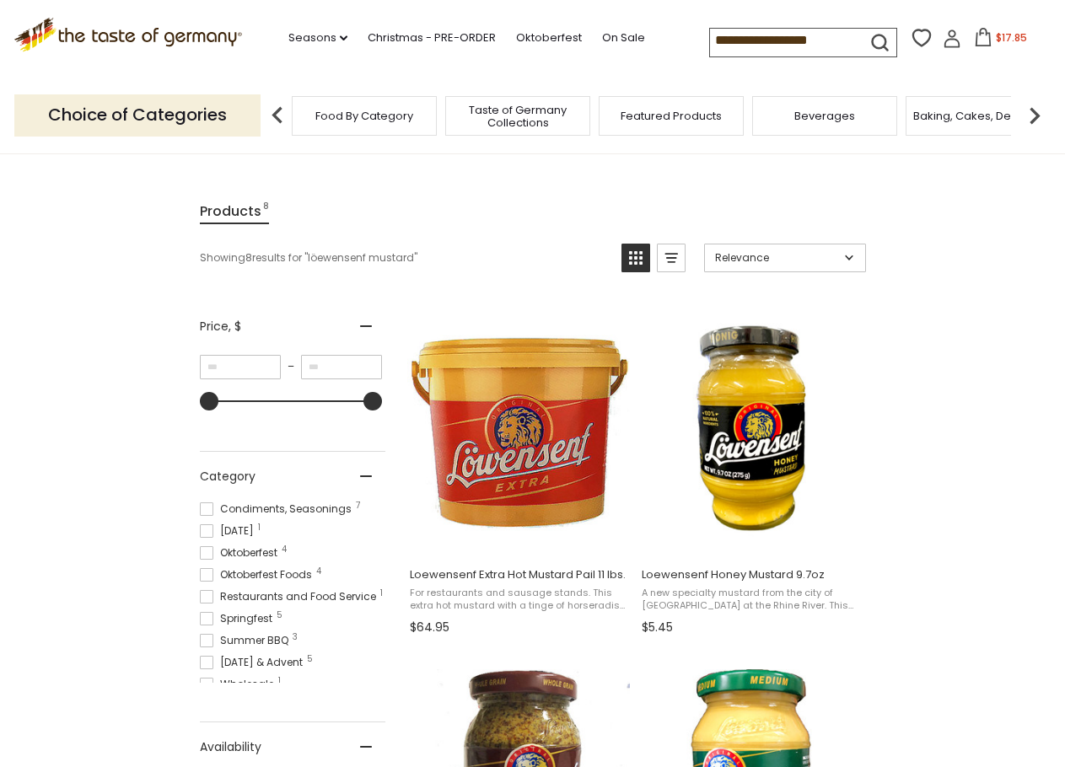
click at [988, 38] on button "$17.85" at bounding box center [1001, 40] width 72 height 25
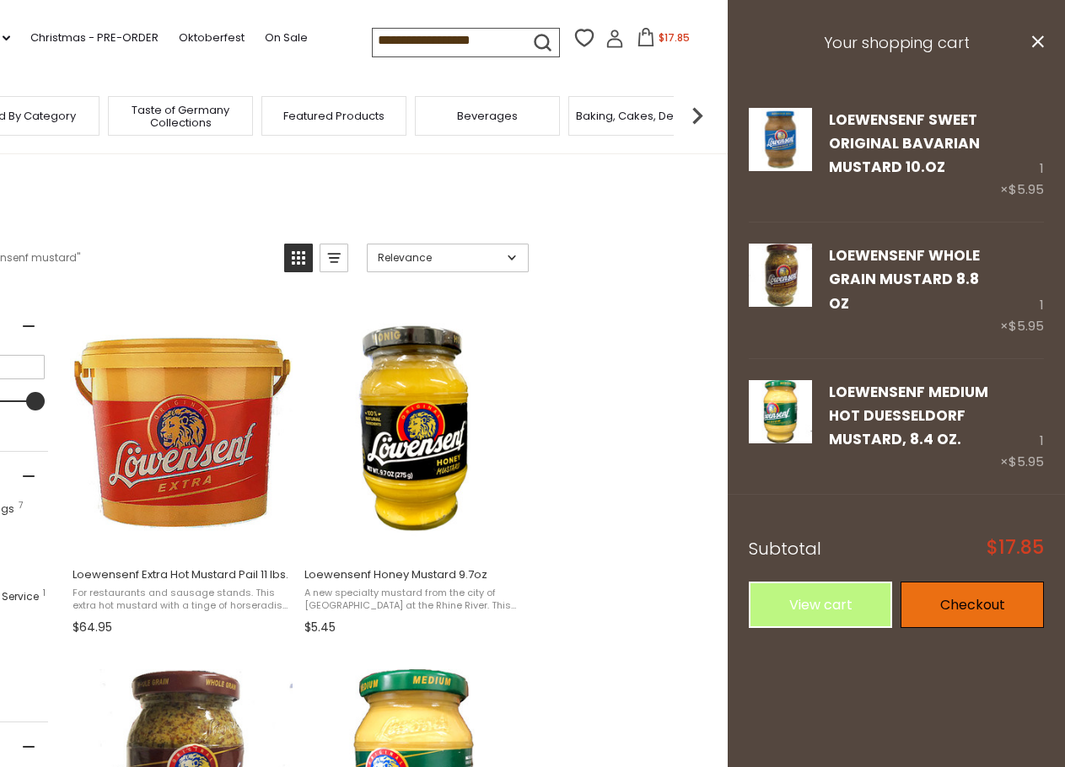
click at [956, 594] on link "Checkout" at bounding box center [972, 605] width 143 height 46
